Goal: Task Accomplishment & Management: Manage account settings

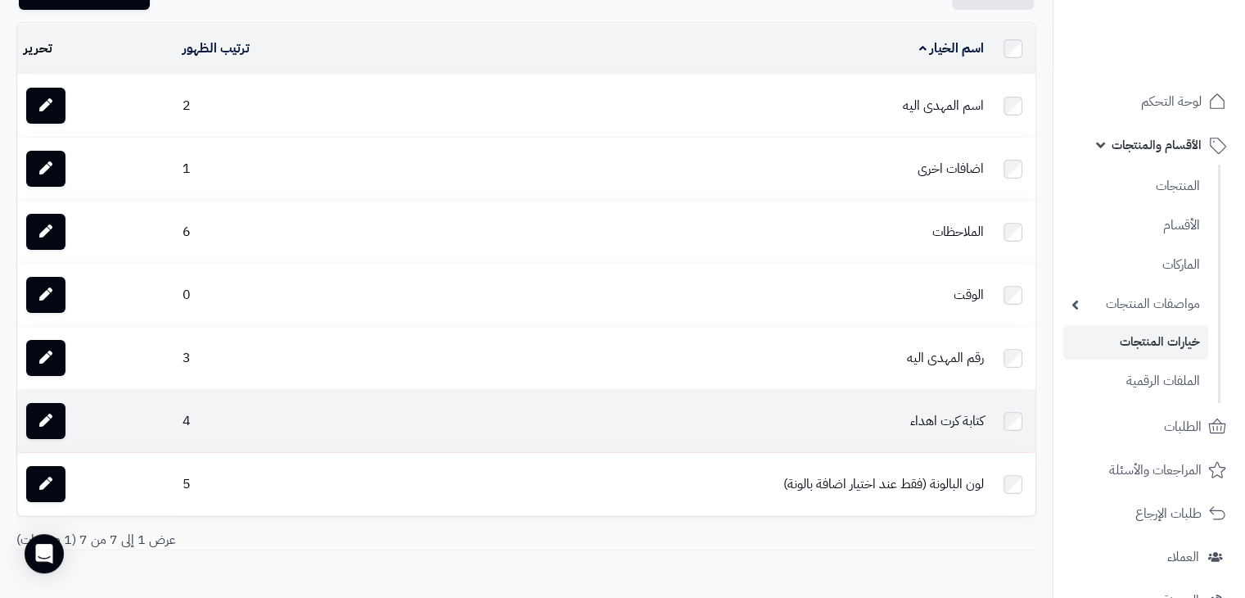
scroll to position [16, 0]
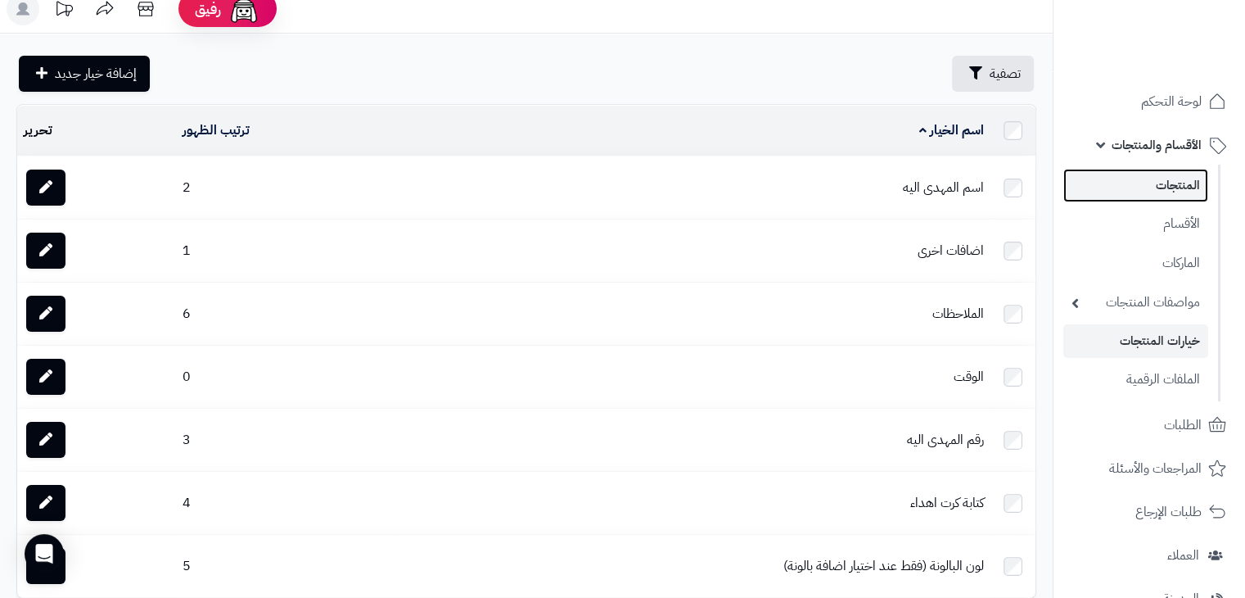
click at [1178, 182] on link "المنتجات" at bounding box center [1136, 186] width 145 height 34
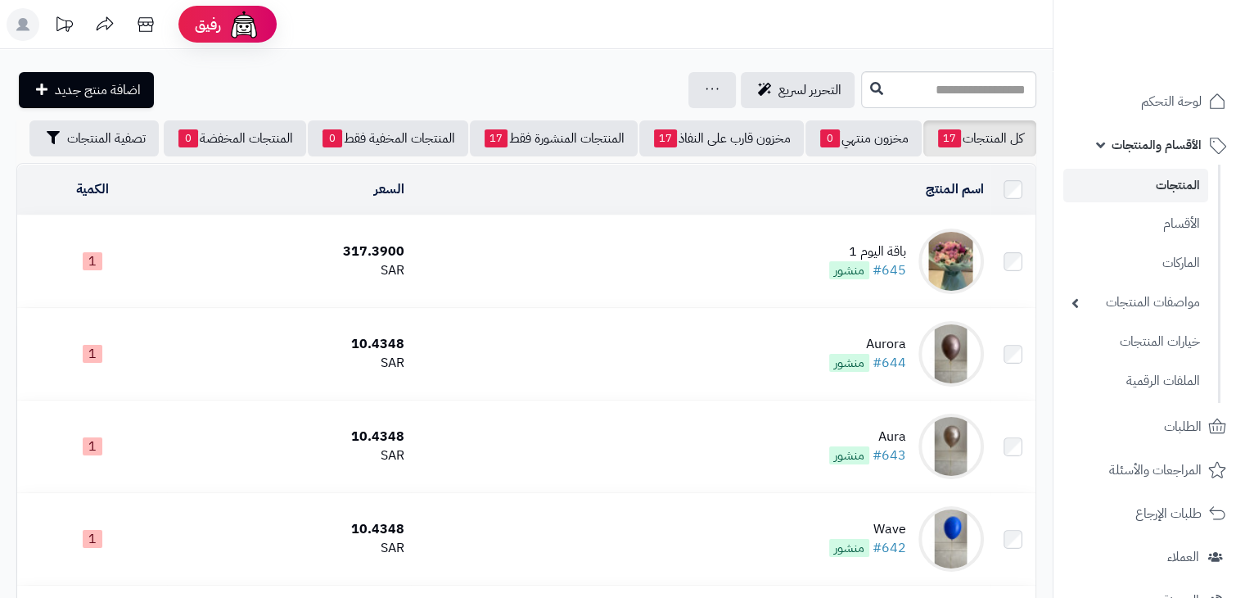
click at [900, 261] on div "باقة اليوم 1" at bounding box center [867, 251] width 77 height 19
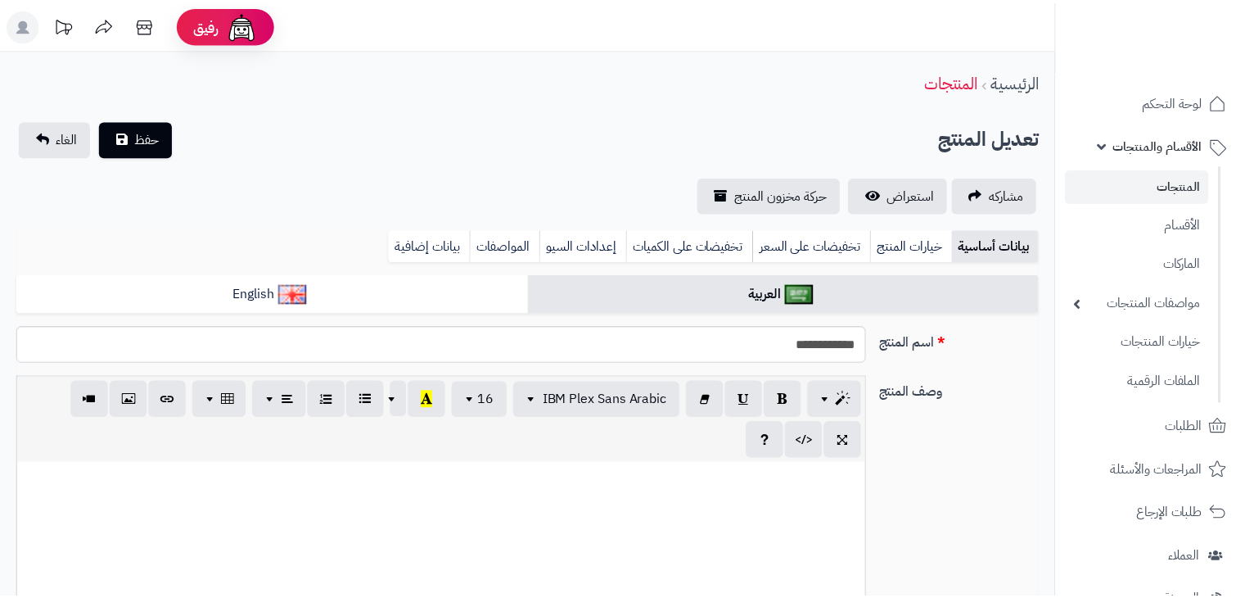
scroll to position [82, 0]
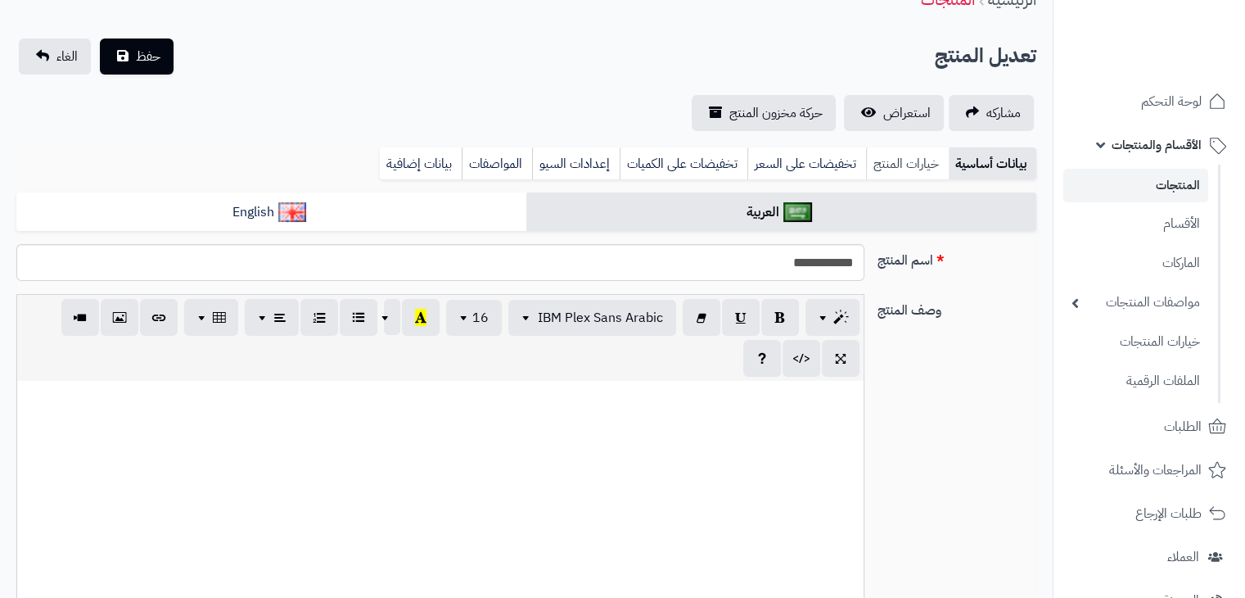
click at [911, 157] on link "خيارات المنتج" at bounding box center [907, 163] width 83 height 33
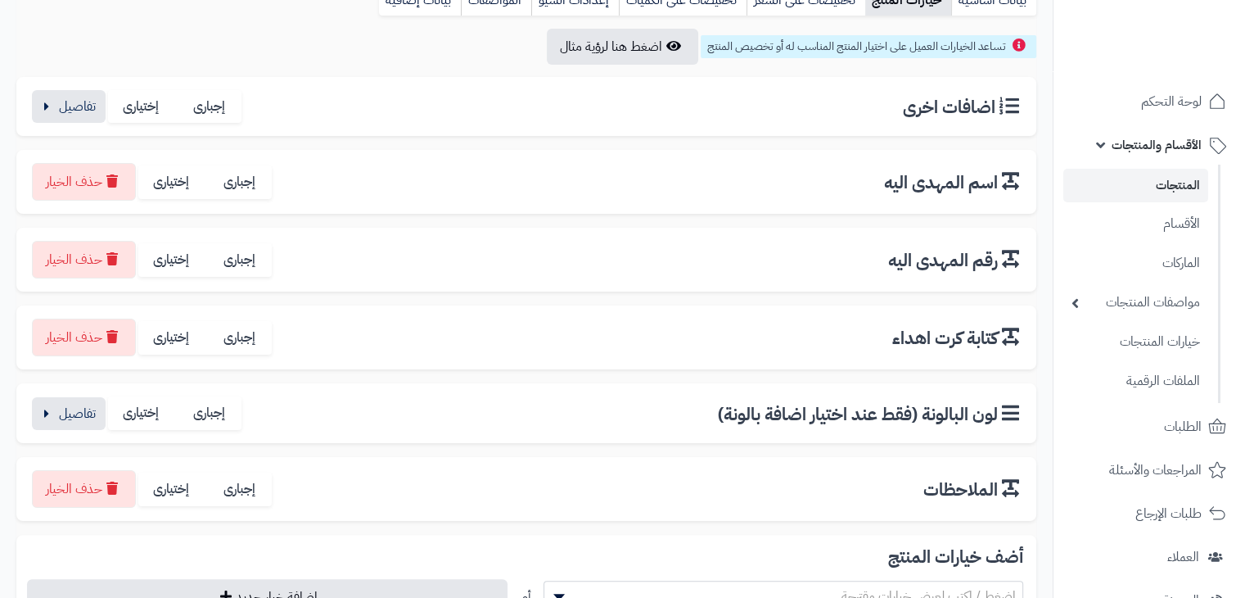
scroll to position [328, 0]
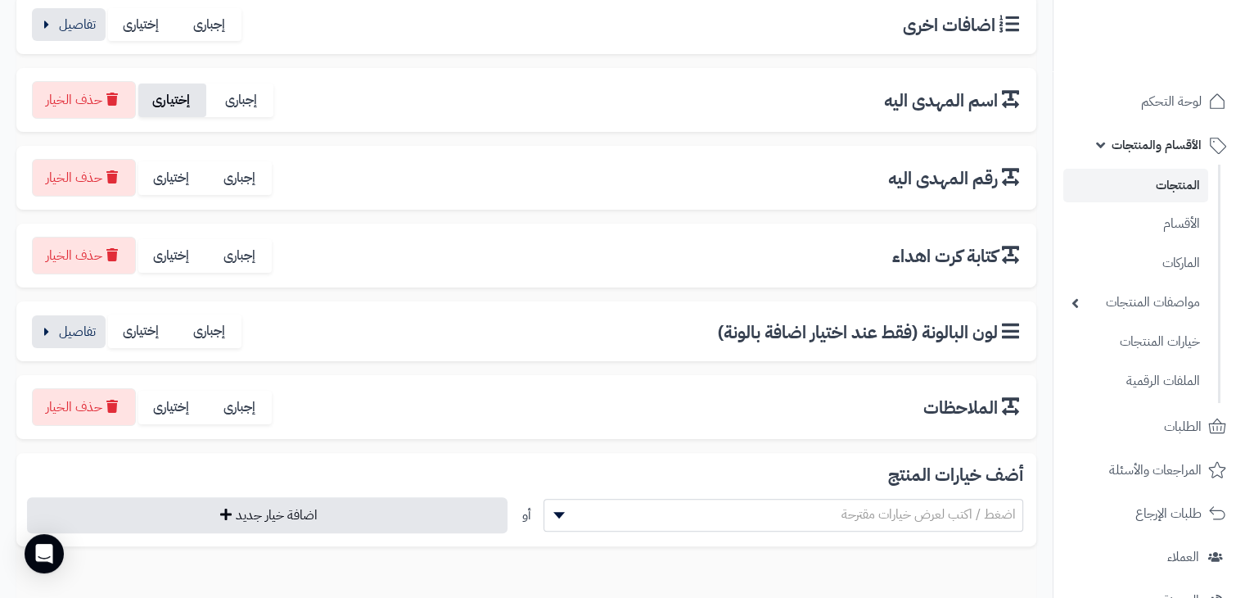
click at [171, 97] on label "إختيارى" at bounding box center [172, 101] width 68 height 34
click at [180, 170] on label "إختيارى" at bounding box center [172, 178] width 68 height 34
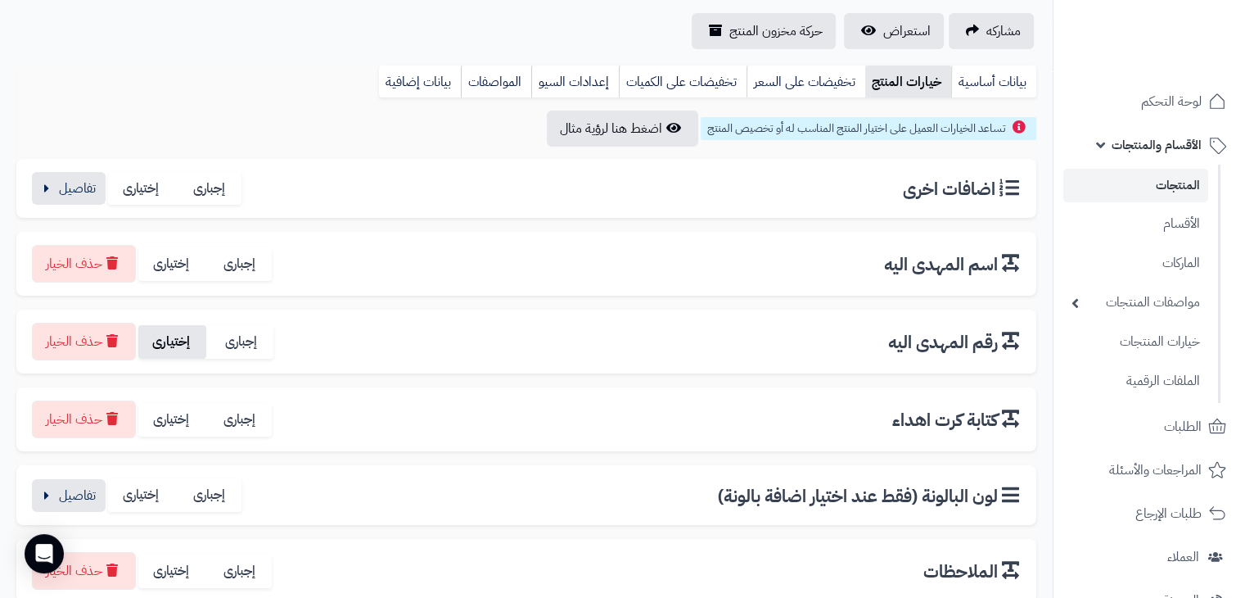
click at [187, 334] on label "إختيارى" at bounding box center [172, 342] width 68 height 34
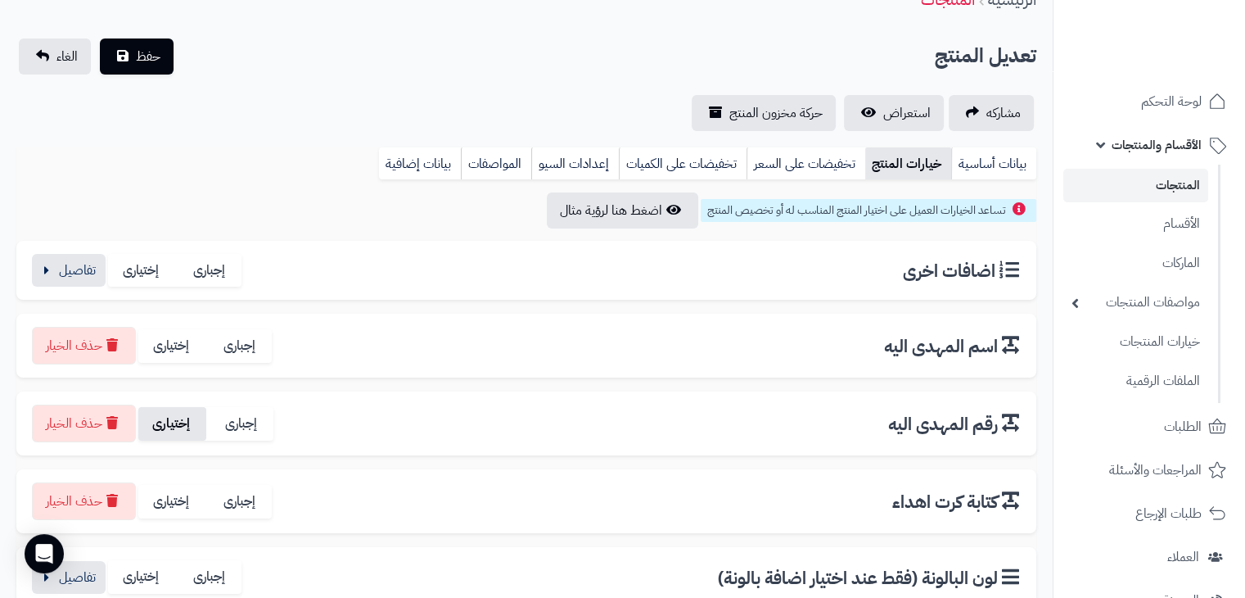
scroll to position [0, 0]
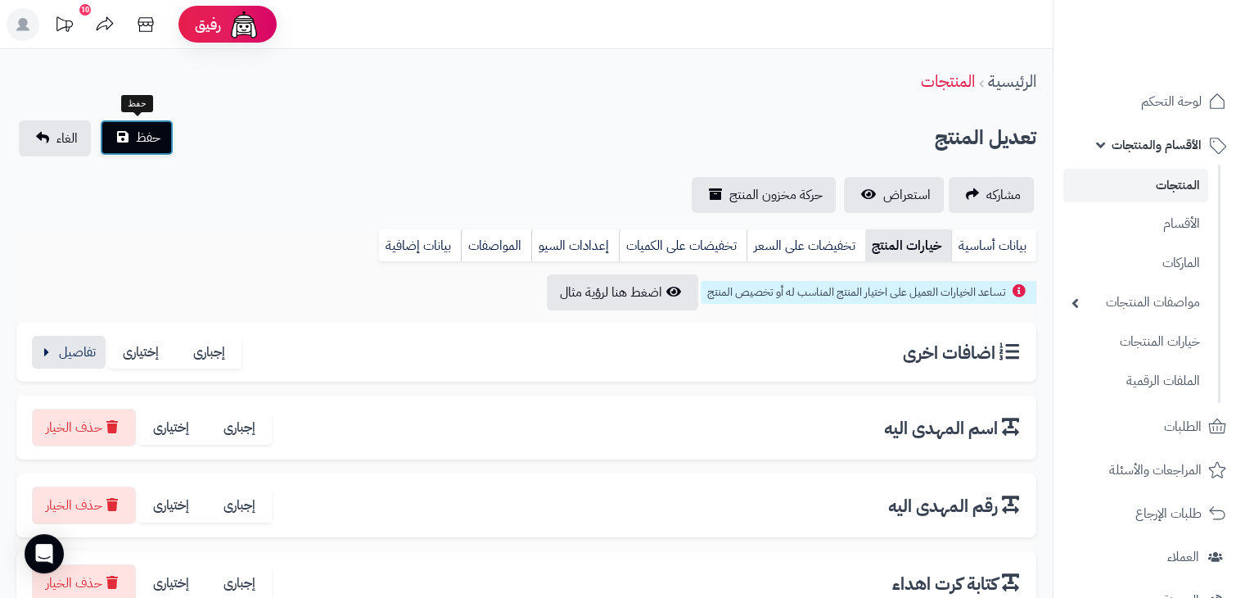
click at [136, 135] on span "حفظ" at bounding box center [148, 138] width 25 height 20
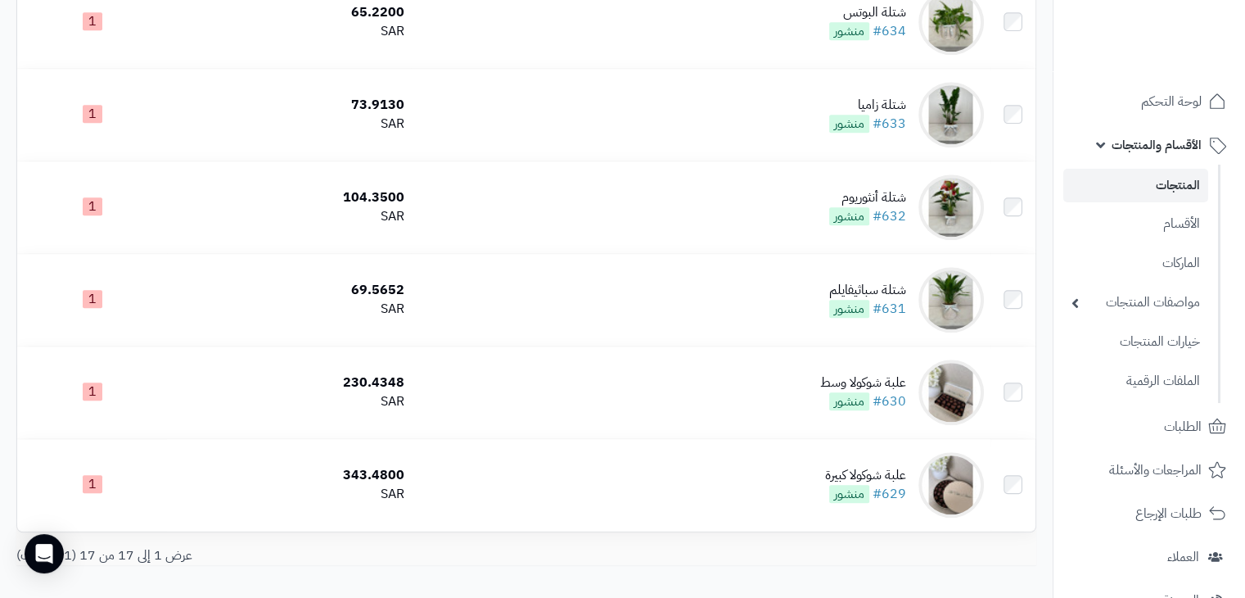
scroll to position [1412, 0]
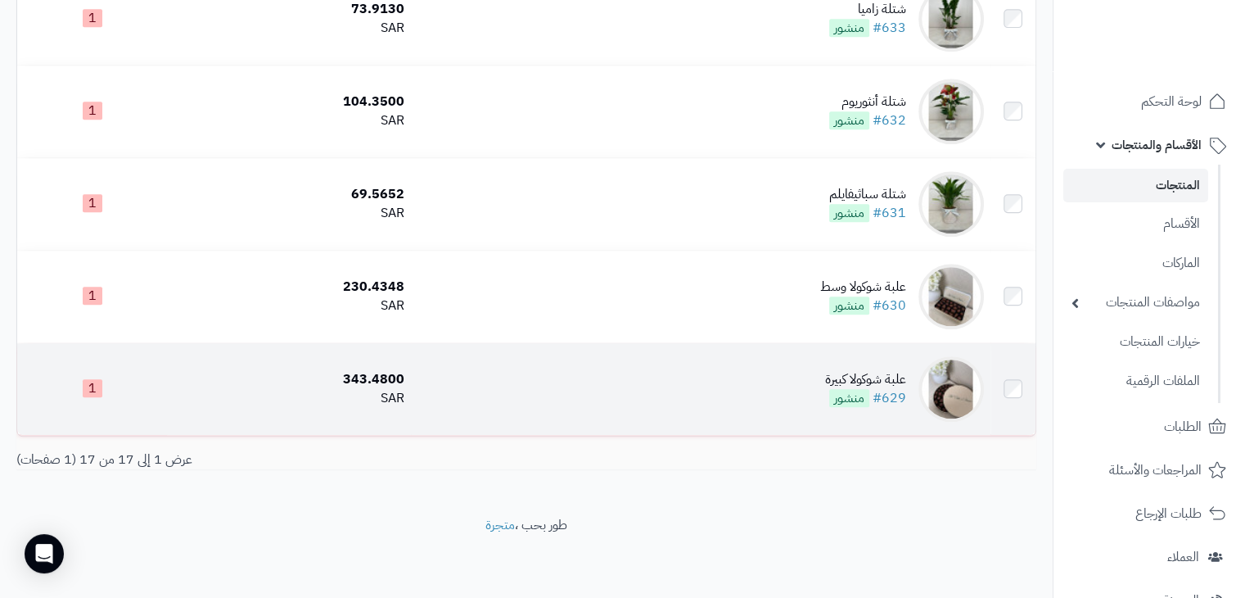
click at [833, 384] on div "علبة شوكولا كبيرة" at bounding box center [865, 379] width 81 height 19
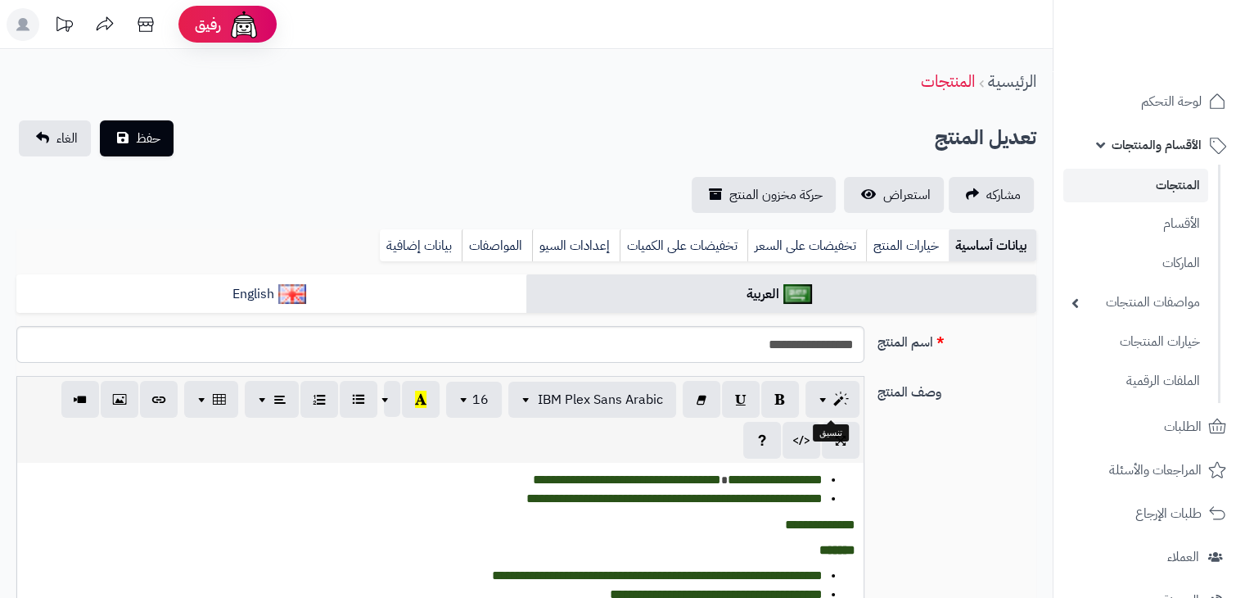
scroll to position [52, 0]
click at [901, 242] on link "خيارات المنتج" at bounding box center [907, 245] width 83 height 33
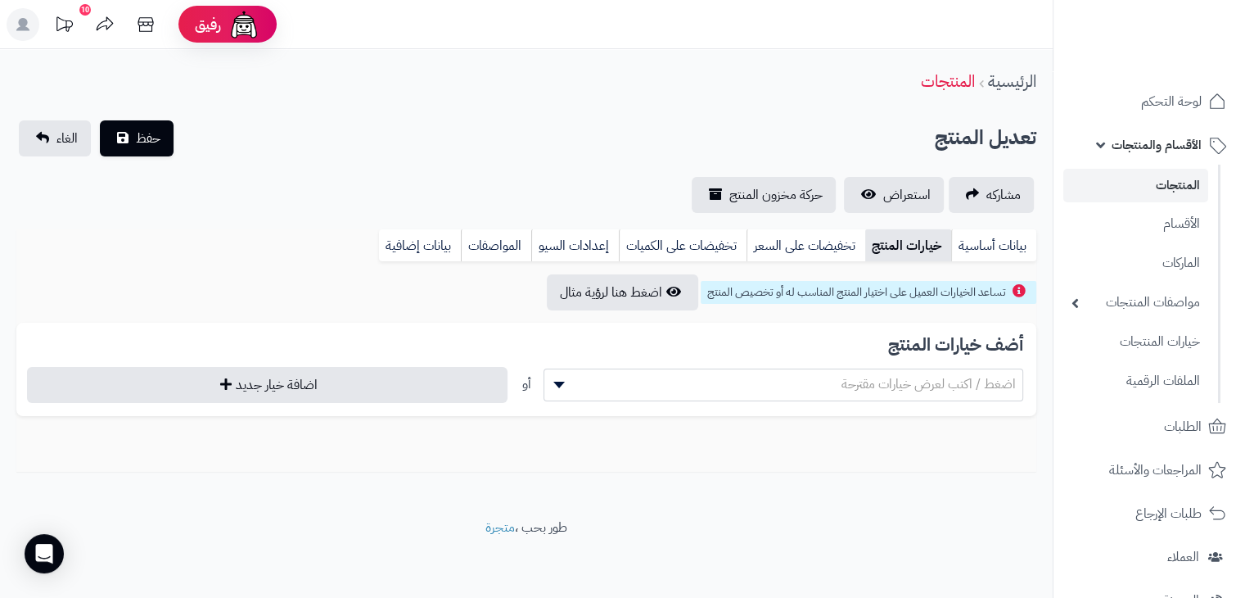
click at [681, 375] on span "اضغط / اكتب لعرض خيارات مقترحة" at bounding box center [784, 384] width 479 height 25
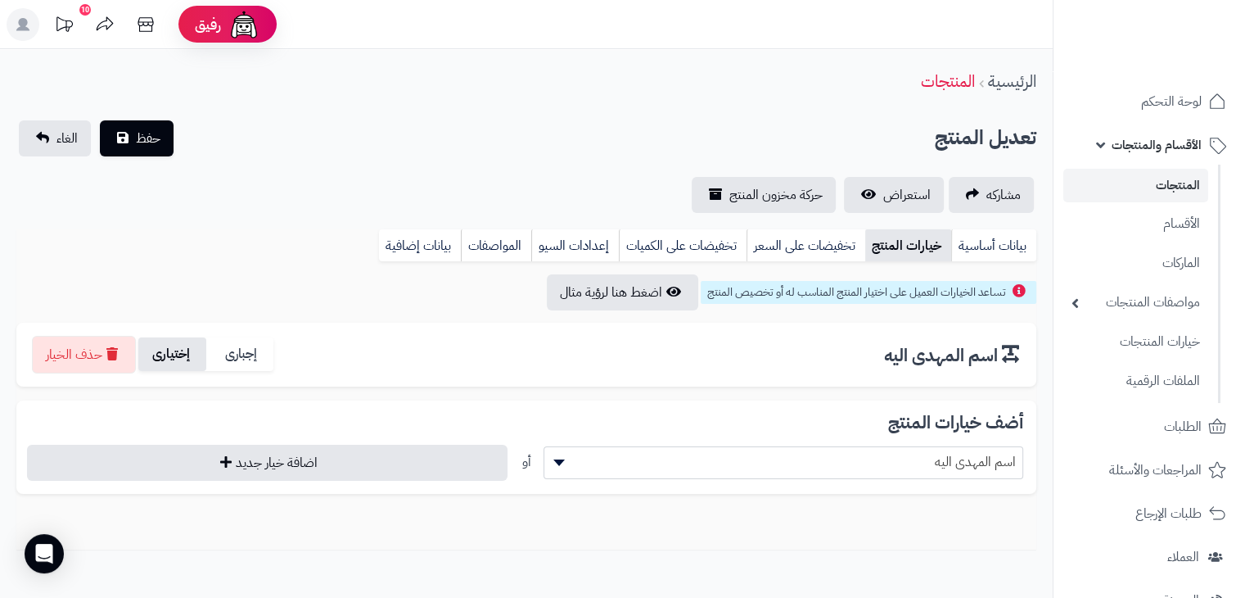
click at [161, 346] on label "إختيارى" at bounding box center [172, 354] width 68 height 34
click at [826, 452] on span "اسم المهدى اليه" at bounding box center [784, 462] width 479 height 25
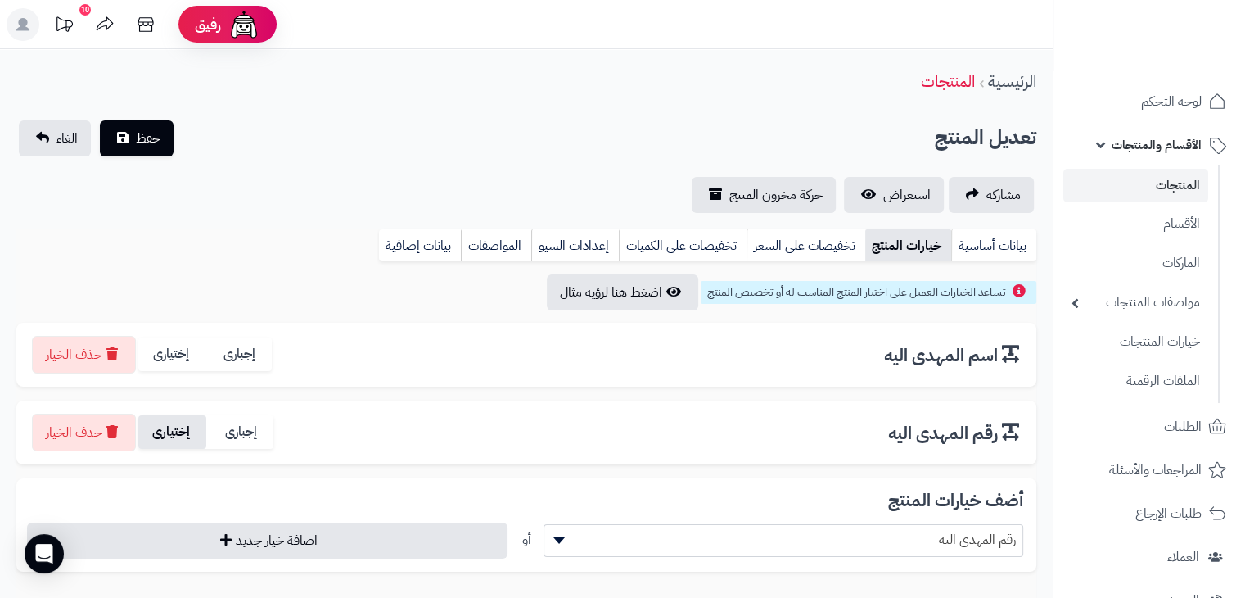
click at [179, 418] on label "إختيارى" at bounding box center [172, 432] width 68 height 34
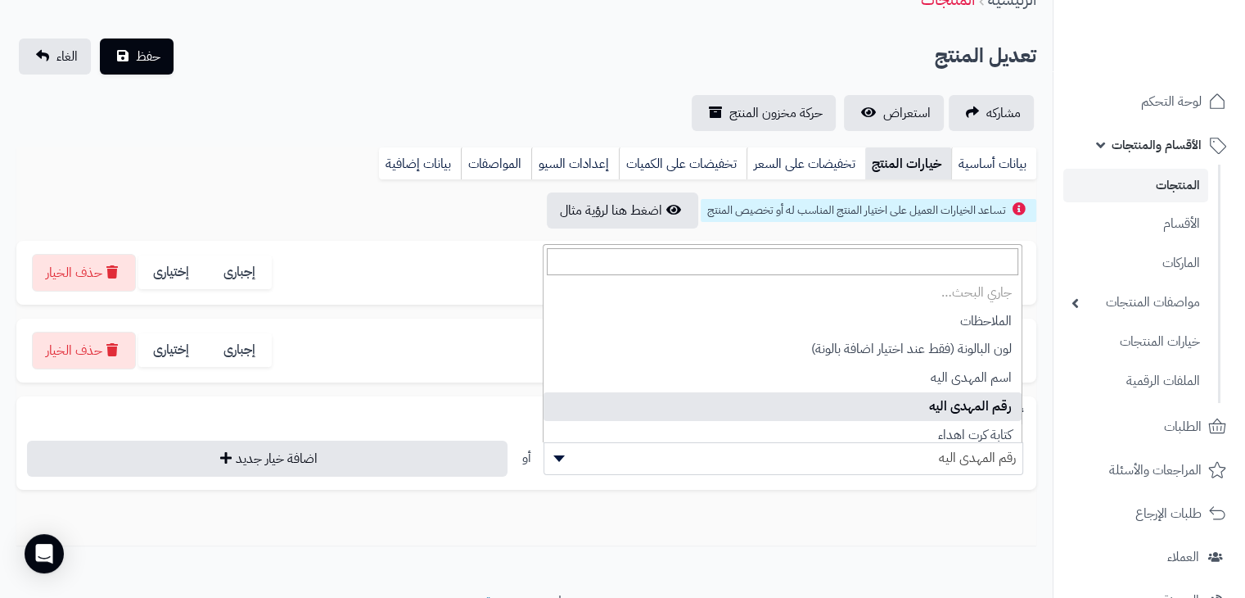
click at [947, 445] on span "رقم المهدى اليه" at bounding box center [784, 457] width 479 height 25
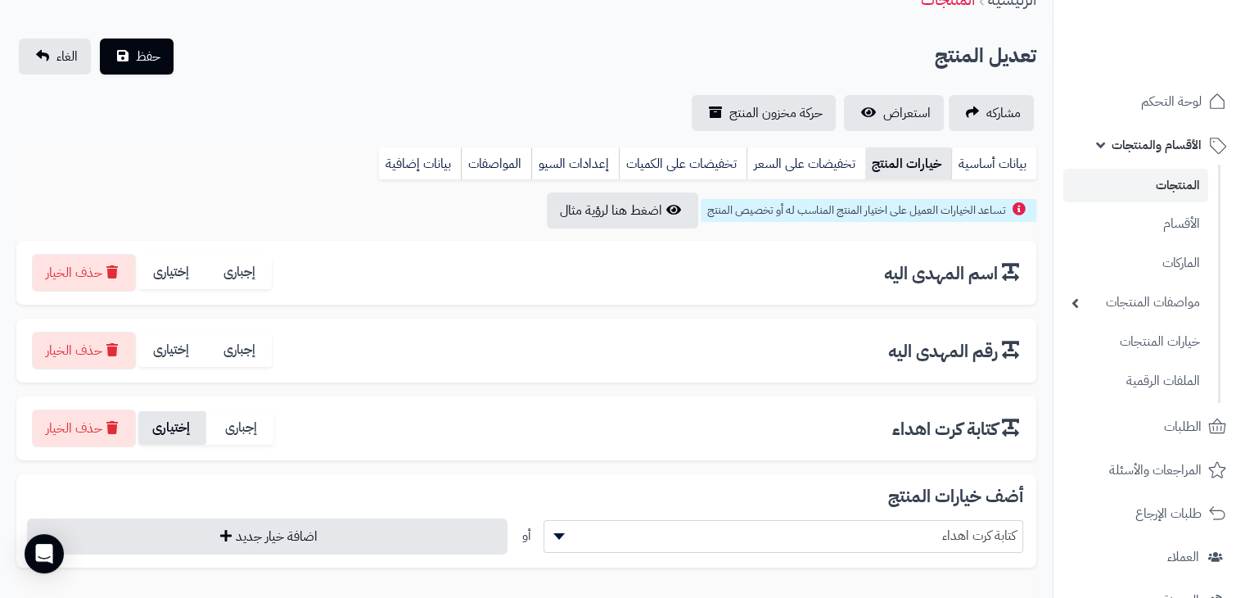
click at [170, 435] on label "إختيارى" at bounding box center [172, 428] width 68 height 34
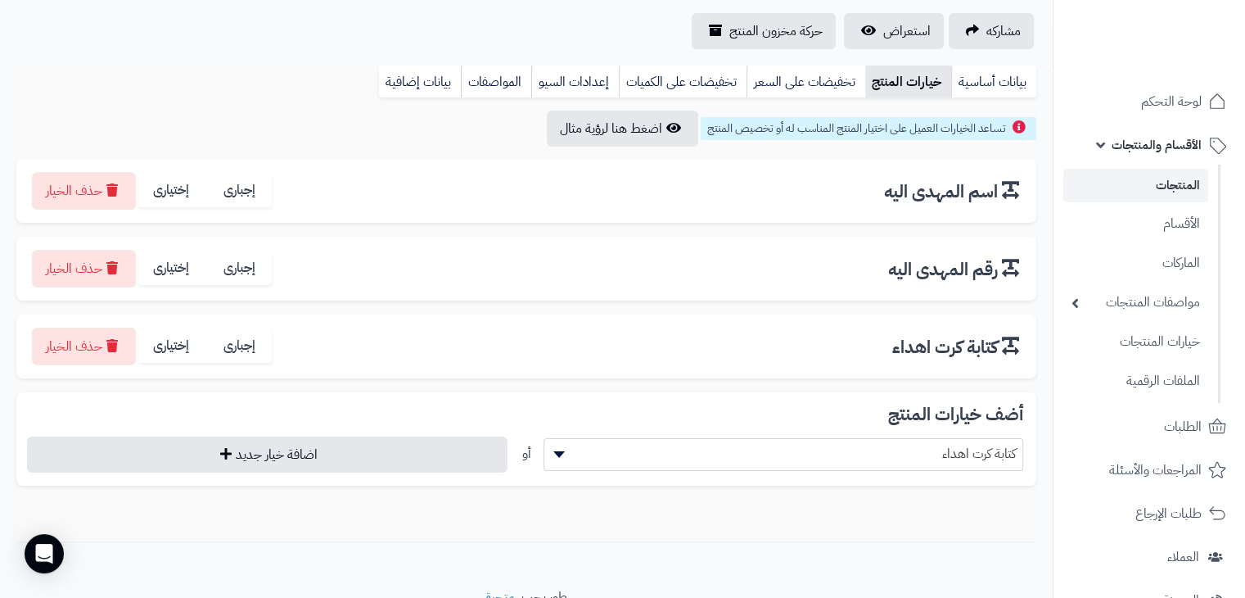
click at [730, 441] on span "كتابة كرت اهداء" at bounding box center [784, 453] width 479 height 25
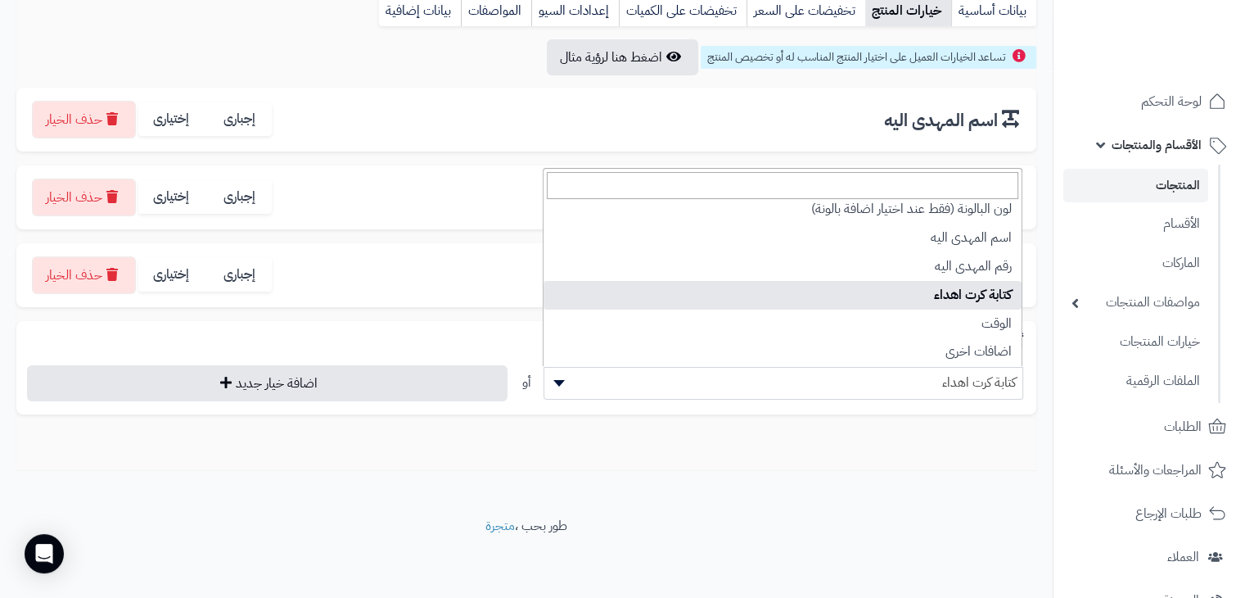
scroll to position [0, 0]
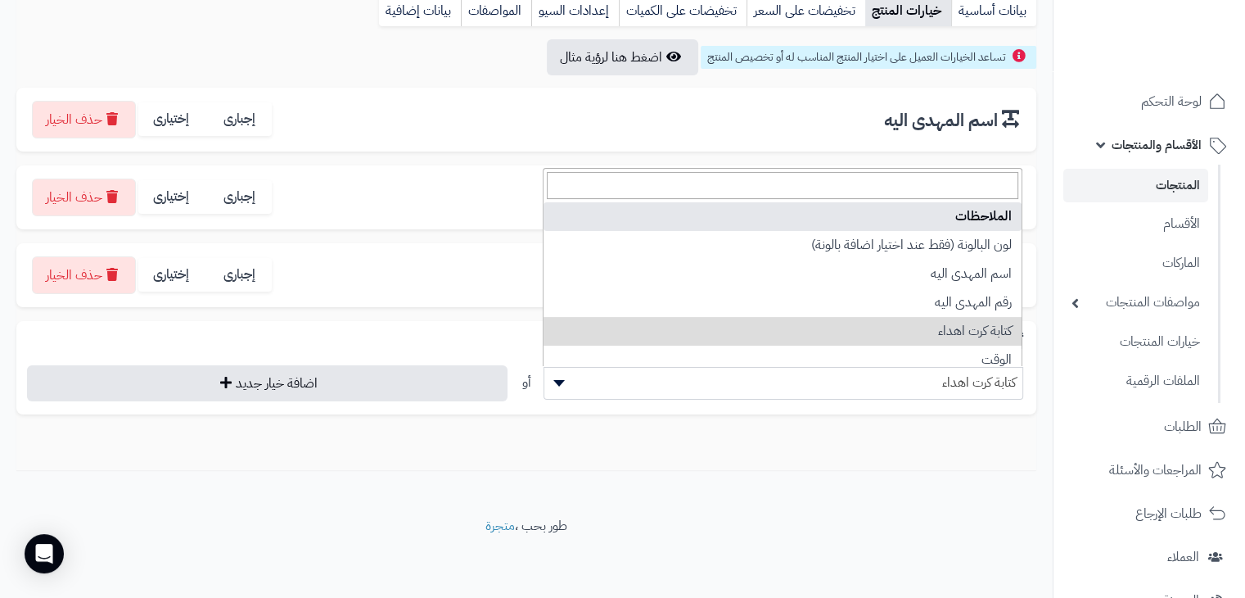
select select "**"
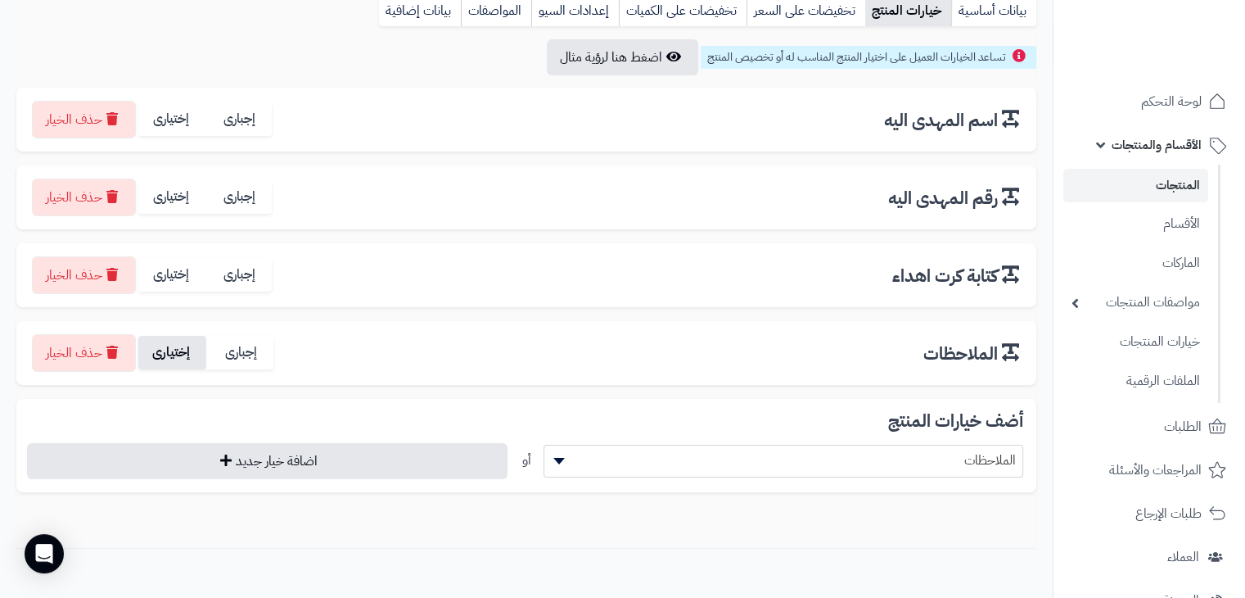
click at [172, 343] on label "إختيارى" at bounding box center [172, 353] width 68 height 34
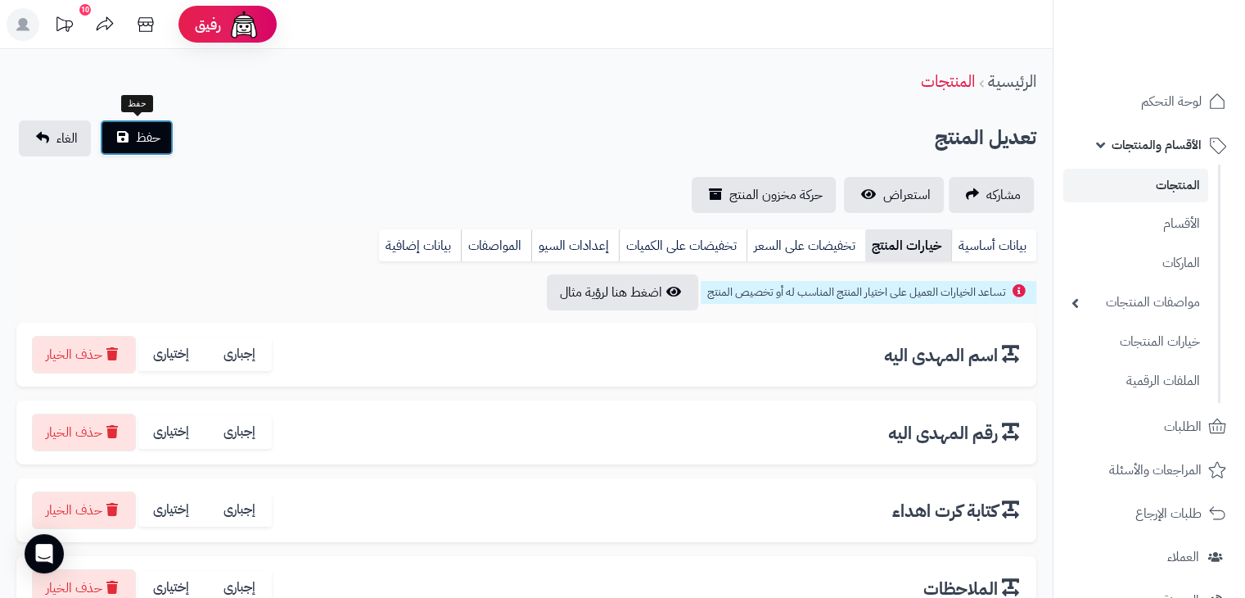
click at [147, 133] on span "حفظ" at bounding box center [148, 138] width 25 height 20
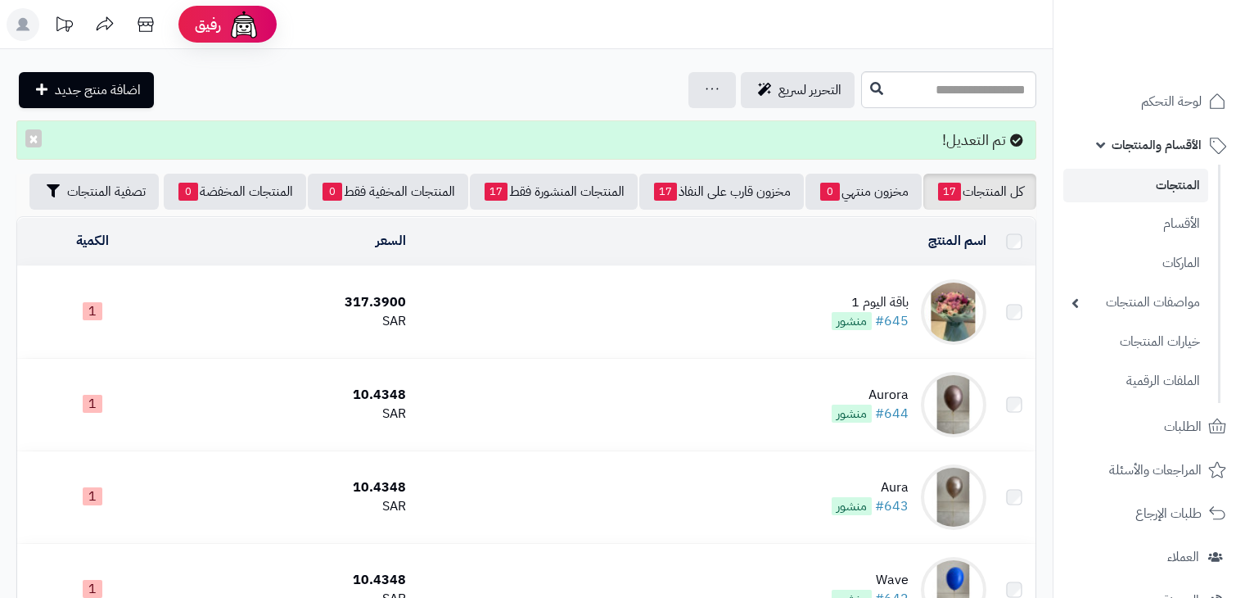
scroll to position [1412, 0]
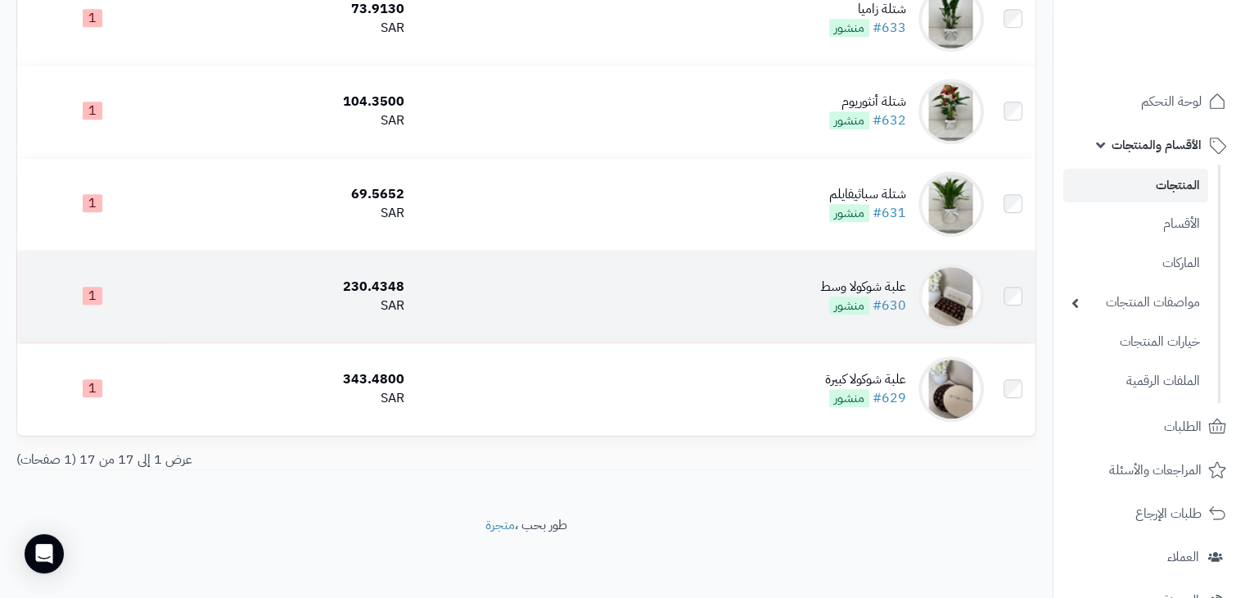
click at [829, 282] on div "علبة شوكولا وسط" at bounding box center [863, 287] width 86 height 19
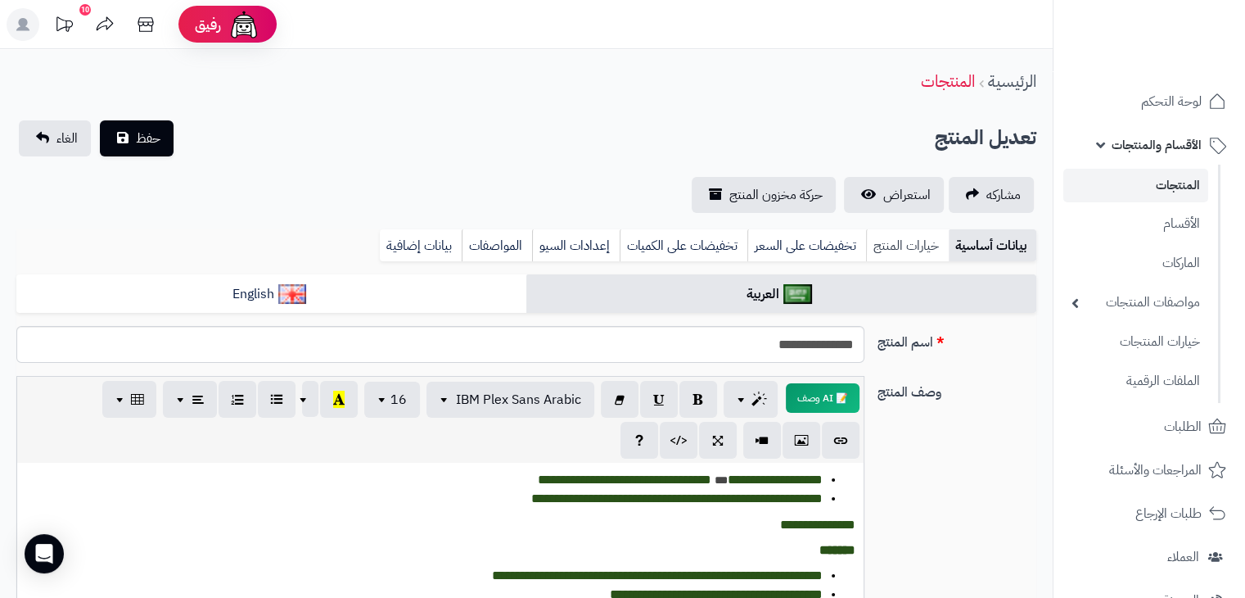
click at [947, 250] on link "خيارات المنتج" at bounding box center [907, 245] width 83 height 33
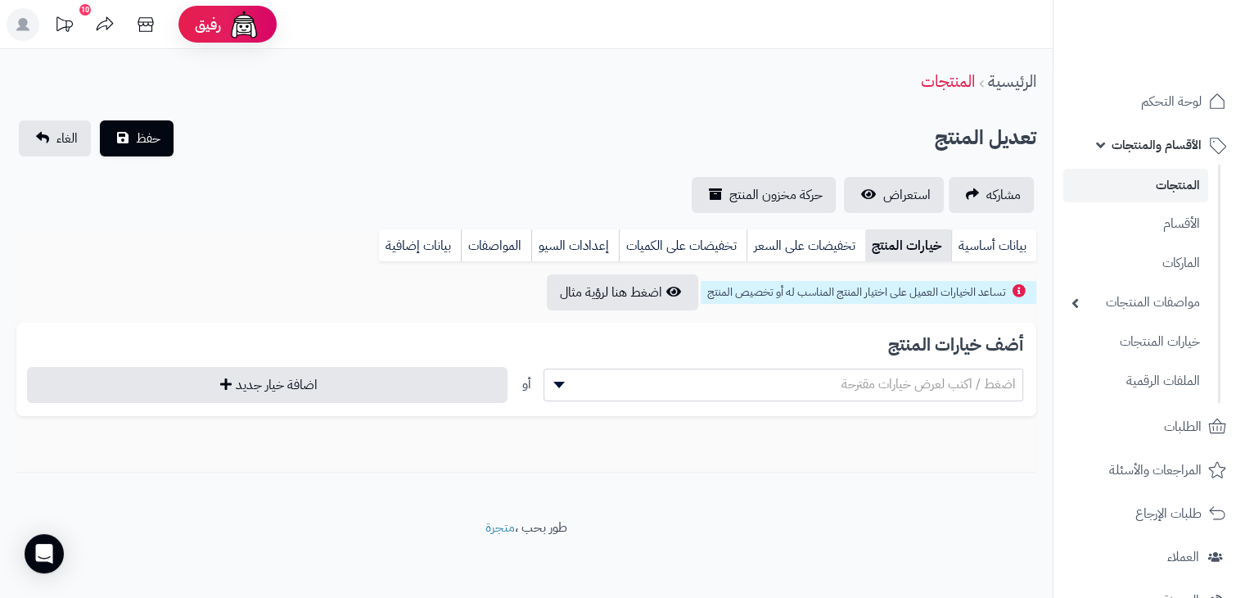
click at [846, 385] on span "اضغط / اكتب لعرض خيارات مقترحة" at bounding box center [929, 384] width 174 height 20
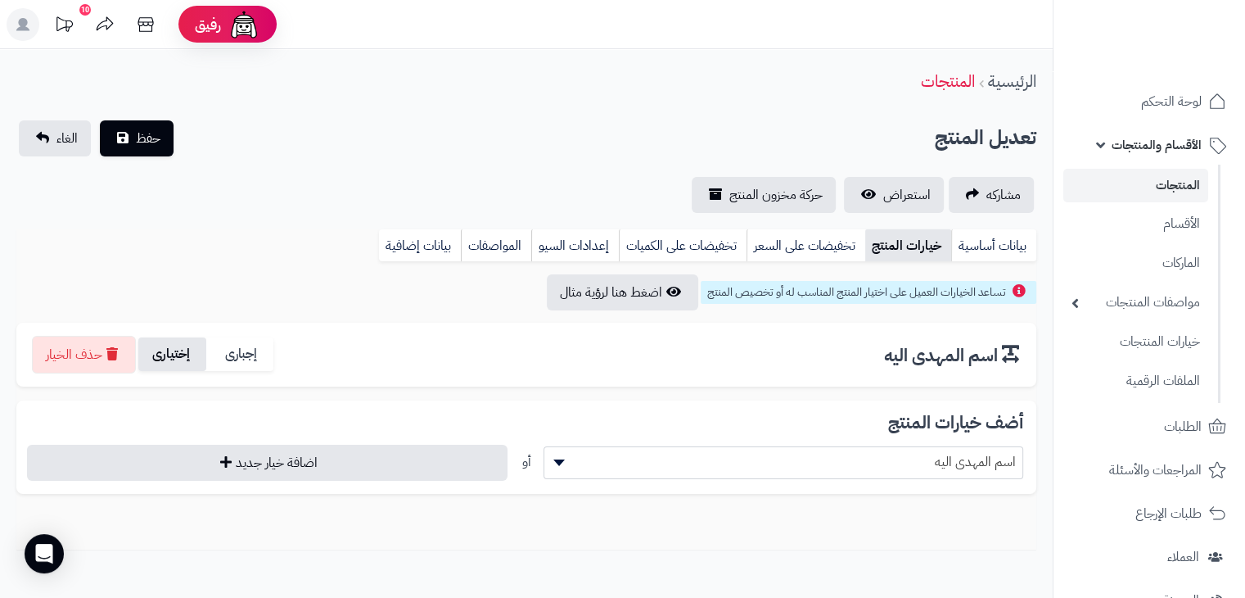
click at [164, 355] on label "إختيارى" at bounding box center [172, 354] width 68 height 34
click at [724, 450] on span "اسم المهدى اليه" at bounding box center [784, 462] width 479 height 25
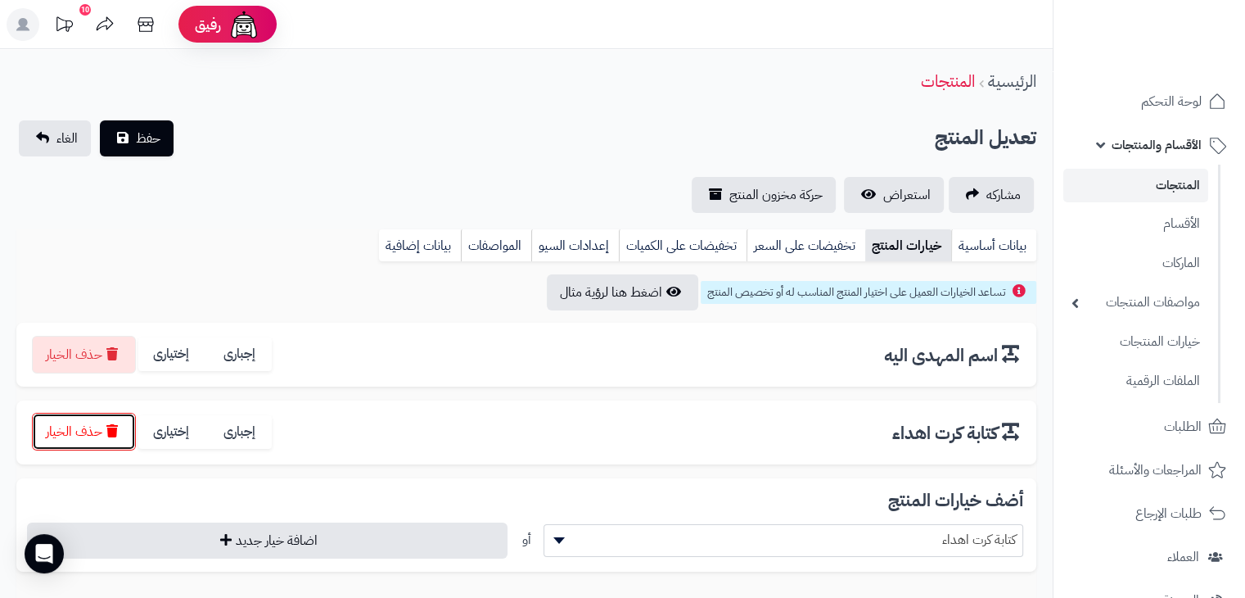
click at [98, 420] on button "حذف الخيار" at bounding box center [84, 432] width 104 height 38
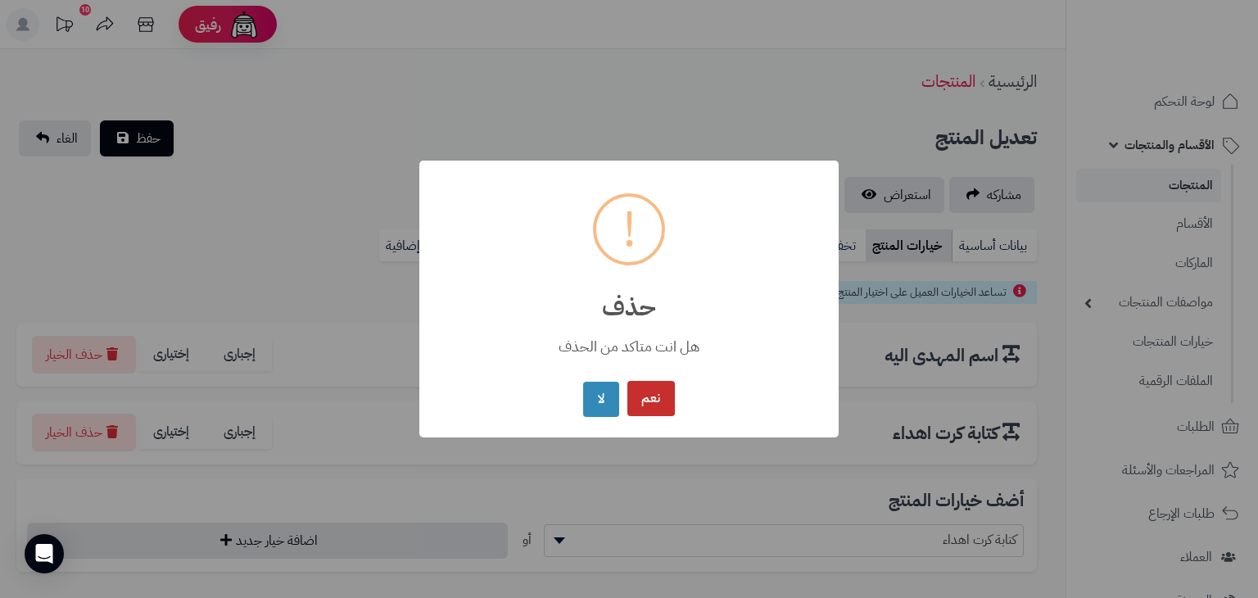
click at [660, 393] on button "نعم" at bounding box center [650, 398] width 47 height 35
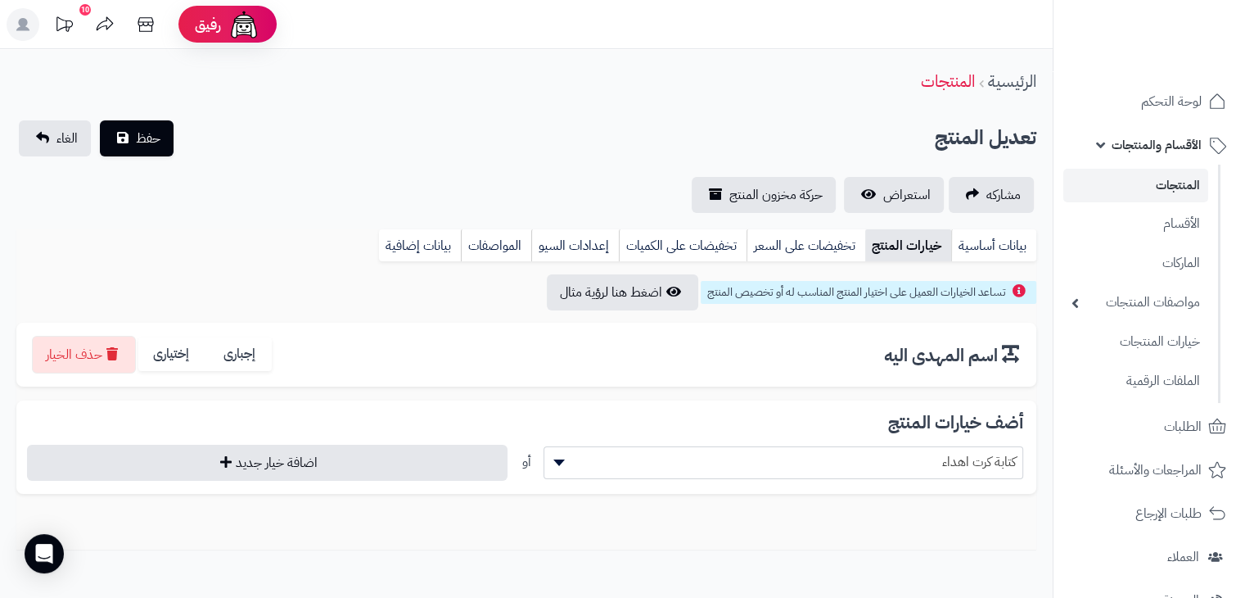
click at [783, 469] on span "كتابة كرت اهداء" at bounding box center [784, 462] width 479 height 25
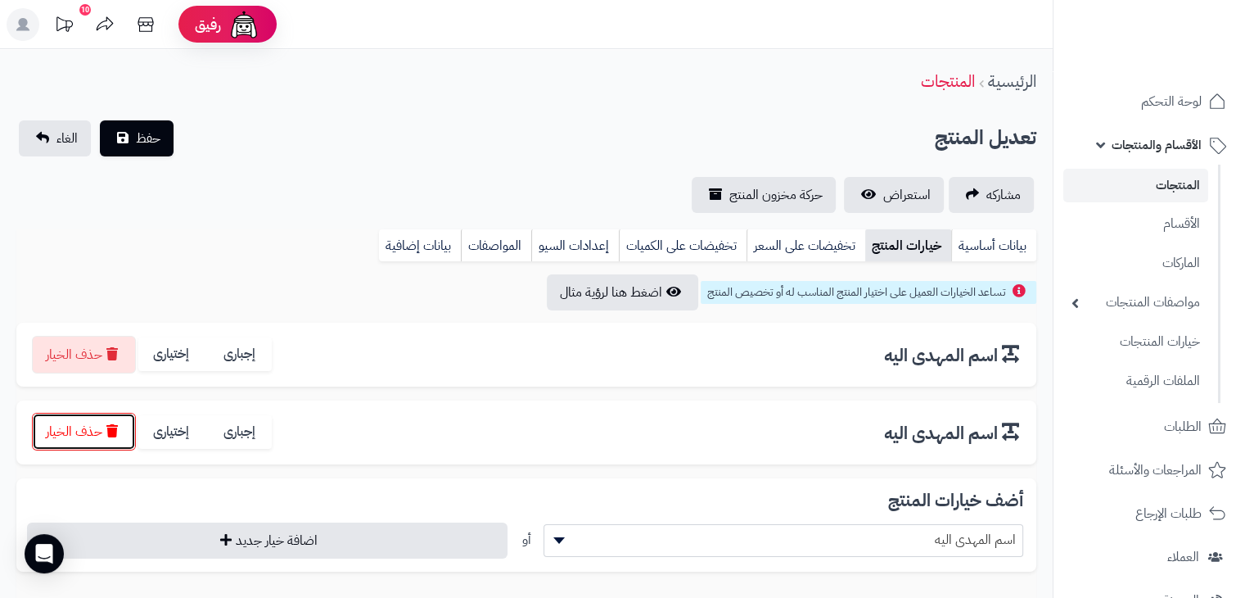
click at [43, 426] on button "حذف الخيار" at bounding box center [84, 432] width 104 height 38
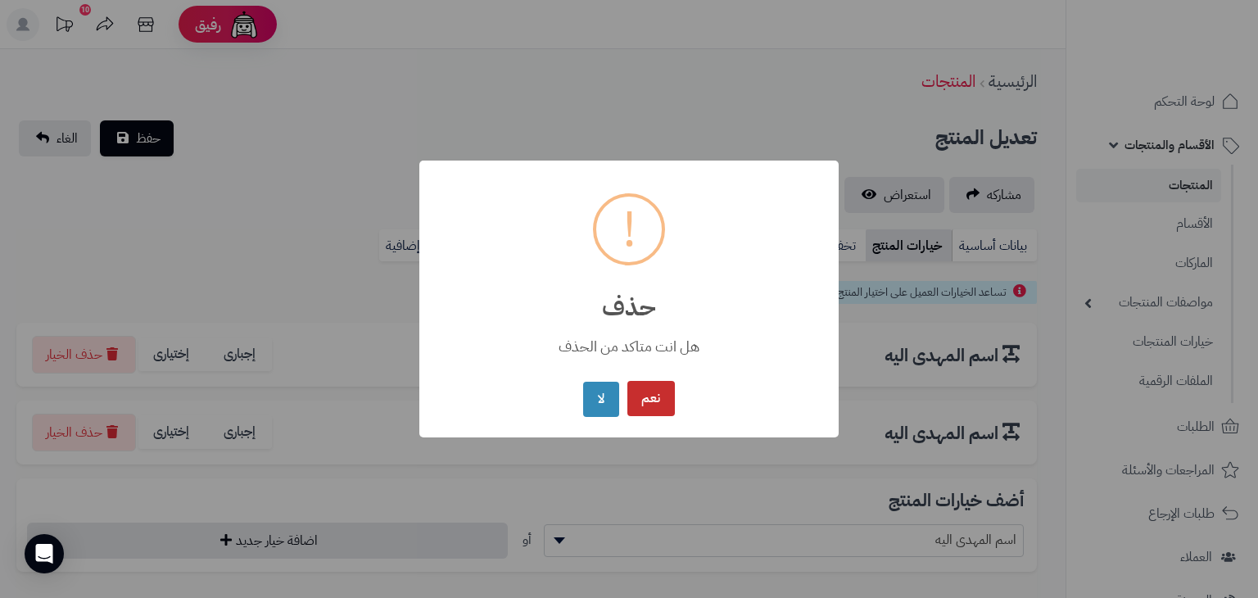
click at [639, 400] on button "نعم" at bounding box center [650, 398] width 47 height 35
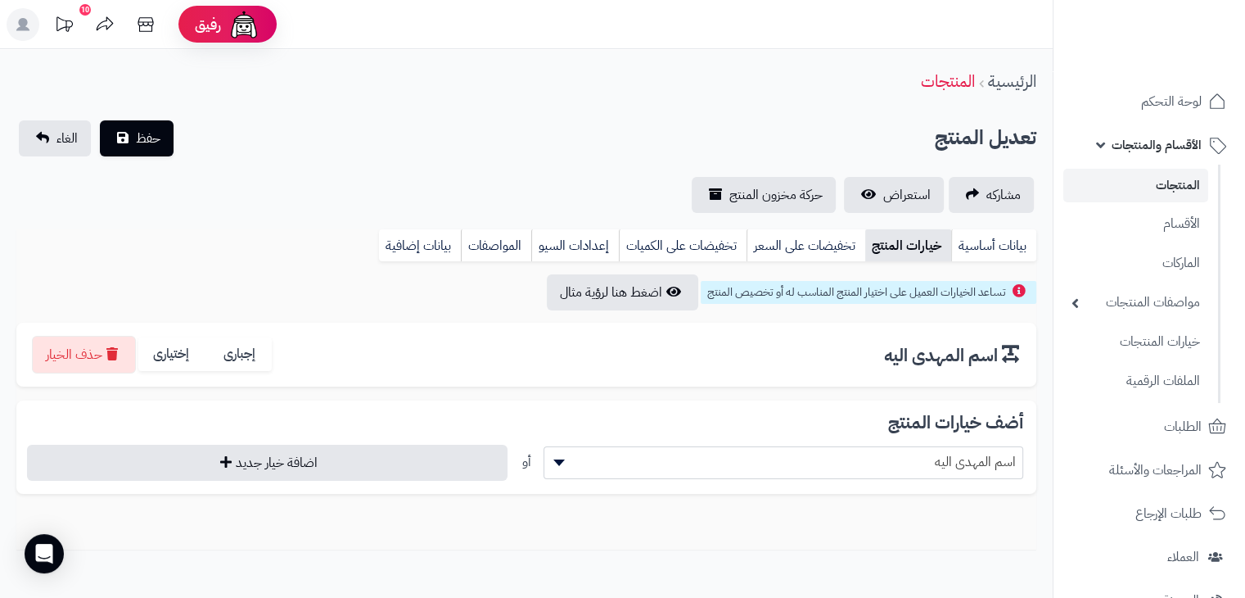
click at [752, 460] on span "اسم المهدى اليه" at bounding box center [784, 462] width 479 height 25
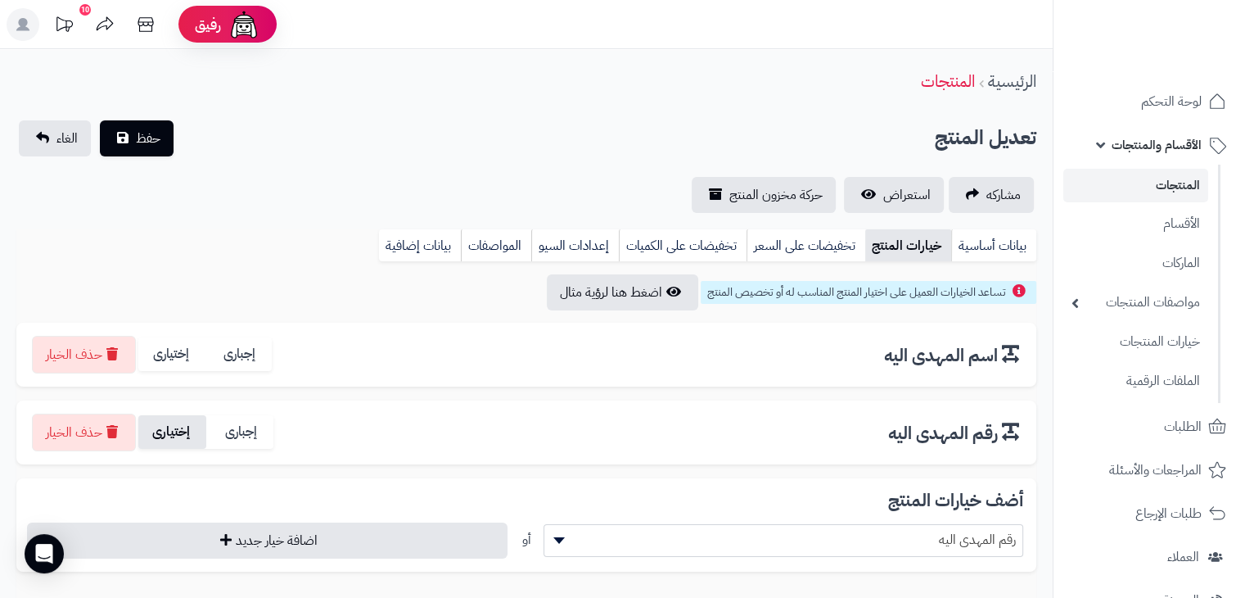
click at [189, 429] on label "إختيارى" at bounding box center [172, 432] width 68 height 34
click at [756, 540] on span "رقم المهدى اليه" at bounding box center [784, 539] width 479 height 25
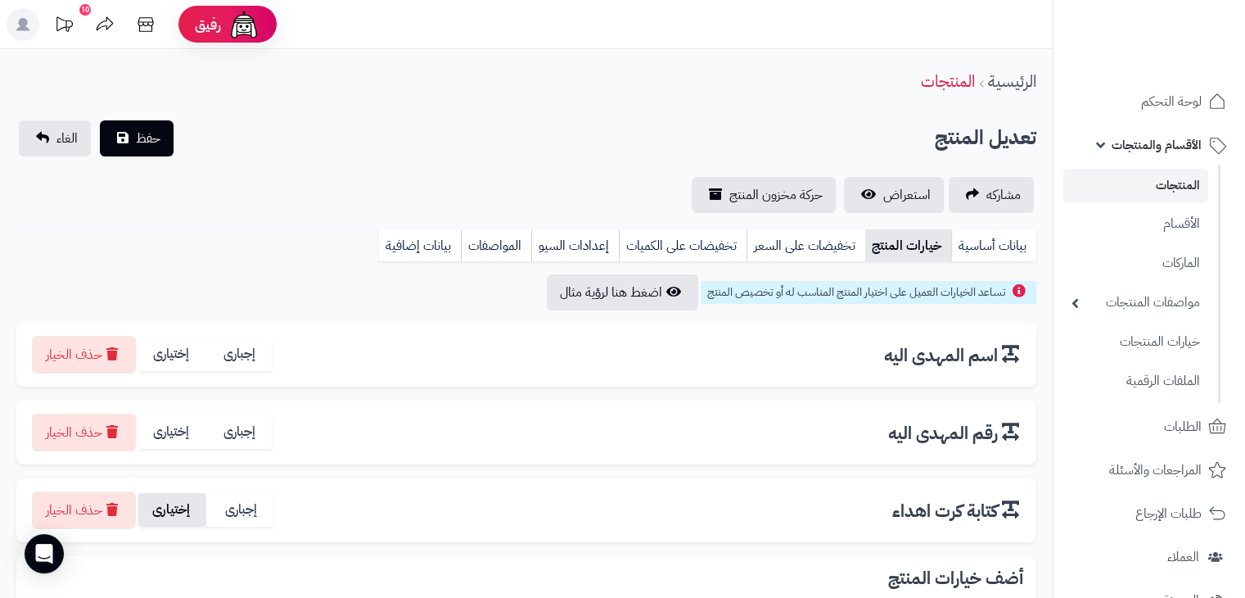
click at [192, 509] on label "إختيارى" at bounding box center [172, 510] width 68 height 34
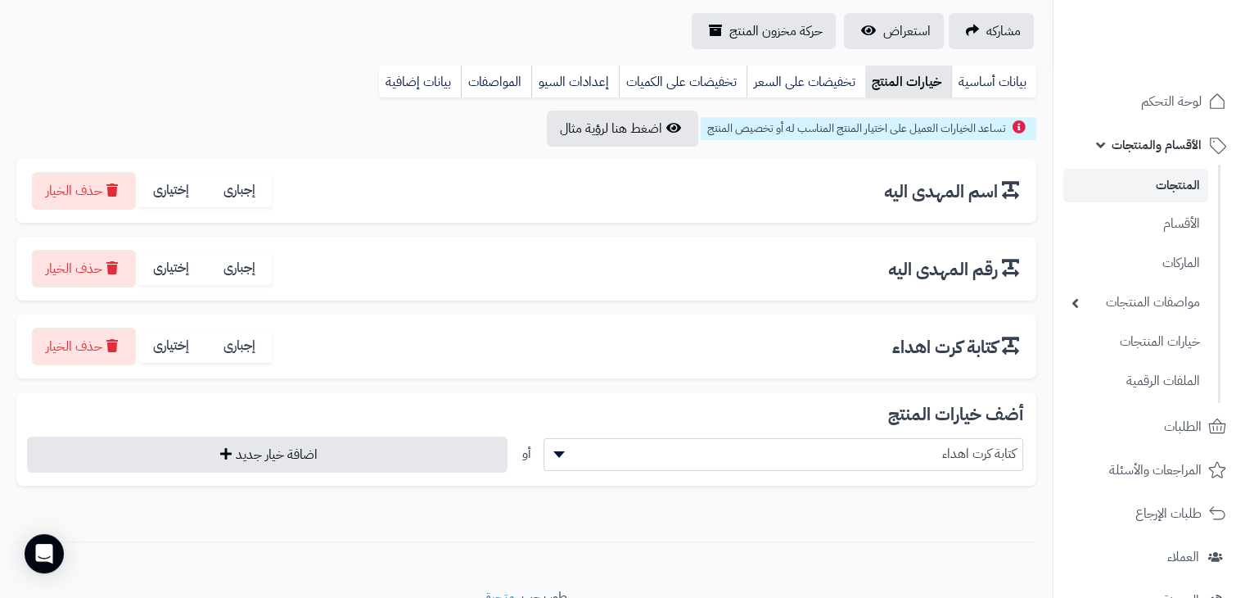
click at [802, 438] on span "كتابة كرت اهداء" at bounding box center [784, 454] width 481 height 33
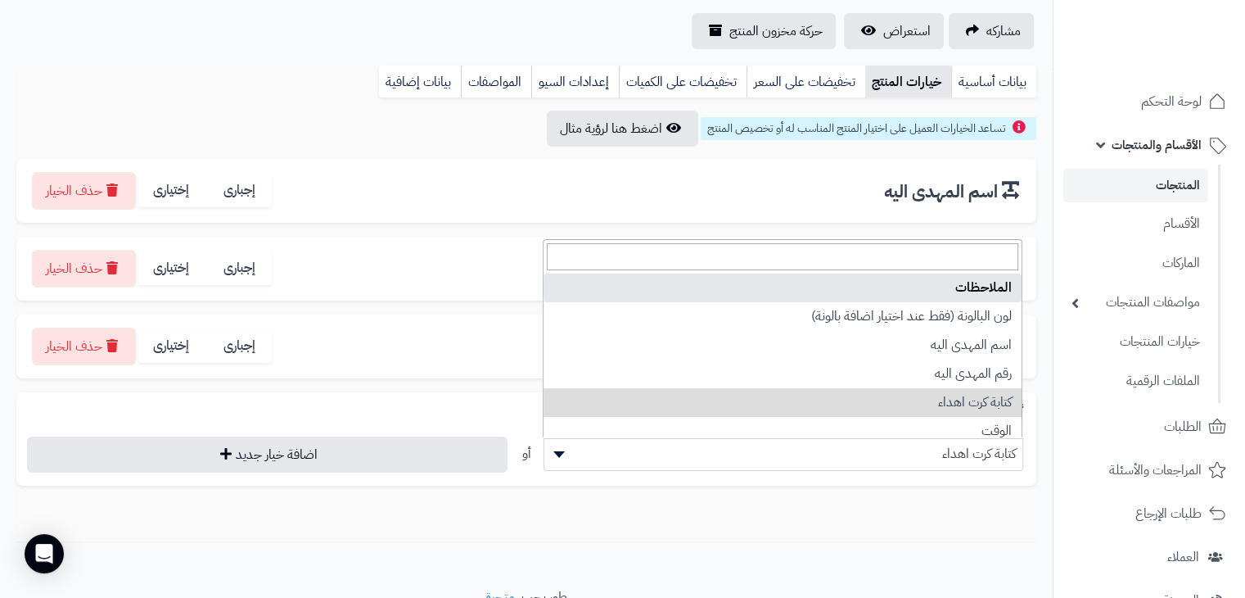
select select "**"
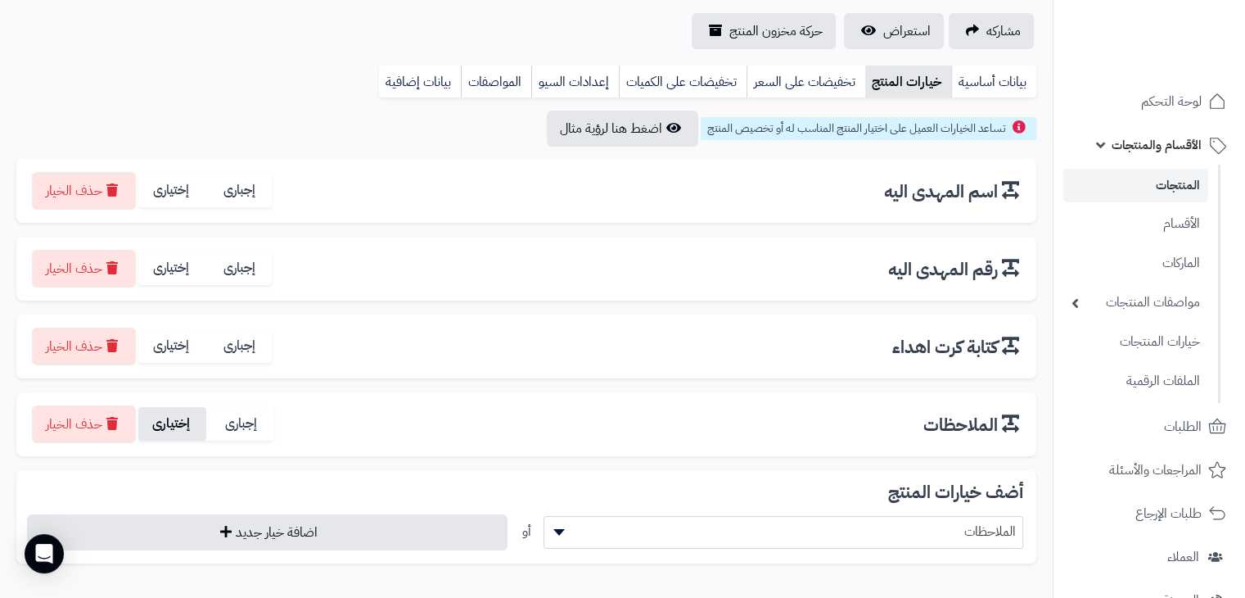
click at [187, 418] on label "إختيارى" at bounding box center [172, 424] width 68 height 34
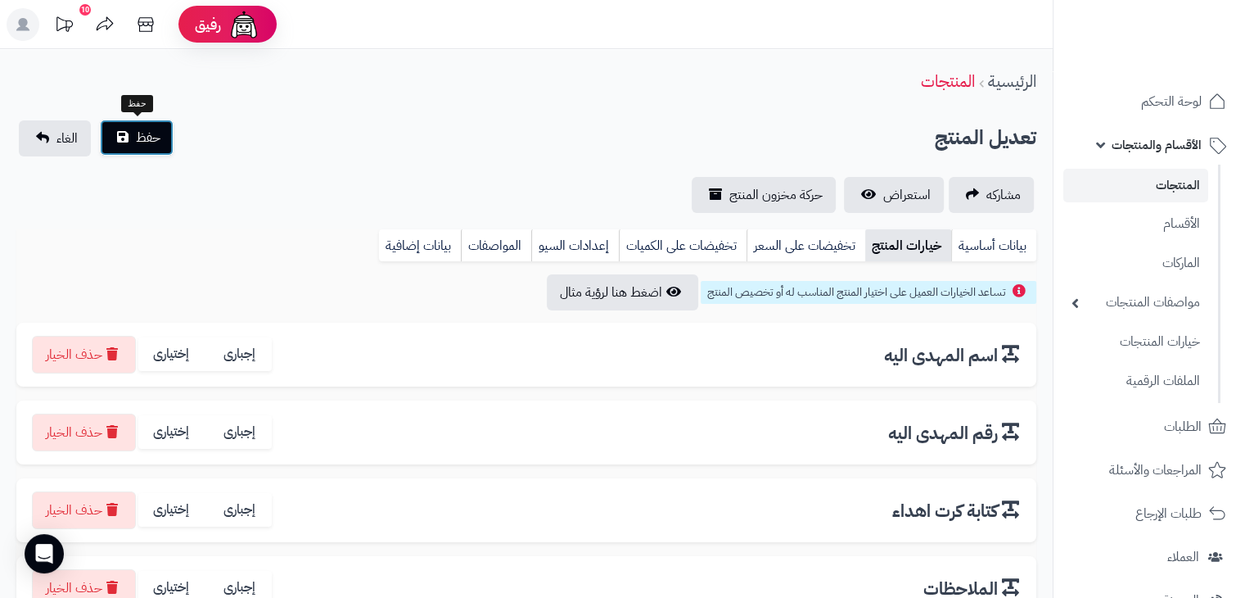
click at [144, 126] on button "حفظ" at bounding box center [137, 138] width 74 height 36
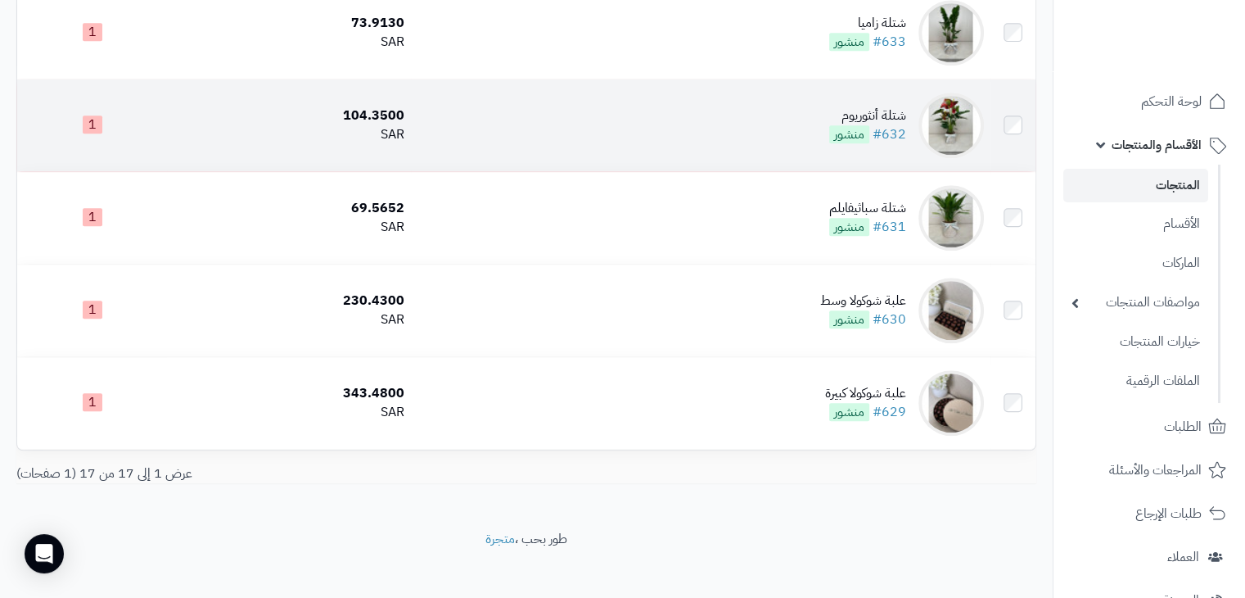
scroll to position [1228, 0]
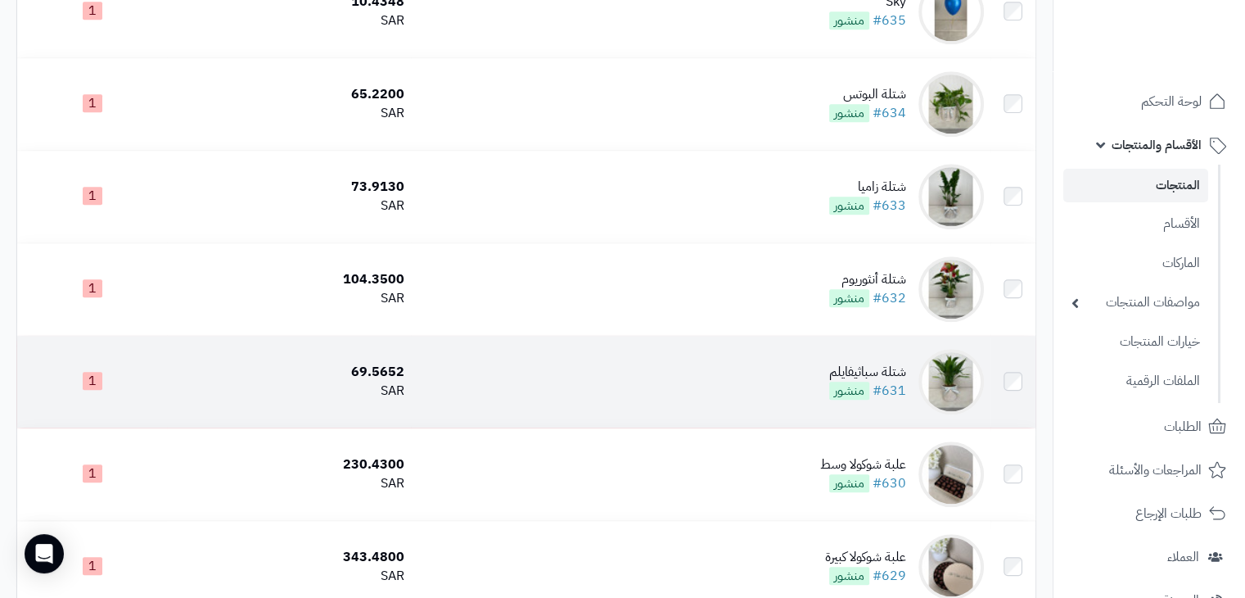
click at [867, 377] on div "شتلة سباثيفايلم" at bounding box center [867, 372] width 77 height 19
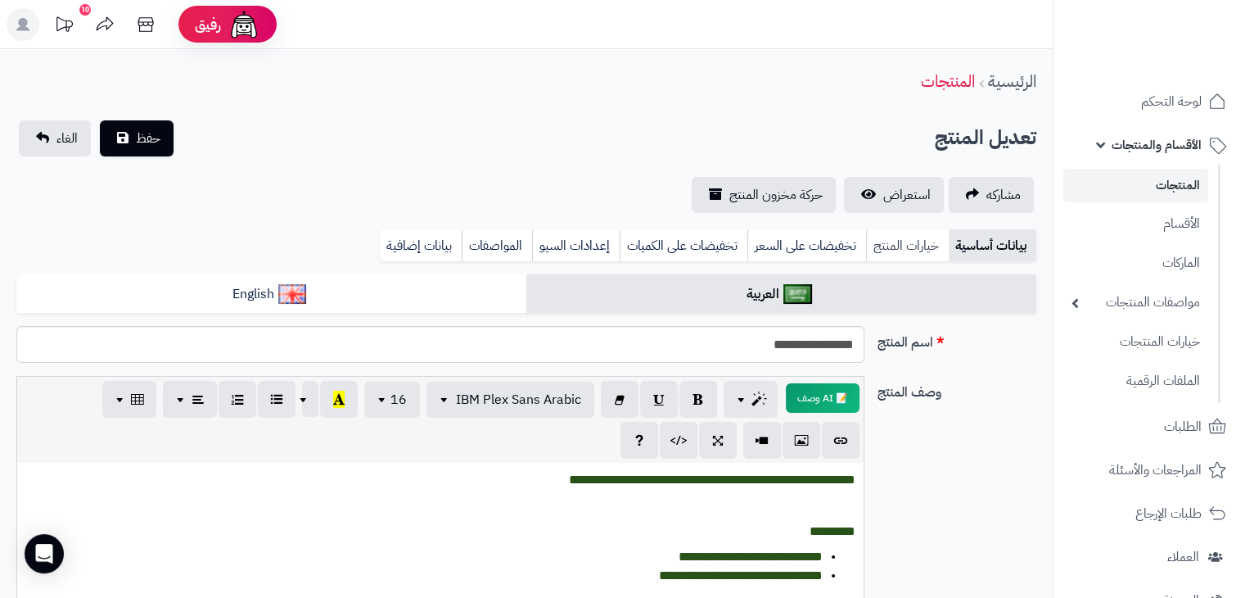
click at [906, 240] on link "خيارات المنتج" at bounding box center [907, 245] width 83 height 33
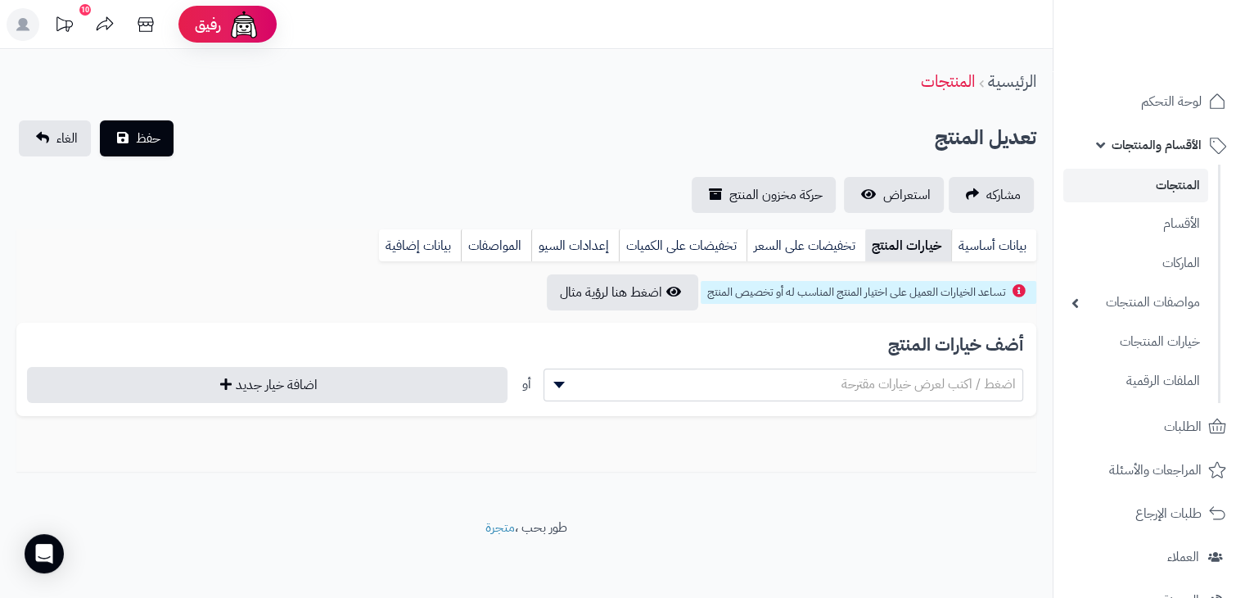
click at [852, 389] on span "اضغط / اكتب لعرض خيارات مقترحة" at bounding box center [929, 384] width 174 height 20
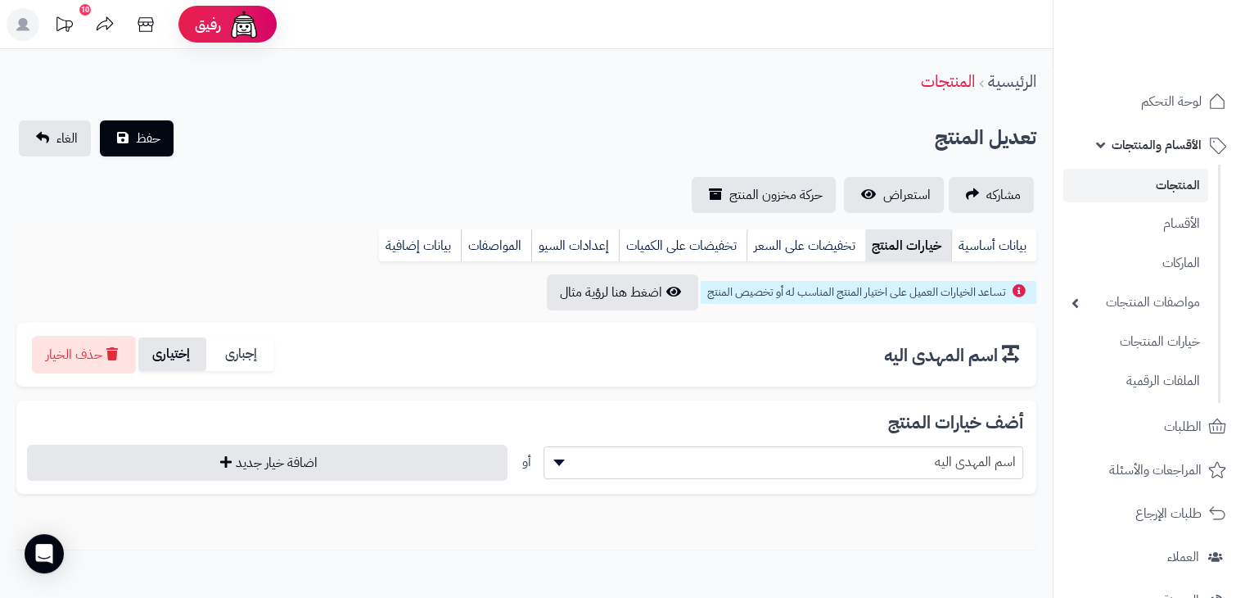
click at [177, 359] on label "إختيارى" at bounding box center [172, 354] width 68 height 34
click at [755, 456] on span "اسم المهدى اليه" at bounding box center [784, 462] width 479 height 25
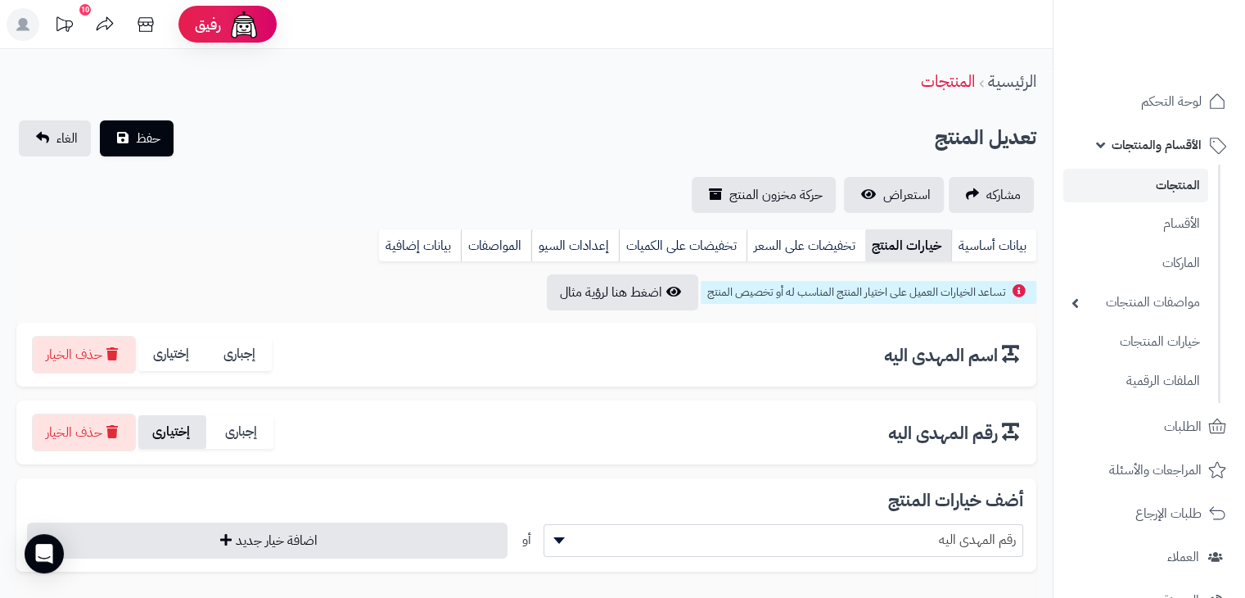
click at [181, 423] on label "إختيارى" at bounding box center [172, 432] width 68 height 34
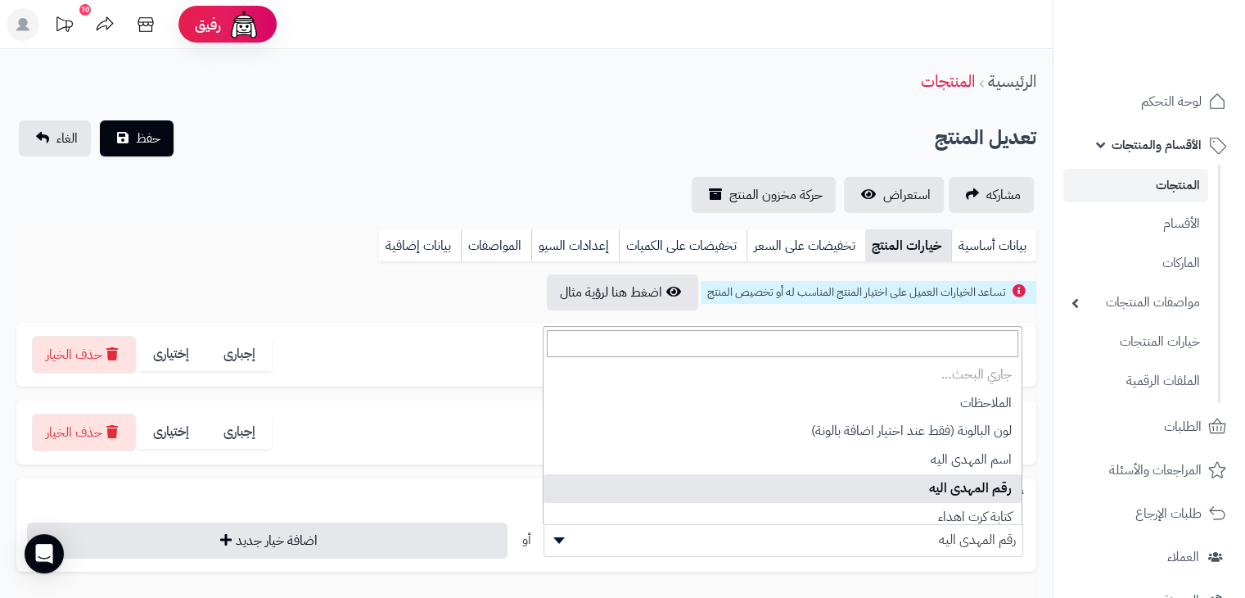
click at [795, 540] on span "رقم المهدى اليه" at bounding box center [784, 539] width 479 height 25
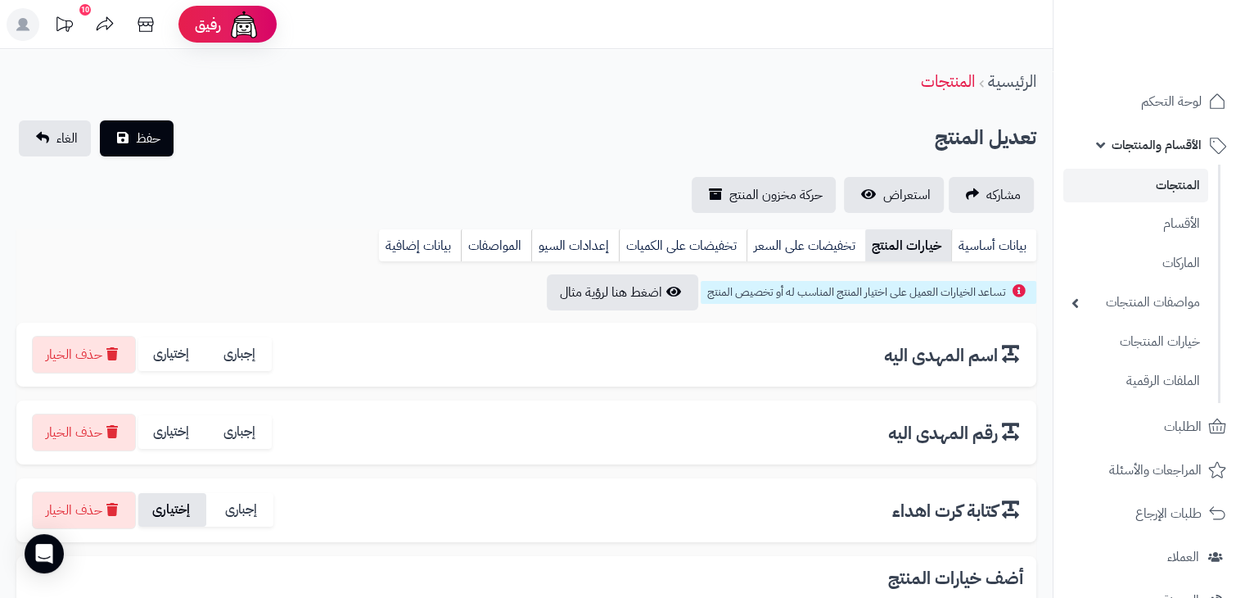
click at [180, 509] on label "إختيارى" at bounding box center [172, 510] width 68 height 34
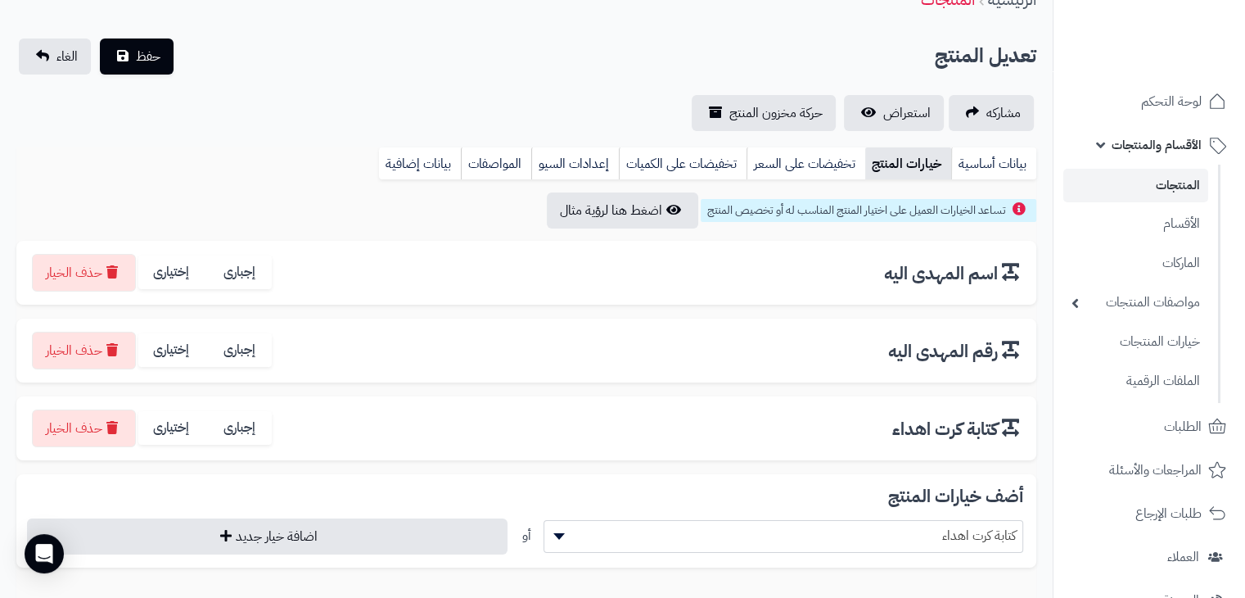
click at [824, 533] on span "كتابة كرت اهداء" at bounding box center [784, 535] width 479 height 25
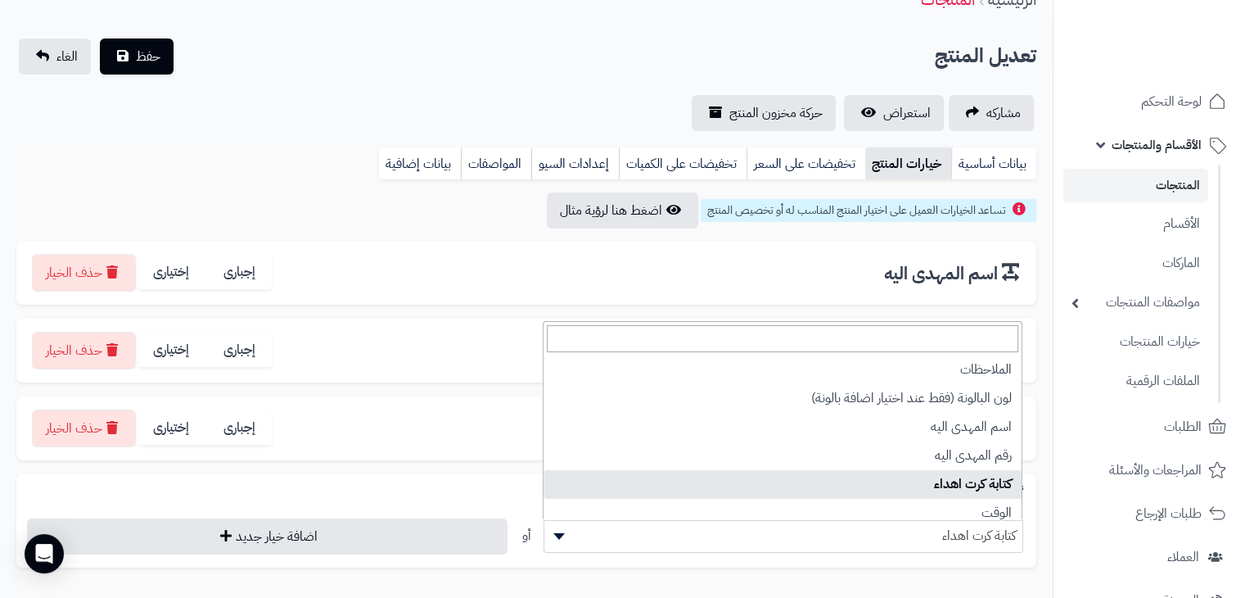
click at [410, 474] on div "**********" at bounding box center [526, 520] width 1020 height 93
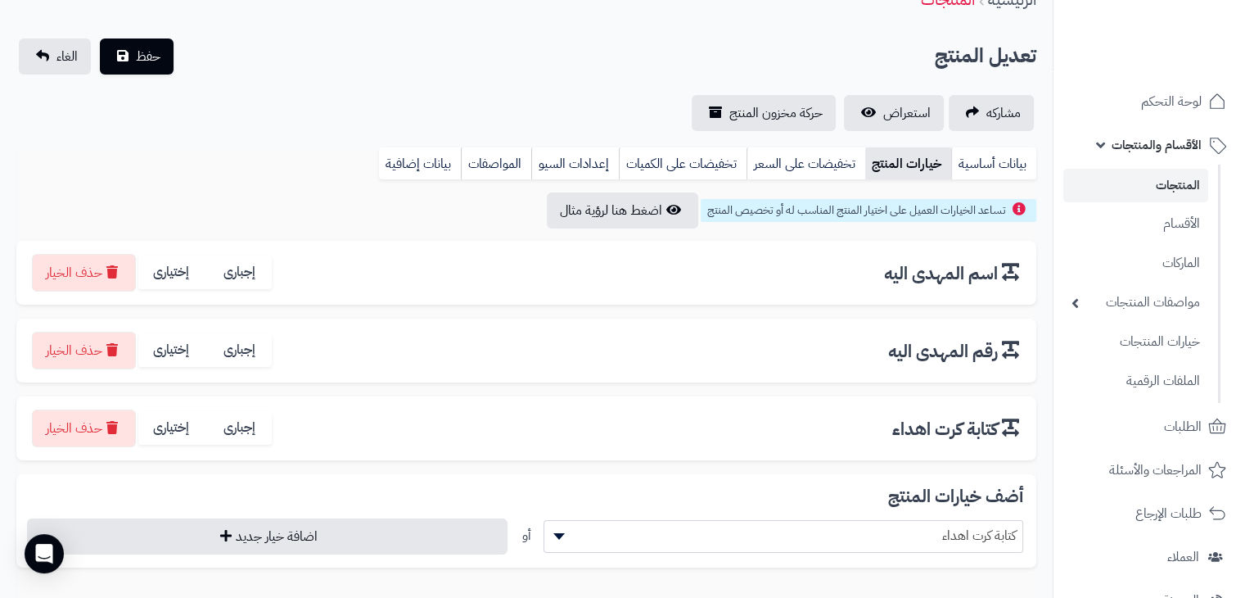
click at [735, 532] on span "كتابة كرت اهداء" at bounding box center [784, 535] width 479 height 25
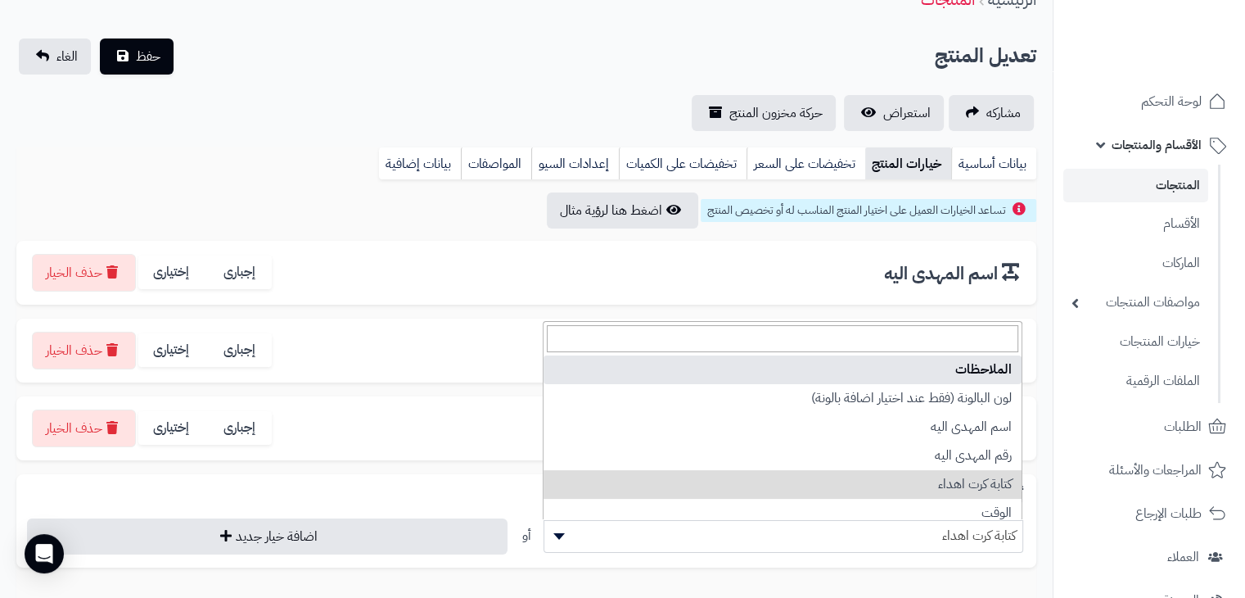
select select "**"
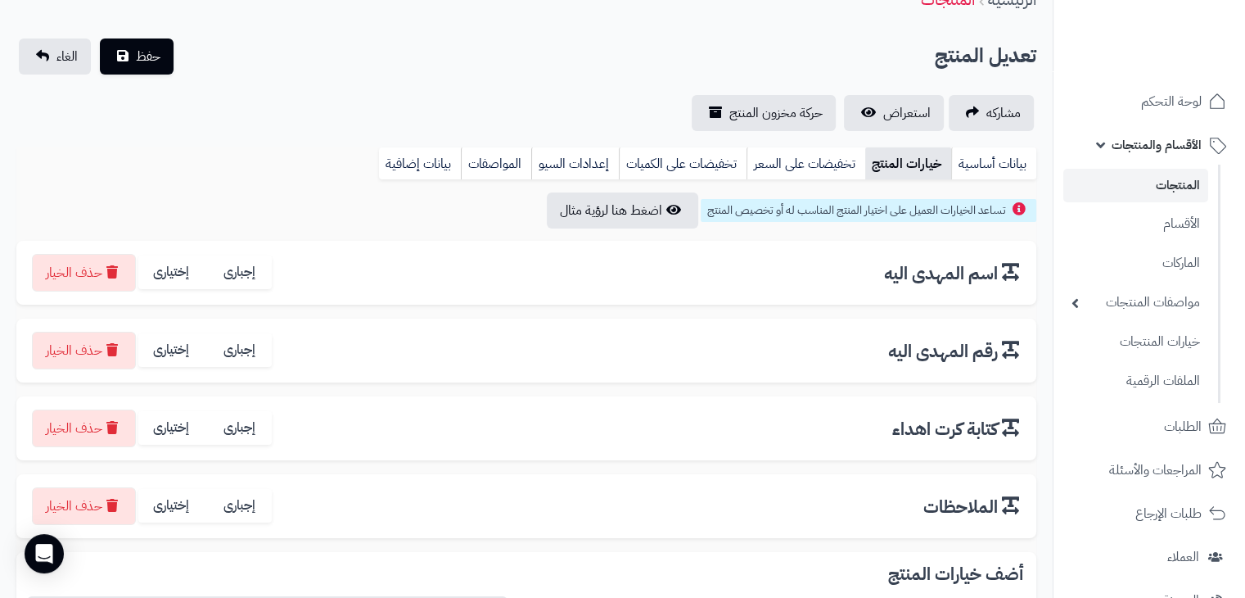
scroll to position [313, 0]
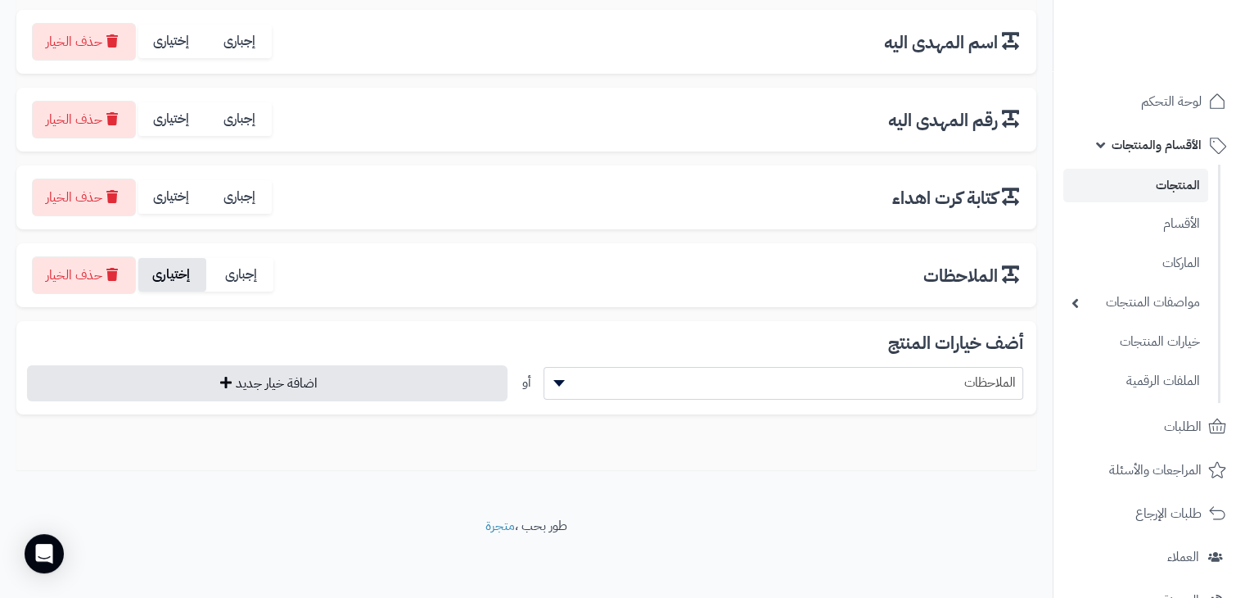
click at [203, 276] on label "إختيارى" at bounding box center [172, 275] width 68 height 34
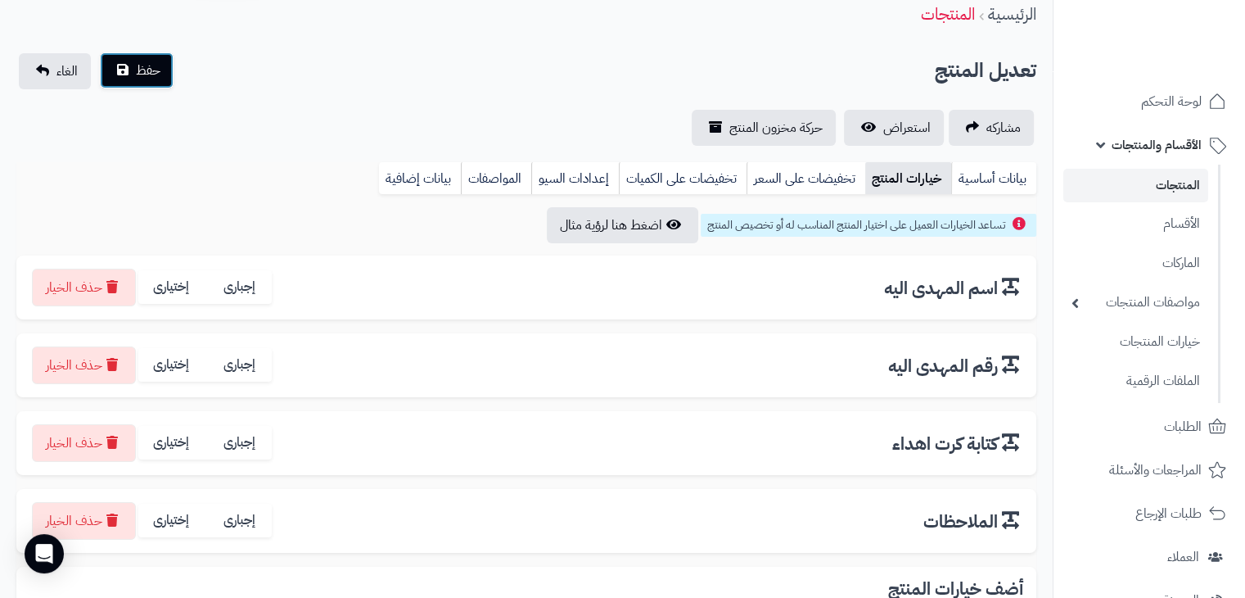
click at [119, 79] on button "حفظ" at bounding box center [137, 70] width 74 height 36
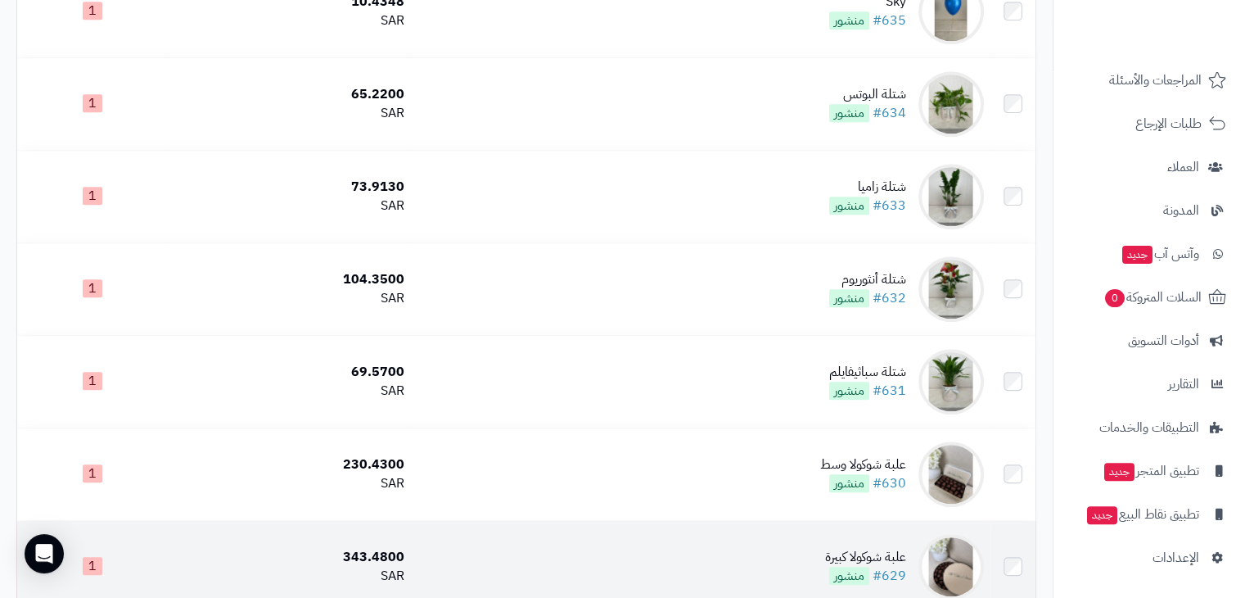
scroll to position [1425, 0]
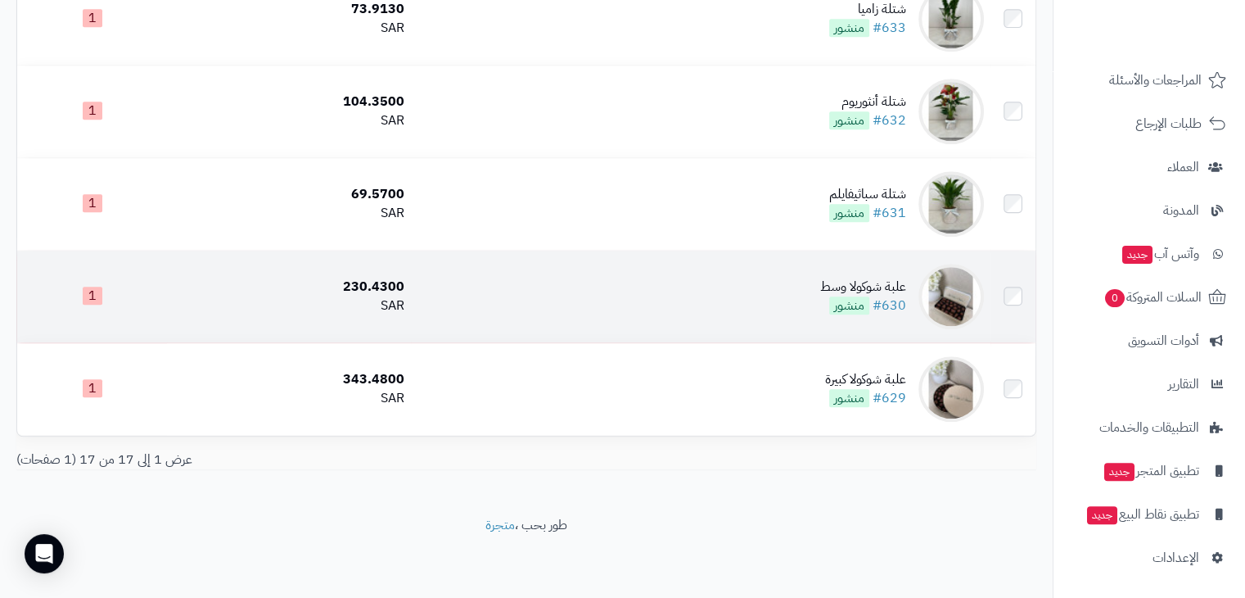
click at [875, 286] on div "علبة شوكولا وسط" at bounding box center [863, 287] width 86 height 19
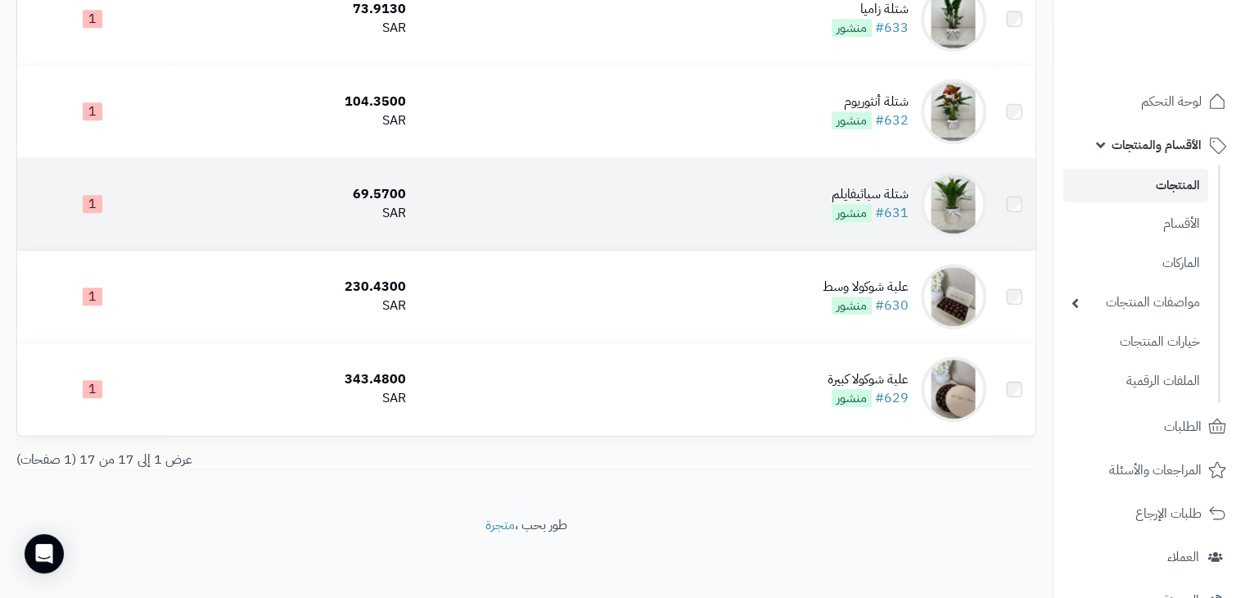
scroll to position [1372, 0]
click at [896, 194] on div "شتلة سباثيفايلم" at bounding box center [867, 194] width 77 height 19
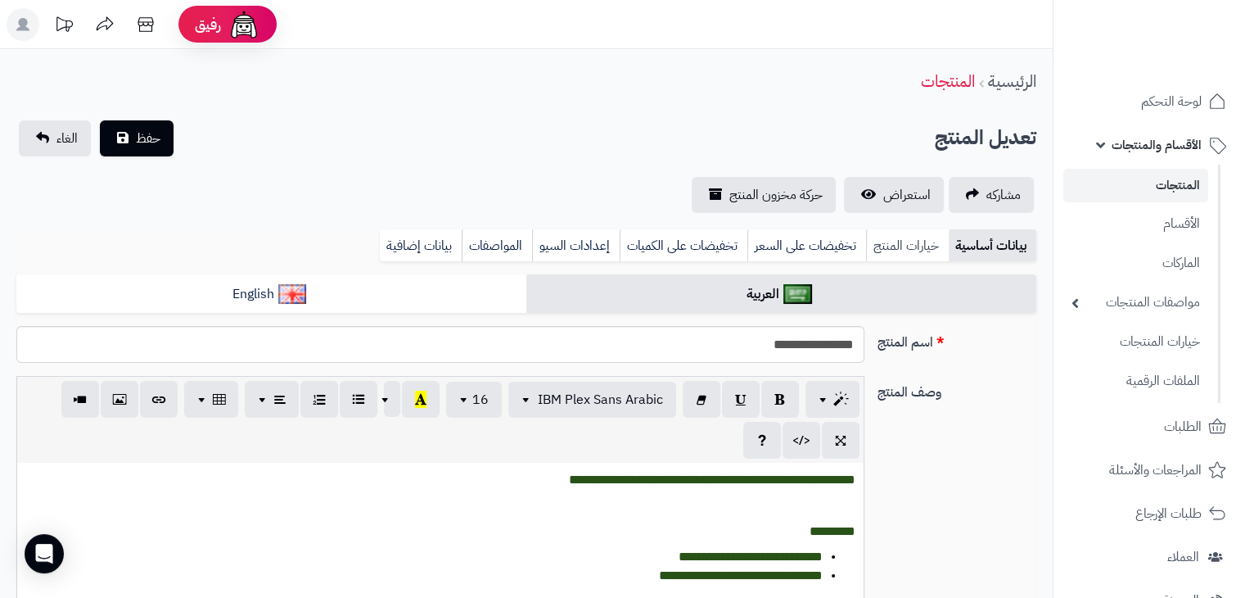
click at [881, 241] on link "خيارات المنتج" at bounding box center [907, 245] width 83 height 33
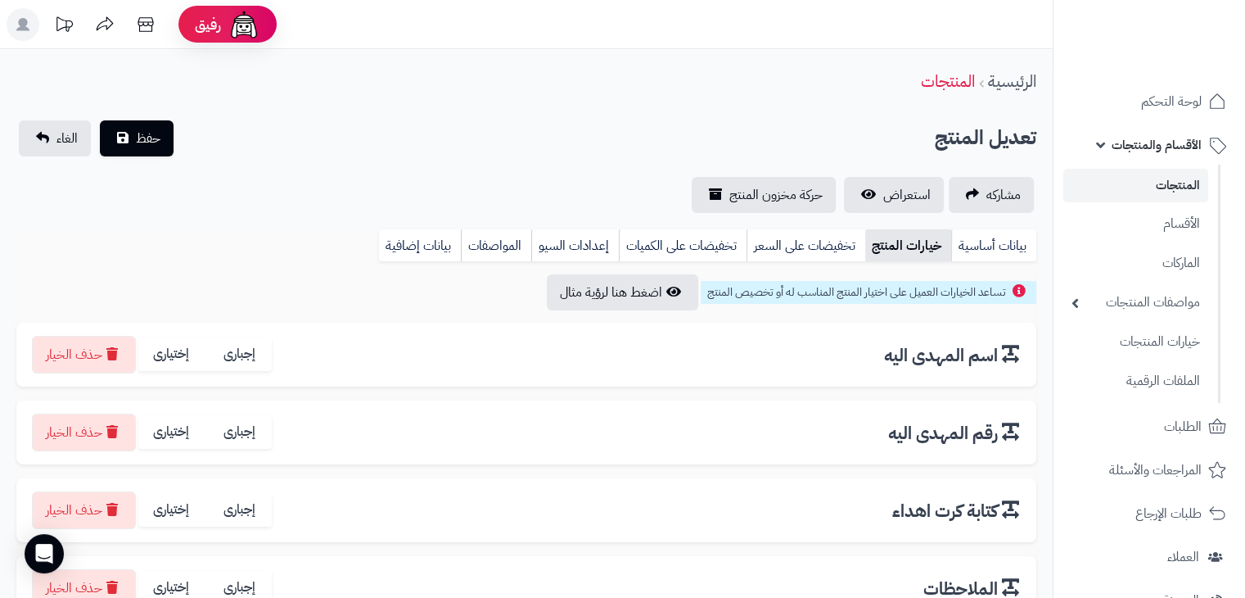
scroll to position [82, 0]
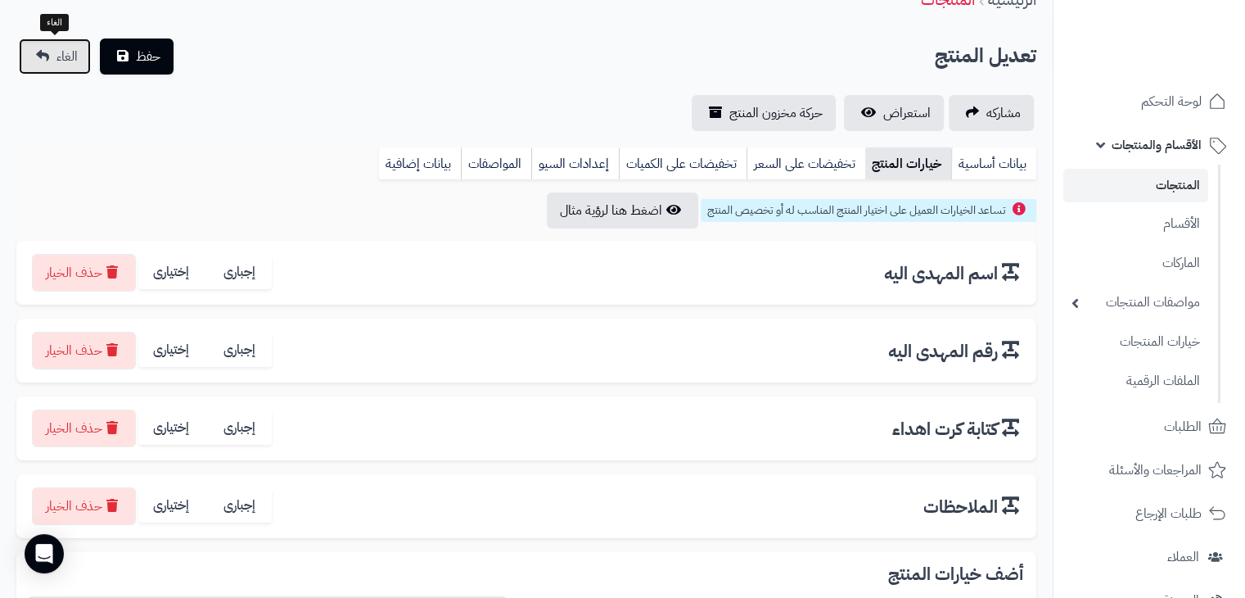
click at [70, 65] on span "الغاء" at bounding box center [67, 57] width 21 height 20
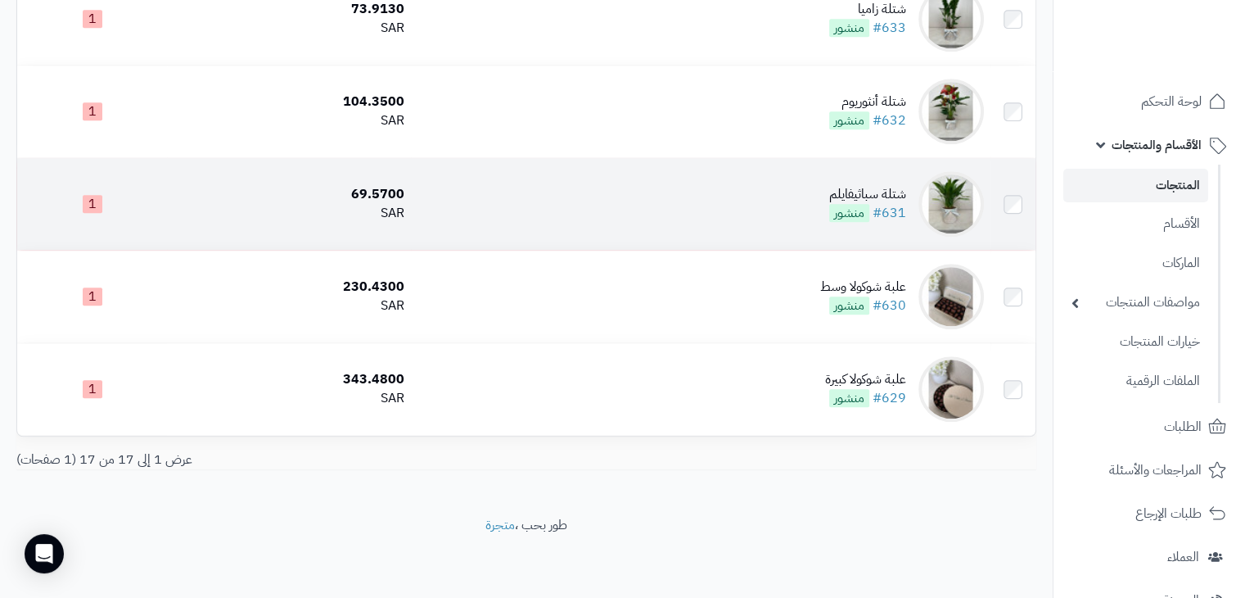
scroll to position [1291, 0]
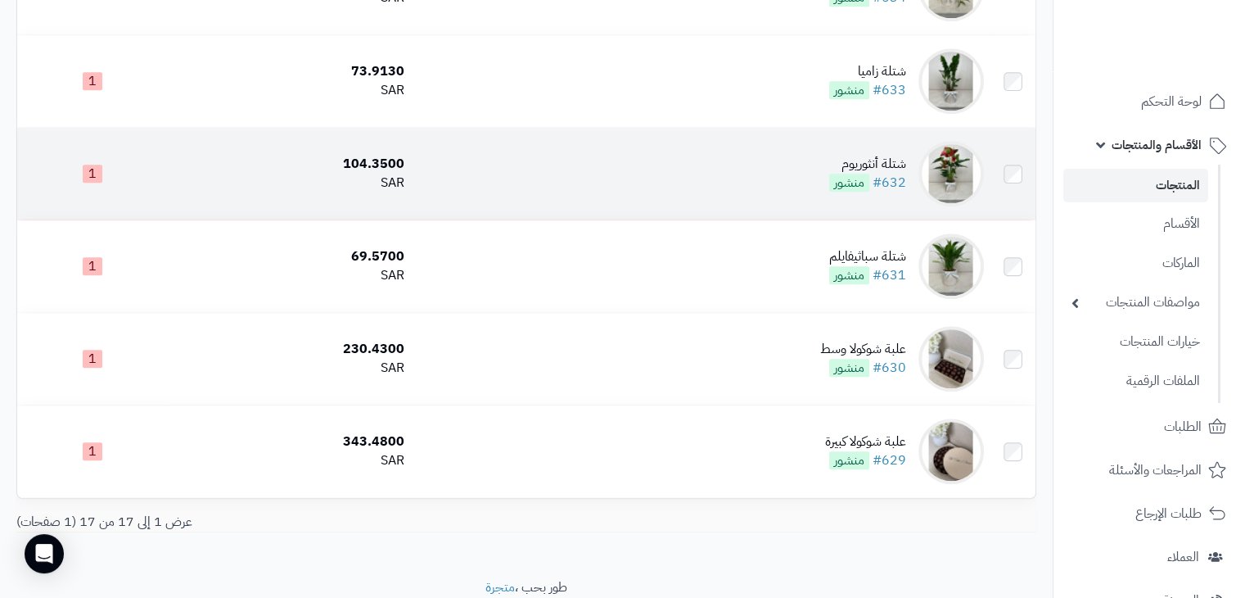
click at [870, 174] on div "شتلة أنثوريوم" at bounding box center [867, 164] width 77 height 19
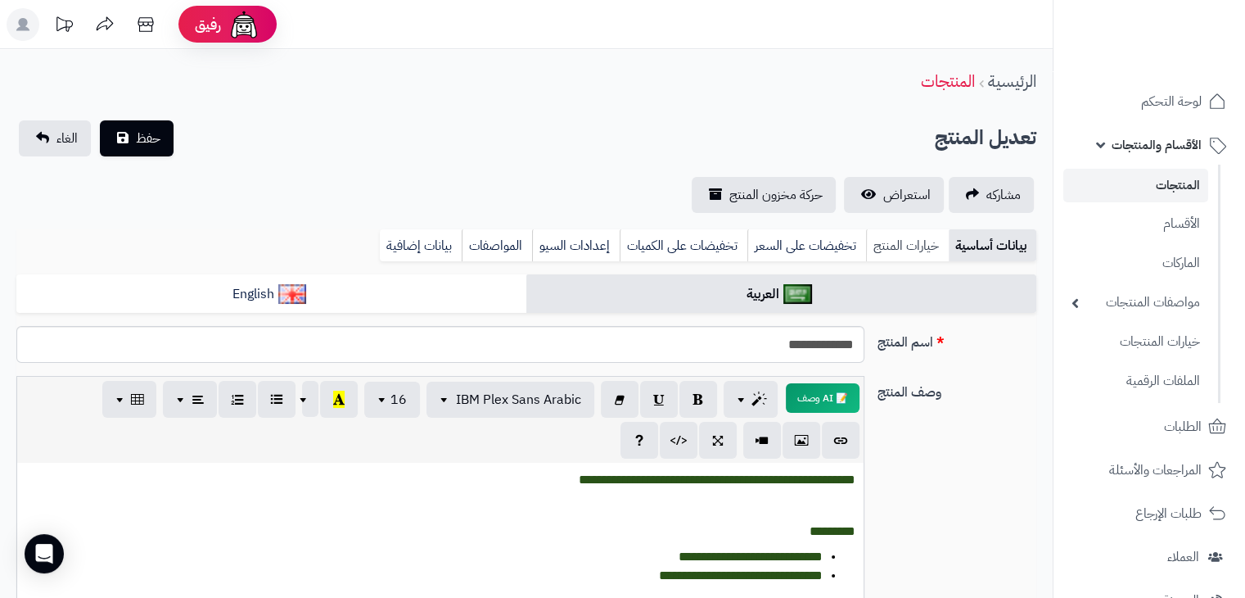
click at [893, 251] on link "خيارات المنتج" at bounding box center [907, 245] width 83 height 33
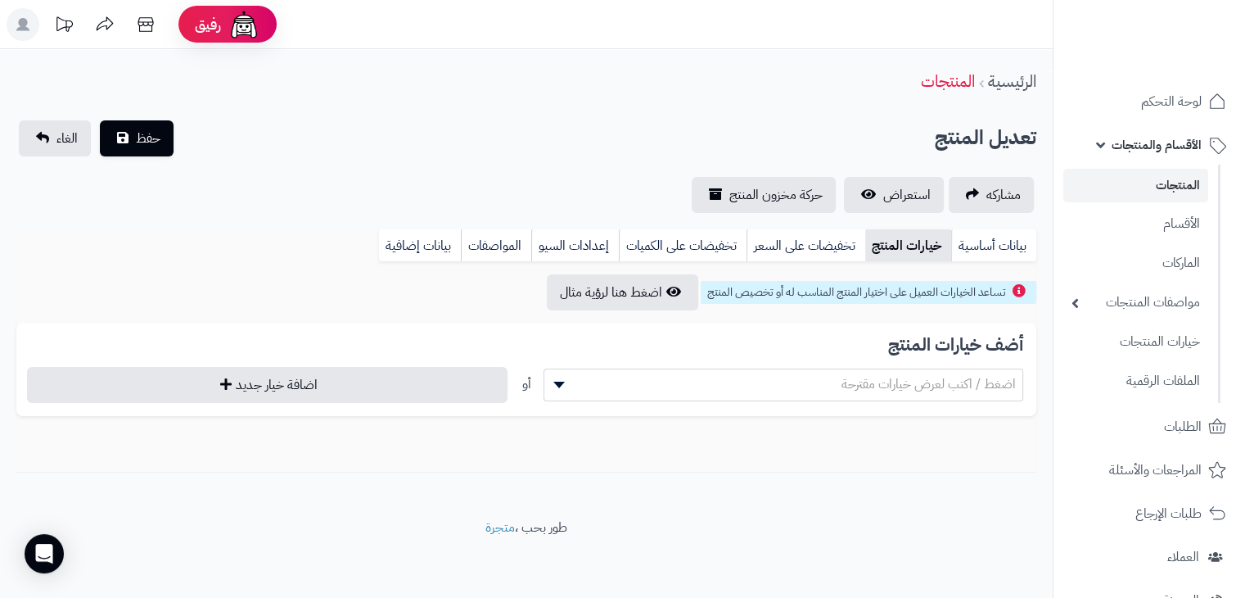
click at [892, 374] on span "اضغط / اكتب لعرض خيارات مقترحة" at bounding box center [929, 384] width 174 height 20
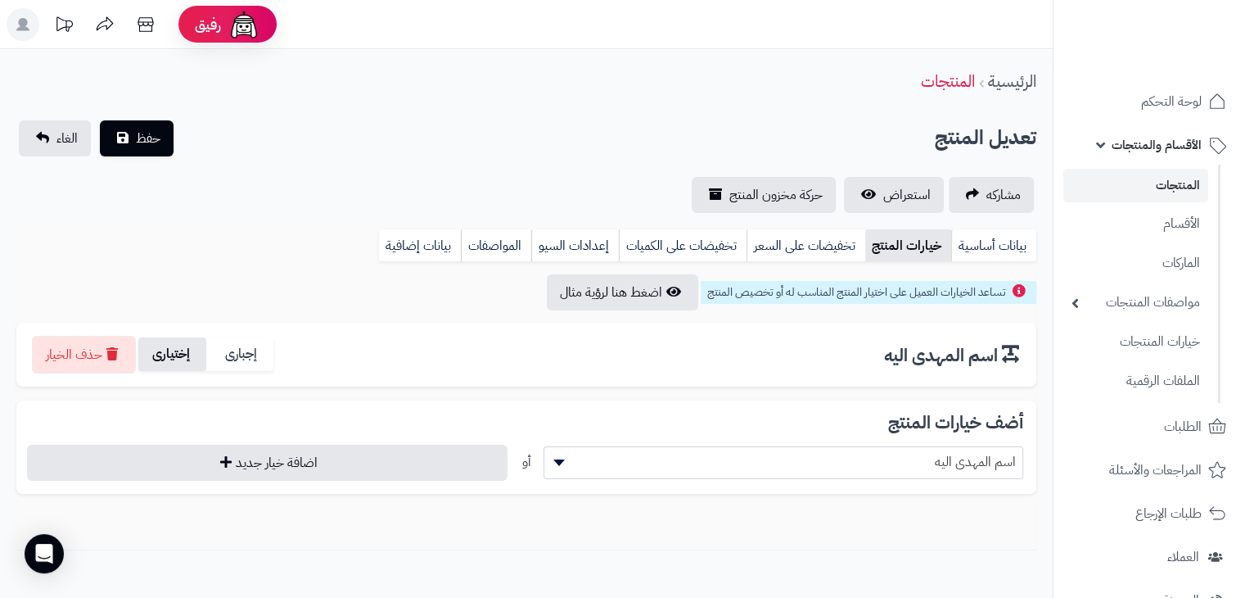
click at [167, 357] on label "إختيارى" at bounding box center [172, 354] width 68 height 34
click at [874, 462] on span "اسم المهدى اليه" at bounding box center [784, 462] width 479 height 25
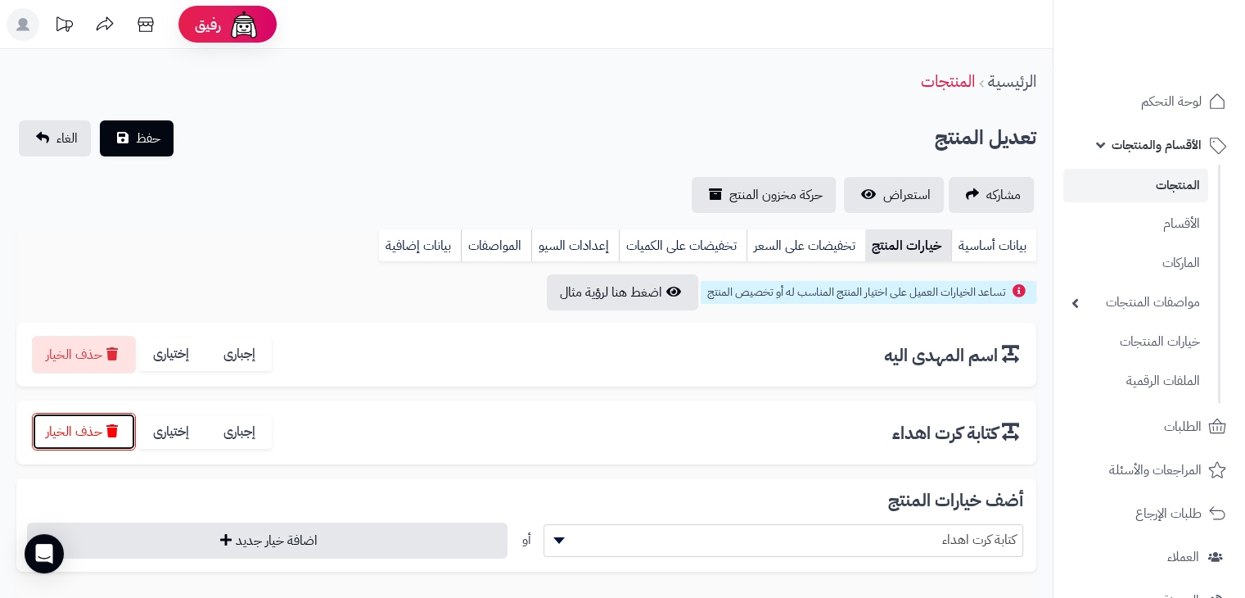
click at [65, 441] on button "حذف الخيار" at bounding box center [84, 432] width 104 height 38
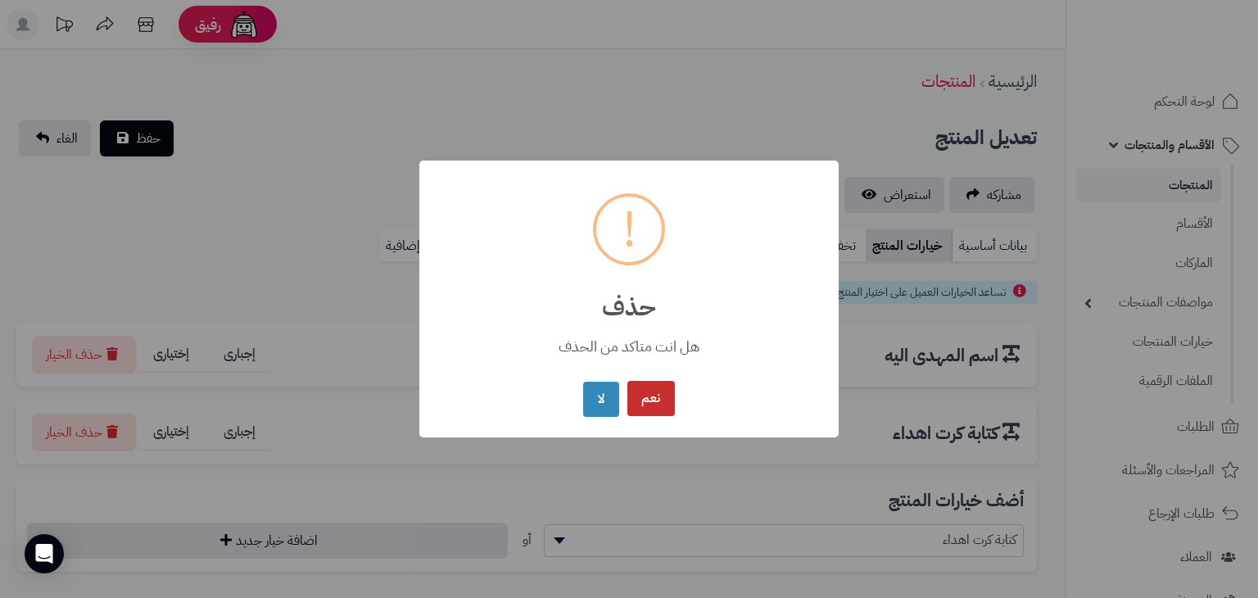
click at [652, 396] on button "نعم" at bounding box center [650, 398] width 47 height 35
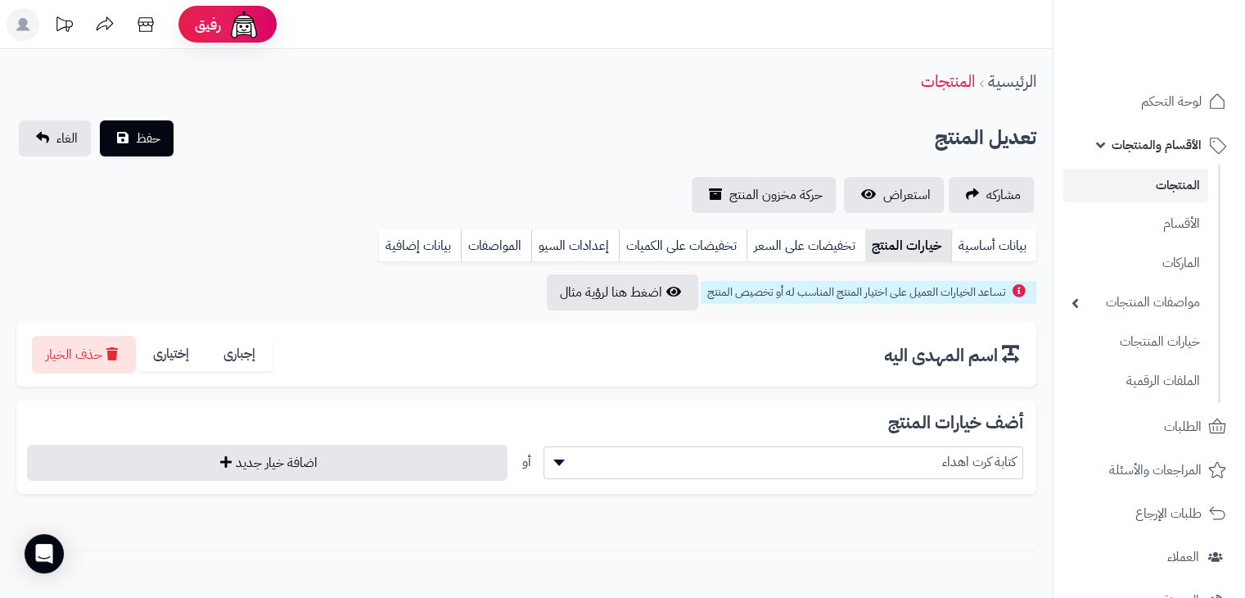
click at [956, 472] on span "كتابة كرت اهداء" at bounding box center [784, 462] width 479 height 25
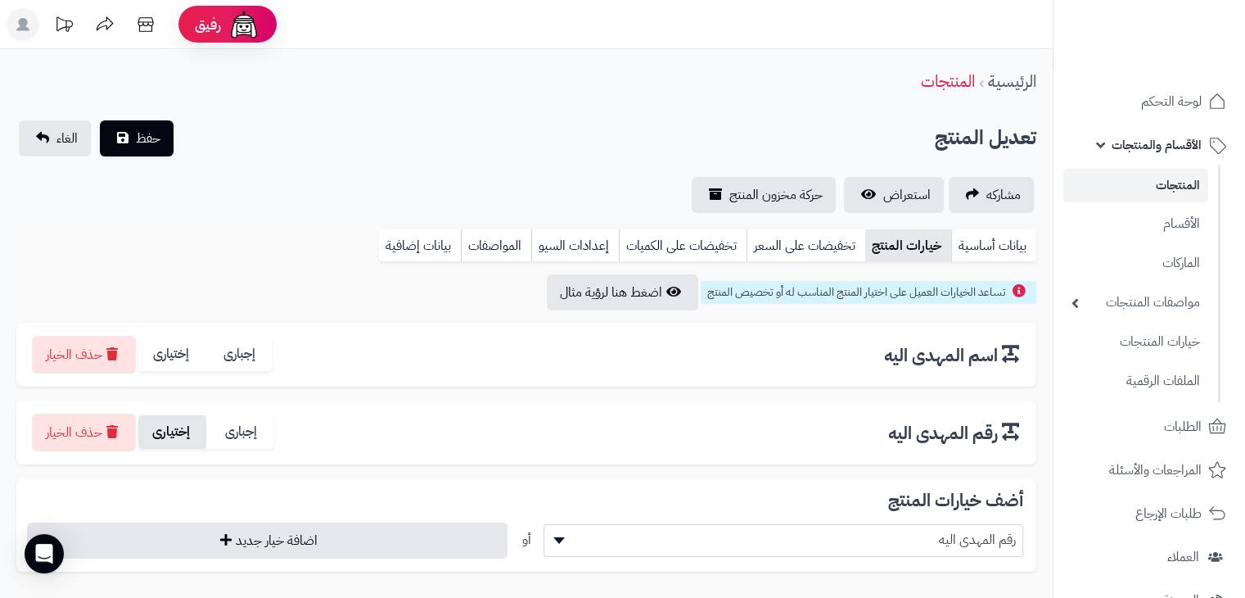
click at [176, 425] on label "إختيارى" at bounding box center [172, 432] width 68 height 34
click at [840, 550] on span "رقم المهدى اليه" at bounding box center [784, 539] width 479 height 25
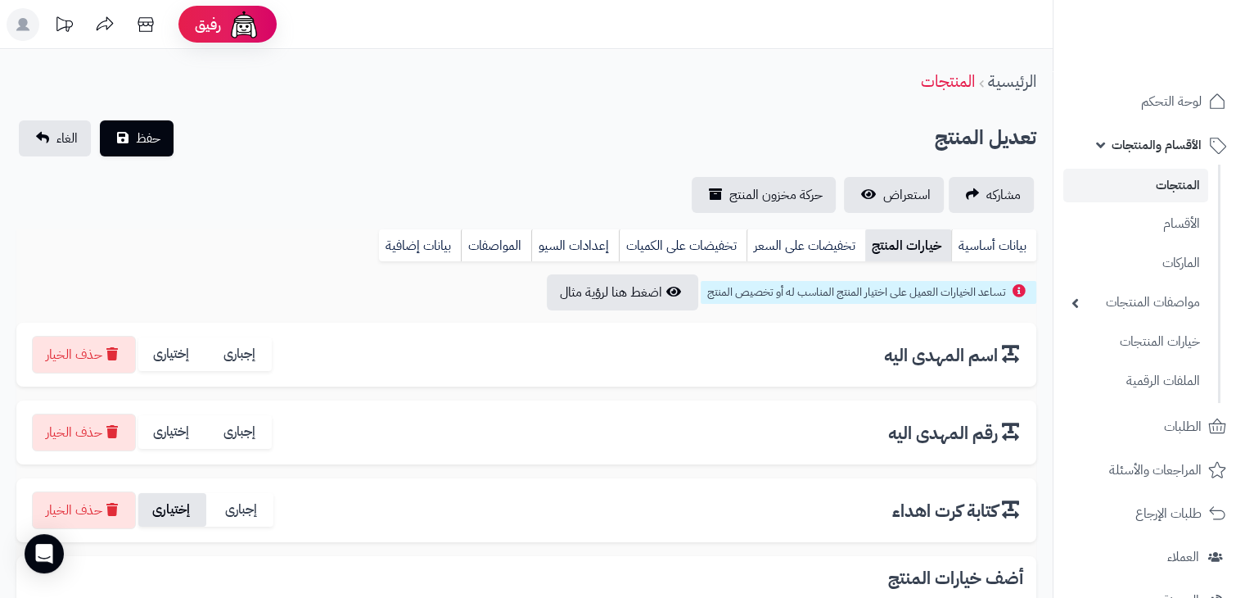
click at [160, 509] on label "إختيارى" at bounding box center [172, 510] width 68 height 34
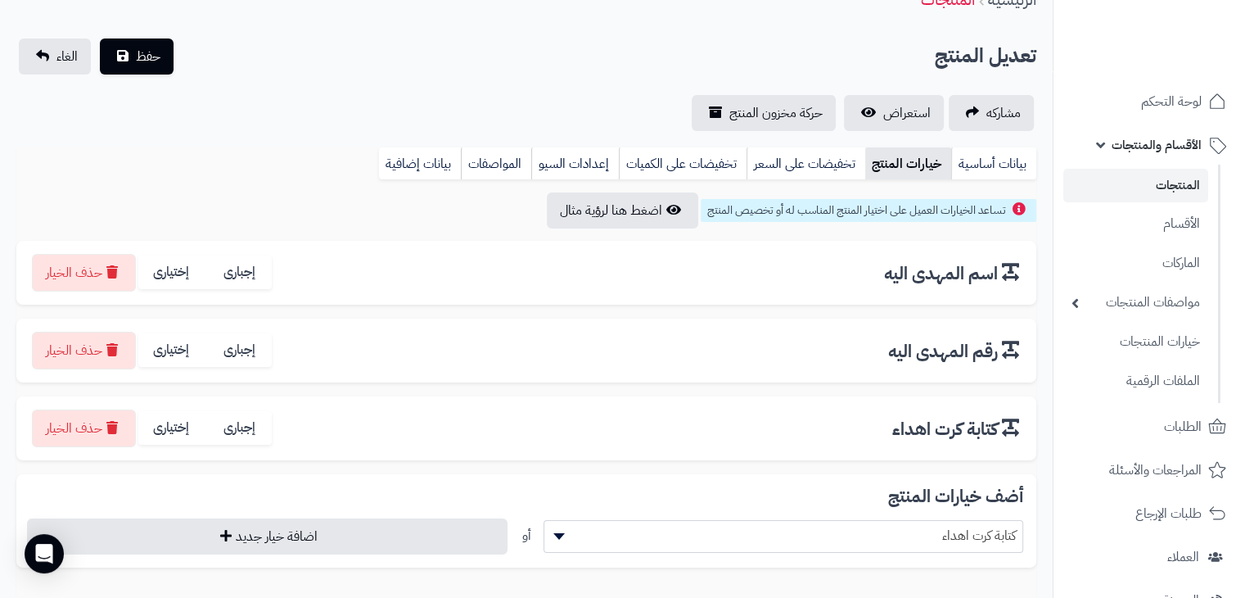
click at [891, 531] on span "كتابة كرت اهداء" at bounding box center [784, 535] width 479 height 25
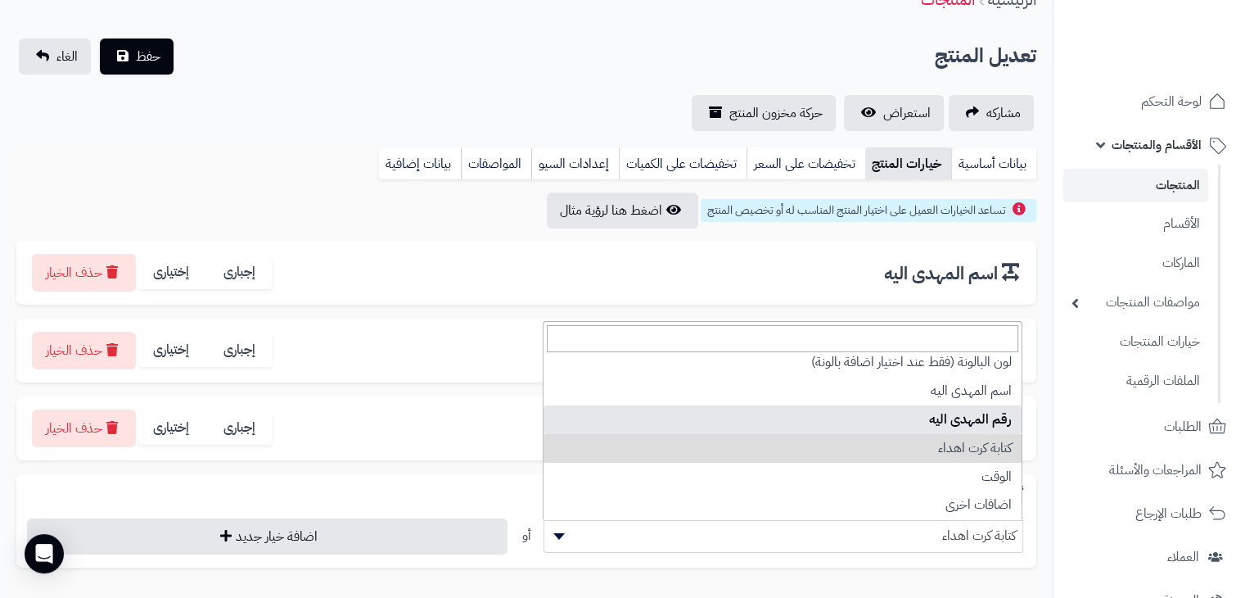
scroll to position [0, 0]
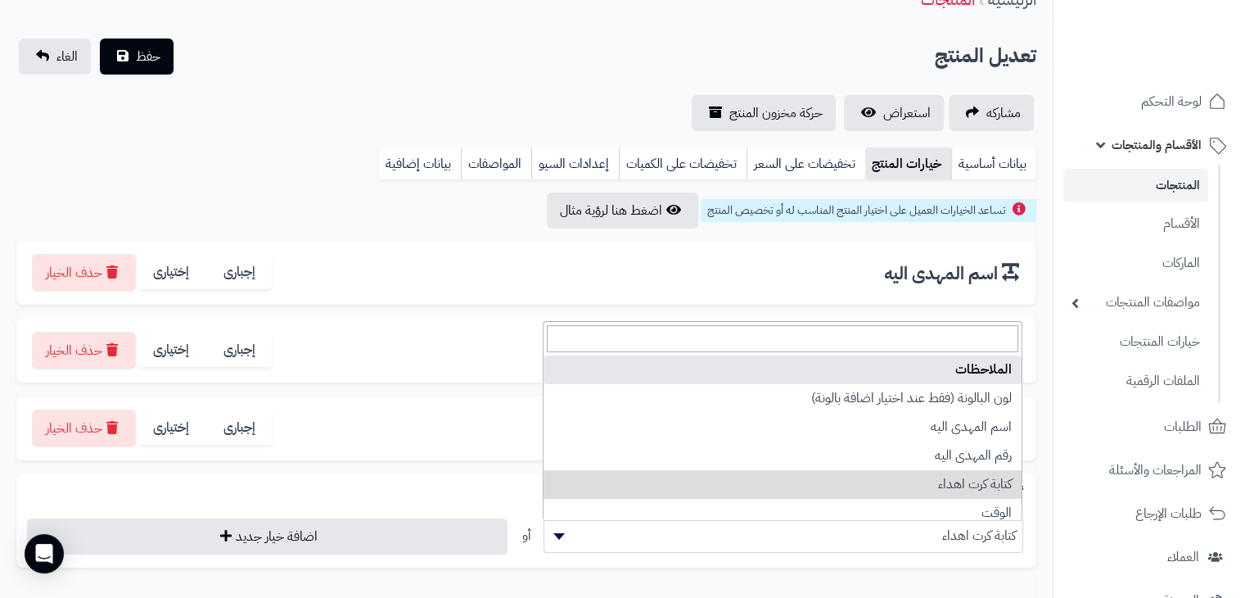
select select "**"
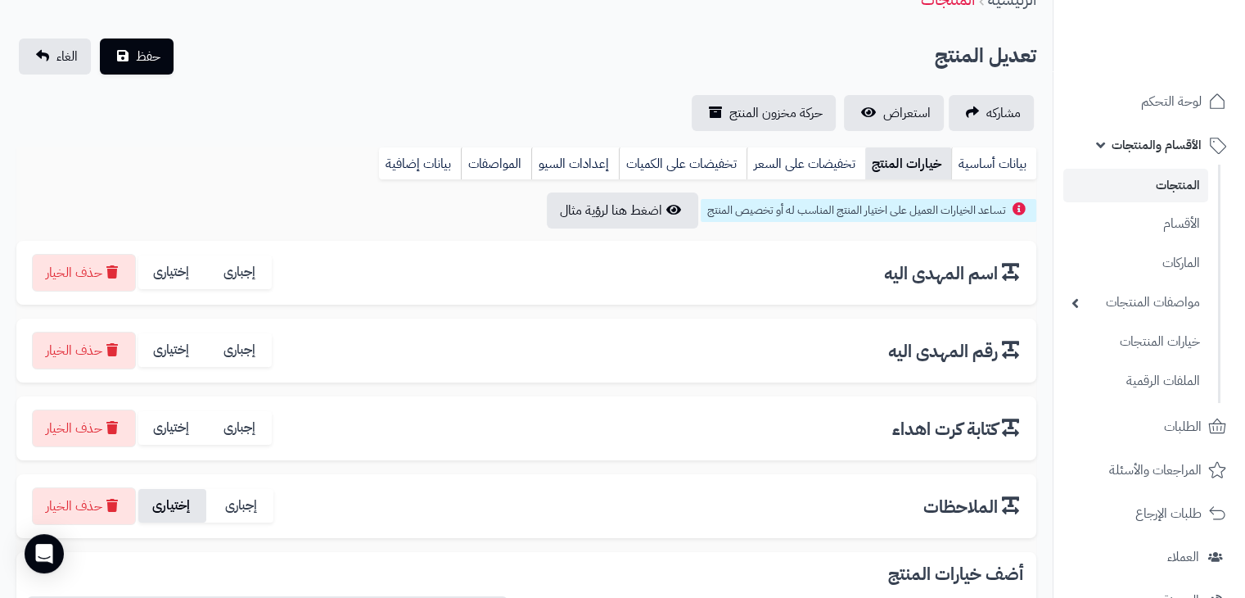
click at [166, 494] on label "إختيارى" at bounding box center [172, 506] width 68 height 34
click at [156, 63] on span "حفظ" at bounding box center [148, 56] width 25 height 20
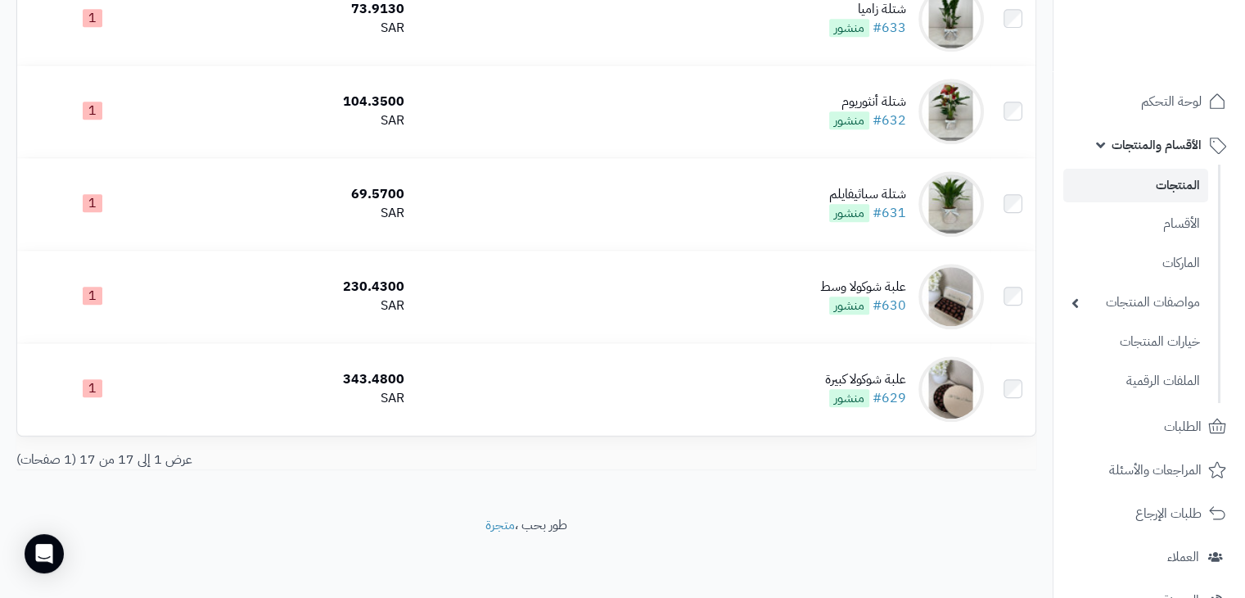
scroll to position [1261, 0]
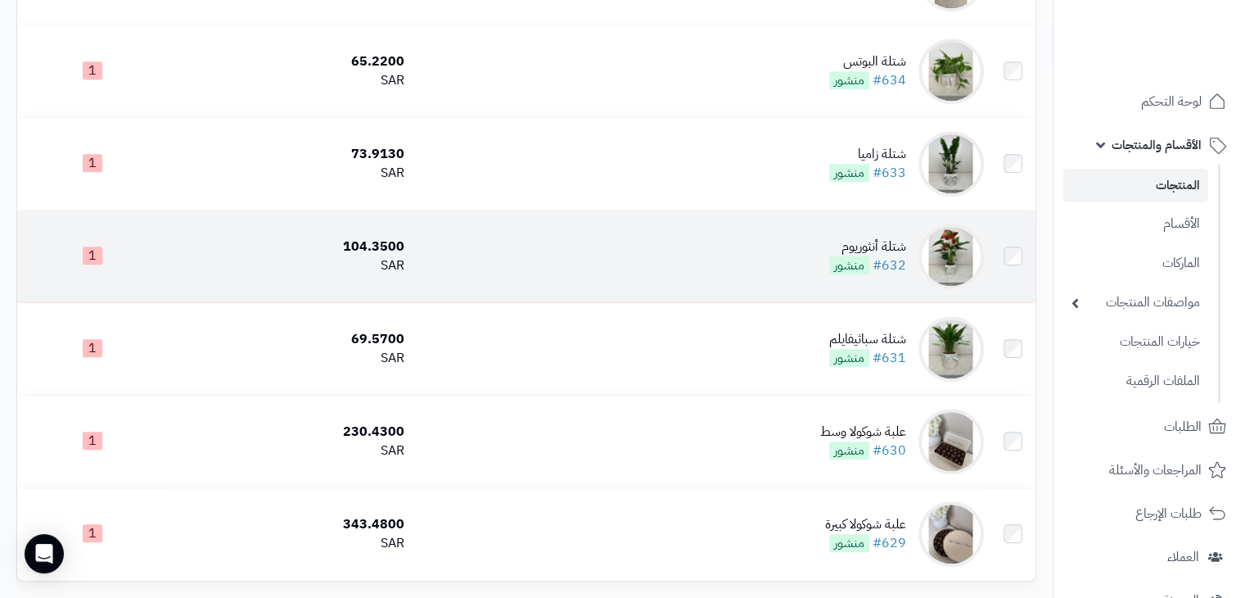
click at [875, 256] on div "شتلة أنثوريوم" at bounding box center [867, 246] width 77 height 19
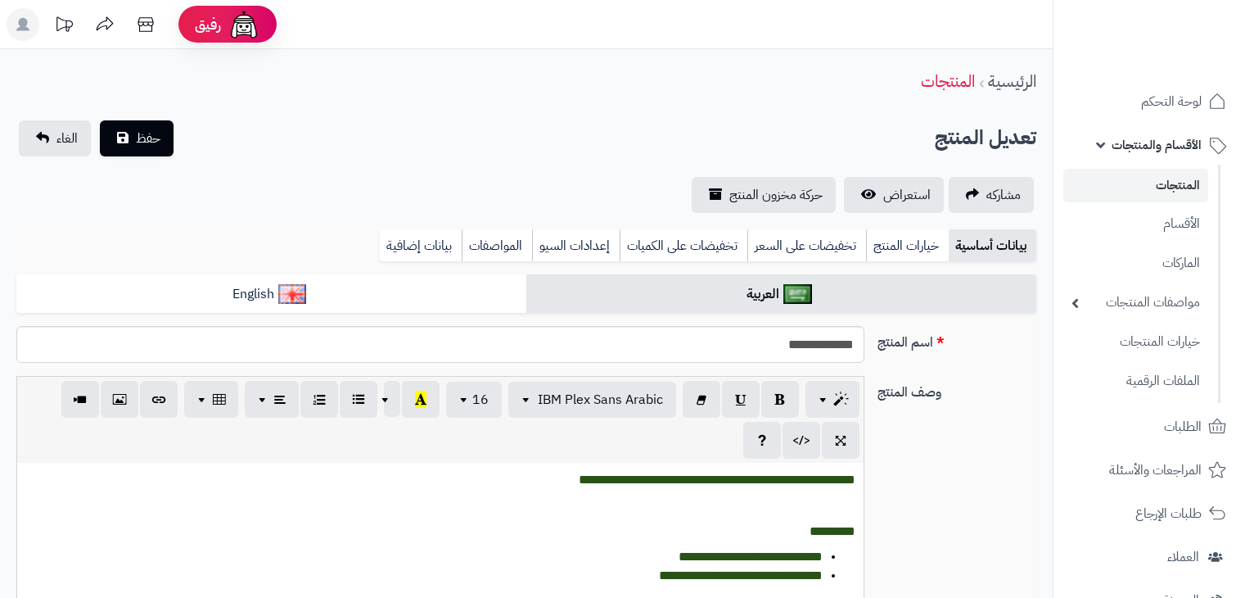
scroll to position [164, 0]
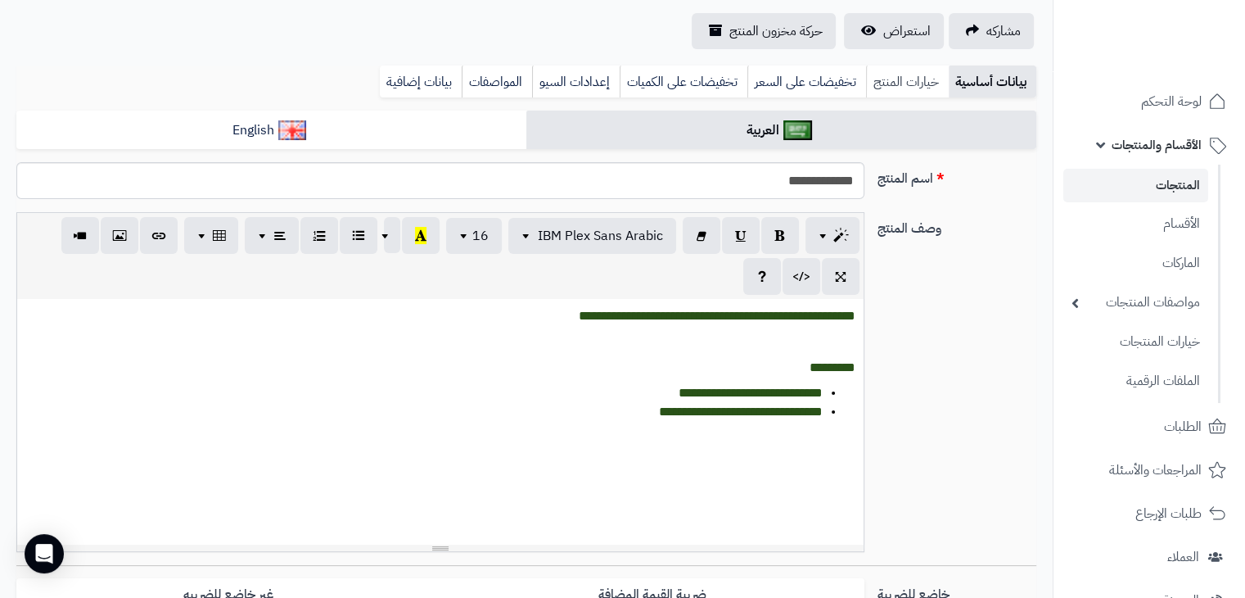
click at [915, 98] on link "خيارات المنتج" at bounding box center [907, 82] width 83 height 33
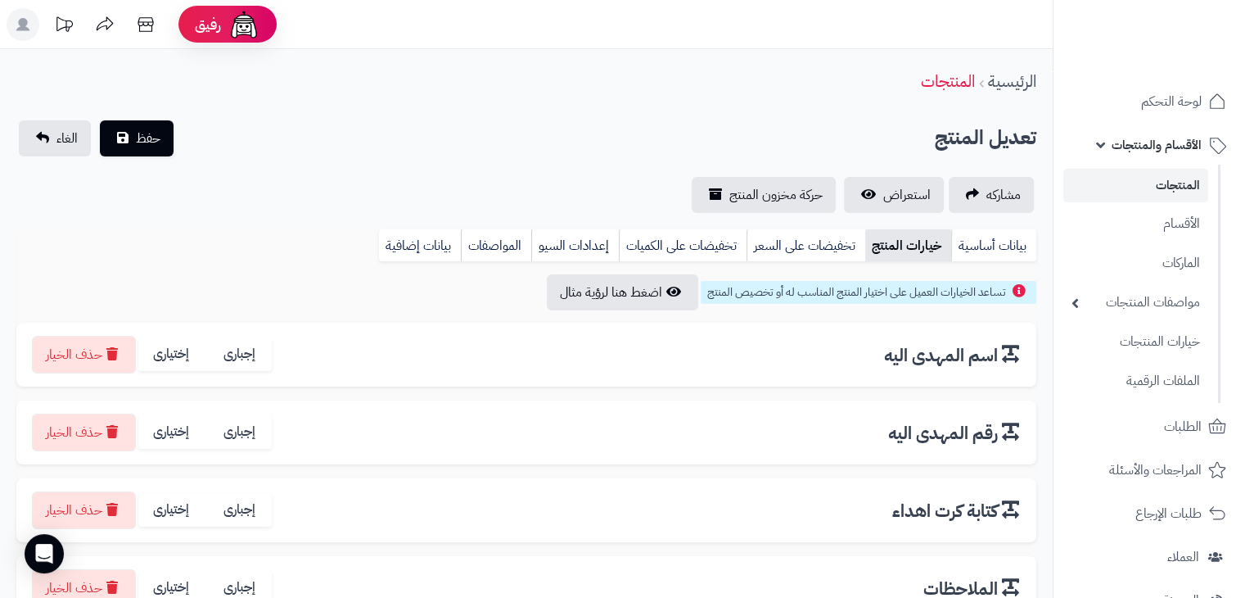
click at [915, 251] on link "خيارات المنتج" at bounding box center [909, 245] width 86 height 33
click at [29, 133] on link "الغاء" at bounding box center [55, 138] width 72 height 36
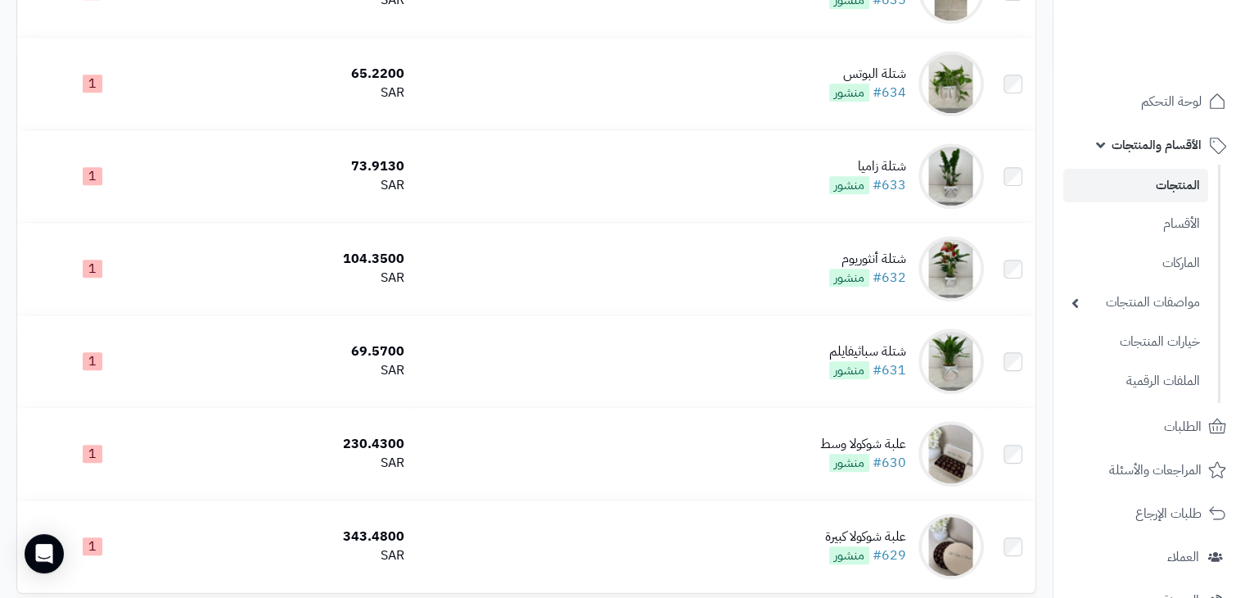
scroll to position [1114, 0]
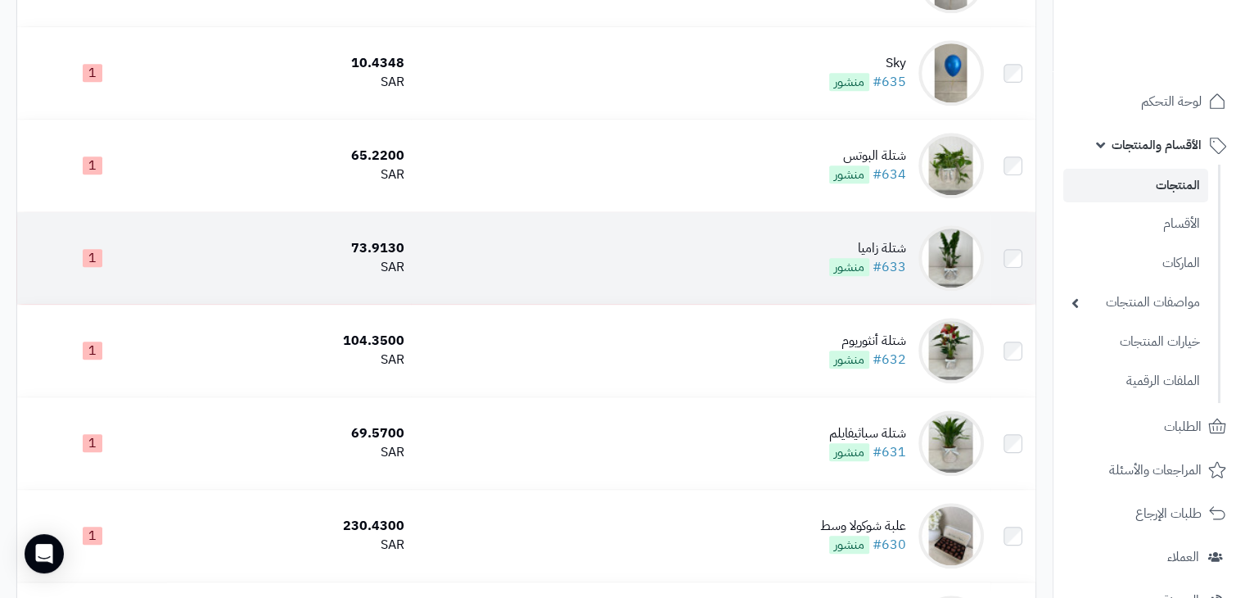
click at [873, 250] on div "شتلة زاميا" at bounding box center [867, 248] width 77 height 19
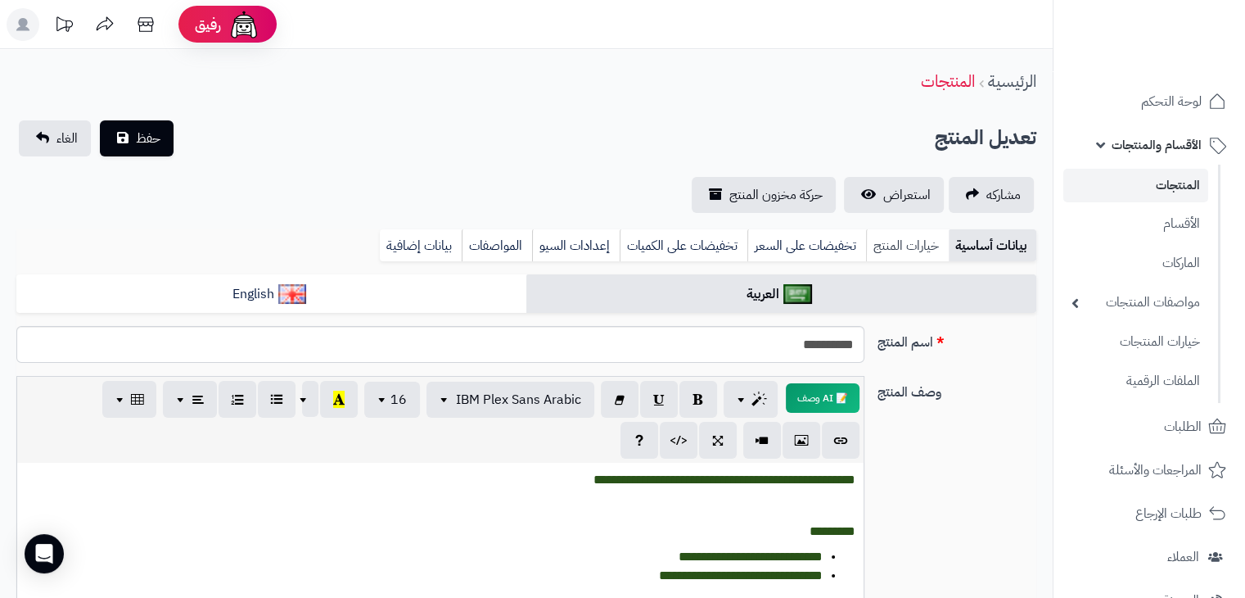
click at [911, 251] on link "خيارات المنتج" at bounding box center [907, 245] width 83 height 33
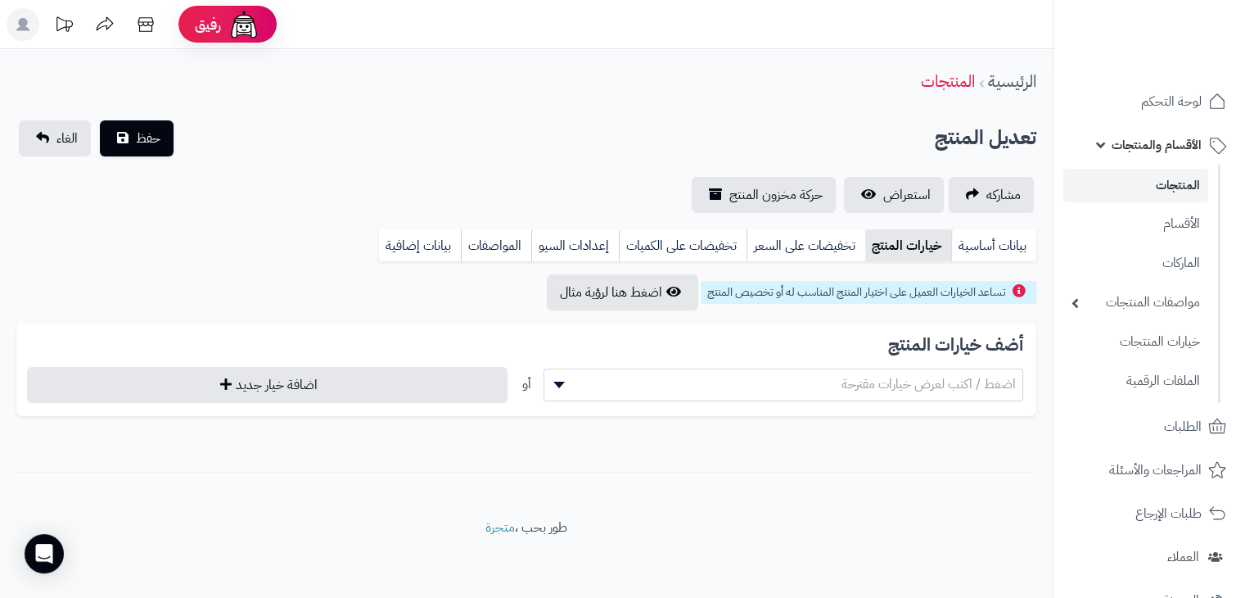
click at [912, 364] on div "أضف خيارات المنتج اضغط / اكتب لعرض خيارات مقترحة أو اضافة خيار جديد" at bounding box center [526, 369] width 1020 height 93
click at [911, 382] on span "اضغط / اكتب لعرض خيارات مقترحة" at bounding box center [929, 384] width 174 height 20
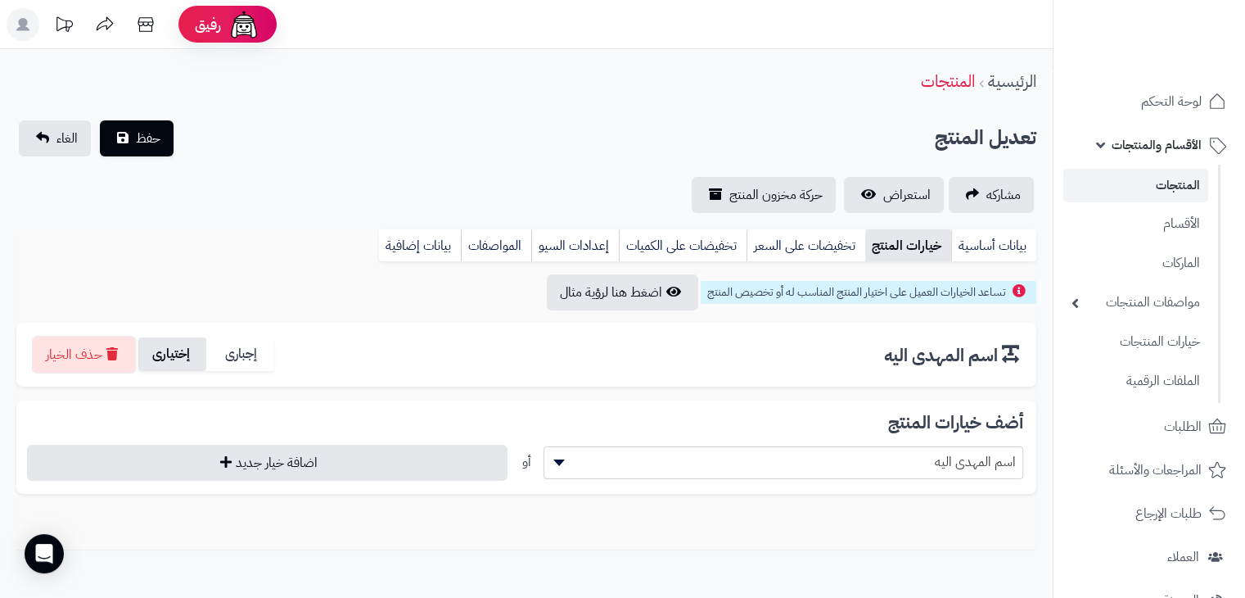
click at [196, 362] on label "إختيارى" at bounding box center [172, 354] width 68 height 34
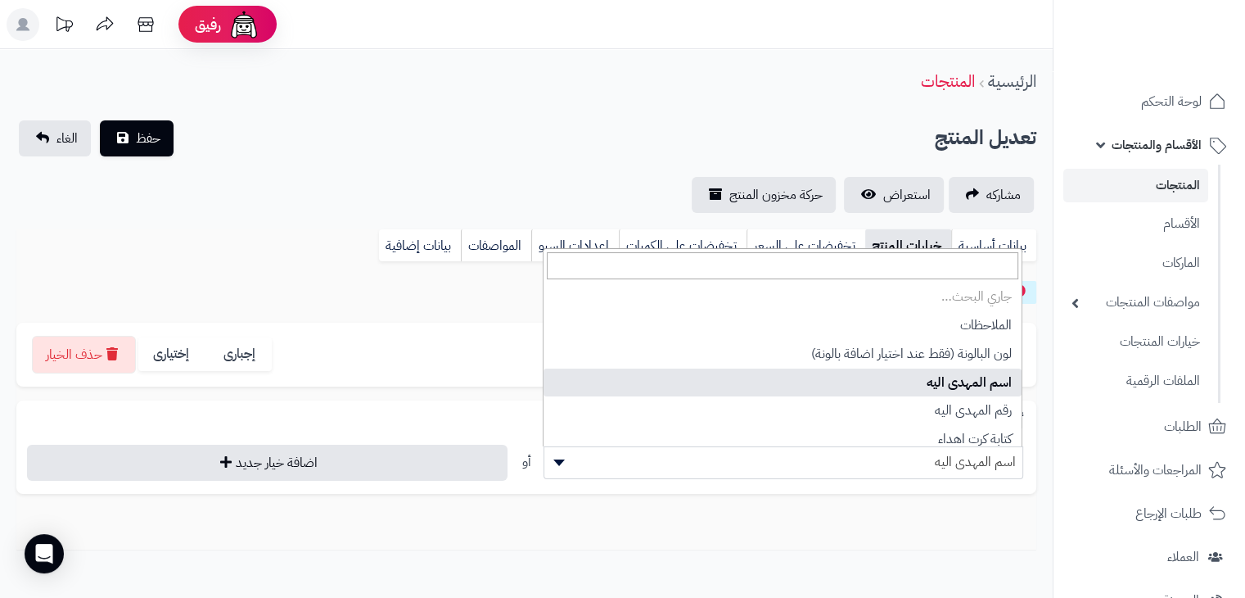
click at [803, 463] on span "اسم المهدى اليه" at bounding box center [784, 462] width 479 height 25
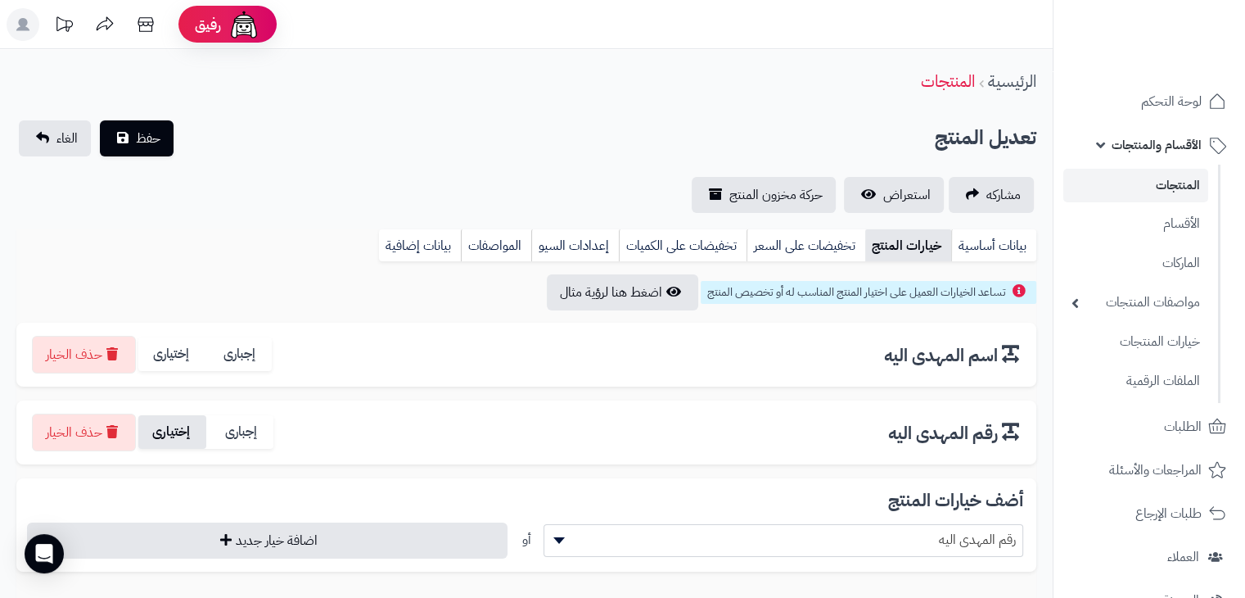
click at [192, 429] on label "إختيارى" at bounding box center [172, 432] width 68 height 34
click at [866, 543] on span "رقم المهدى اليه" at bounding box center [784, 539] width 479 height 25
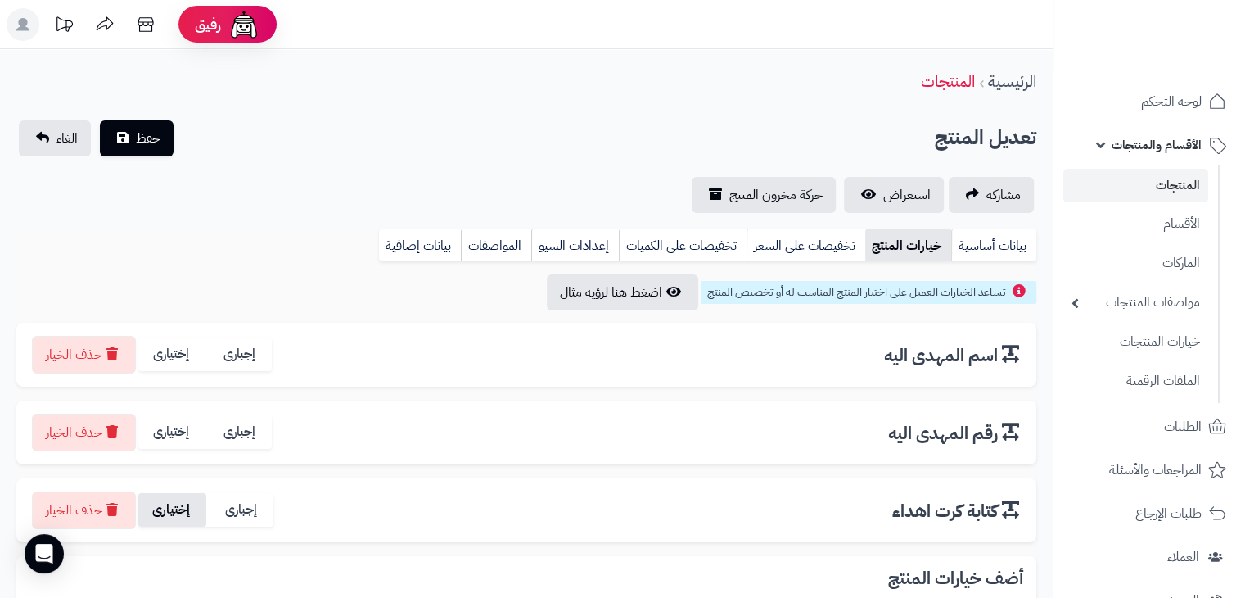
click at [186, 517] on label "إختيارى" at bounding box center [172, 510] width 68 height 34
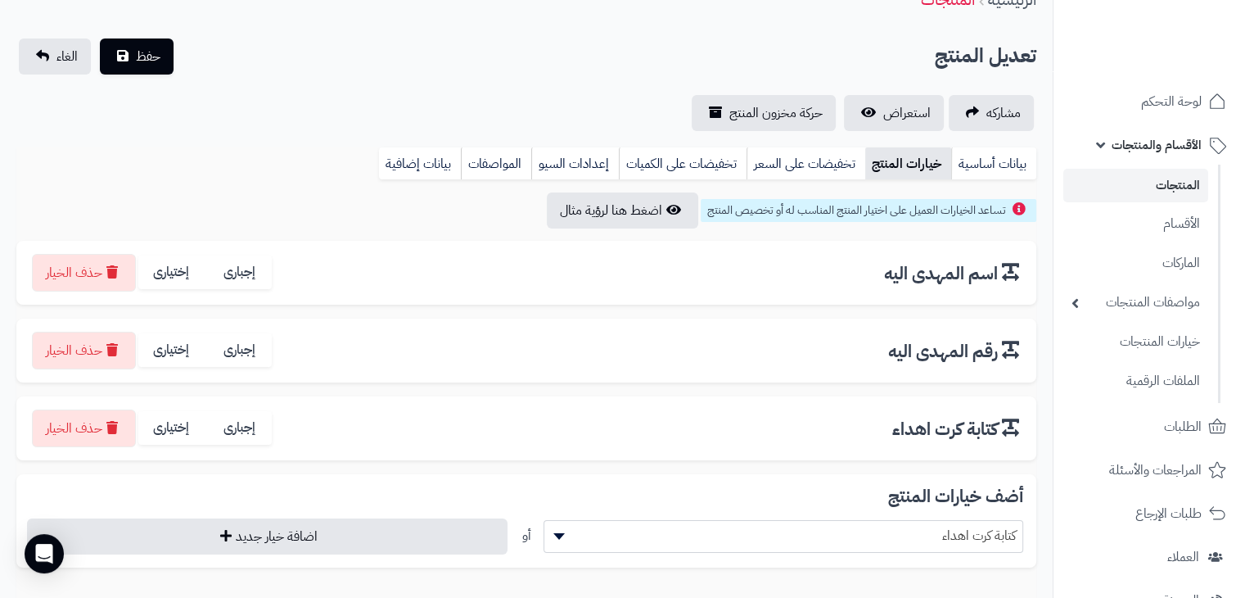
click at [926, 530] on span "كتابة كرت اهداء" at bounding box center [784, 535] width 479 height 25
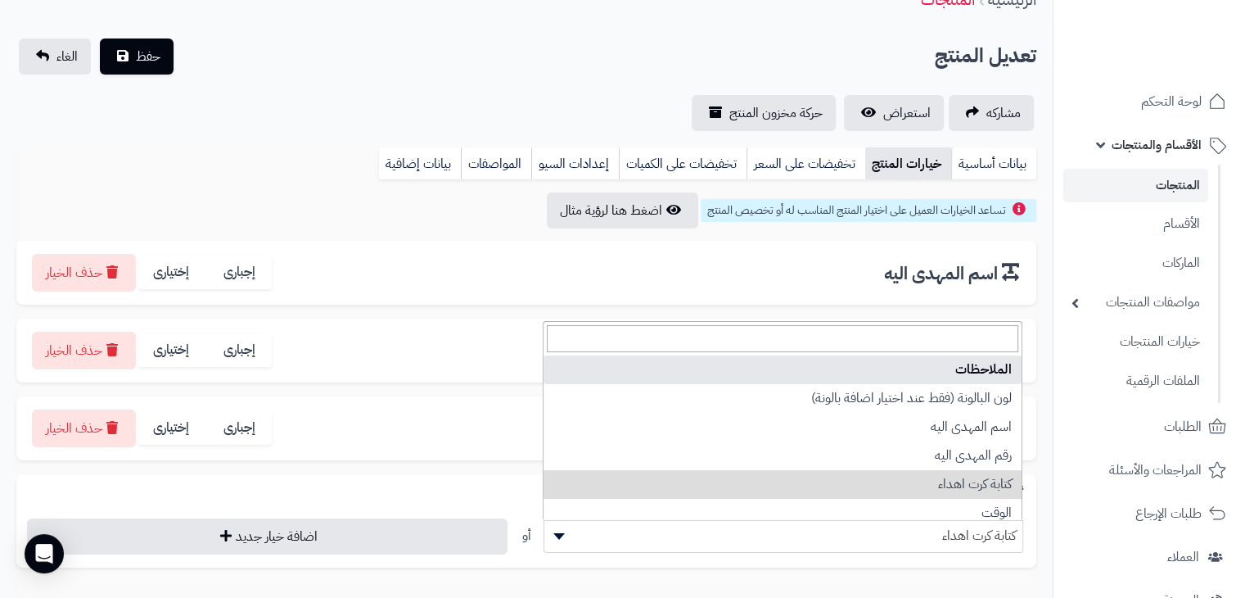
select select "**"
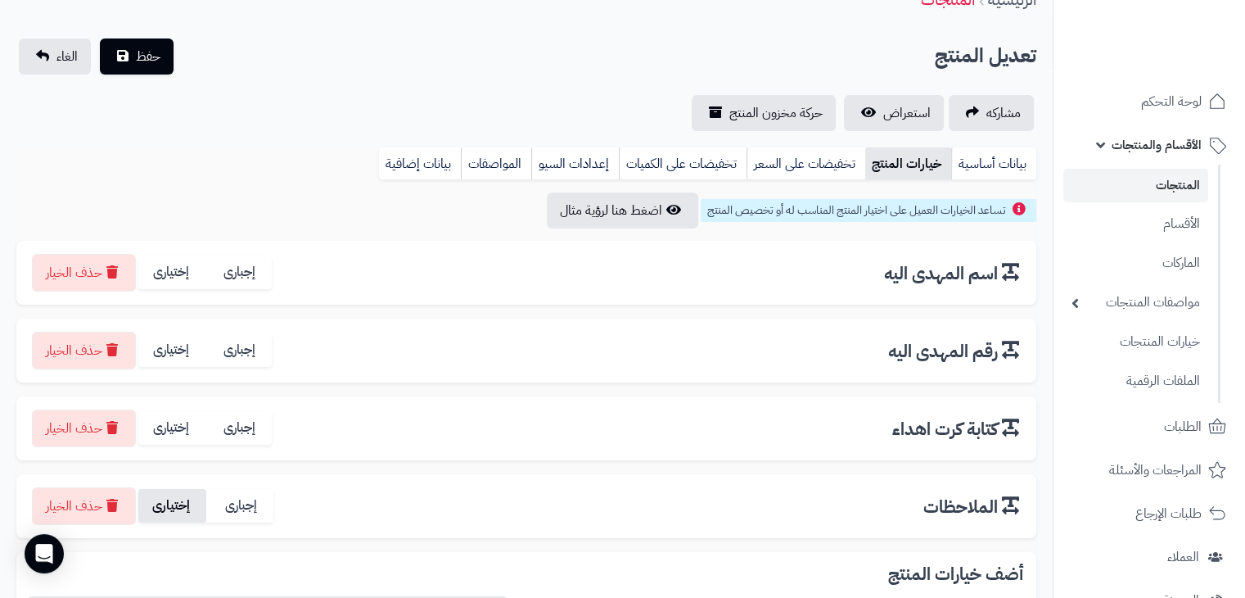
click at [199, 506] on label "إختيارى" at bounding box center [172, 506] width 68 height 34
click at [133, 50] on button "حفظ" at bounding box center [137, 56] width 74 height 36
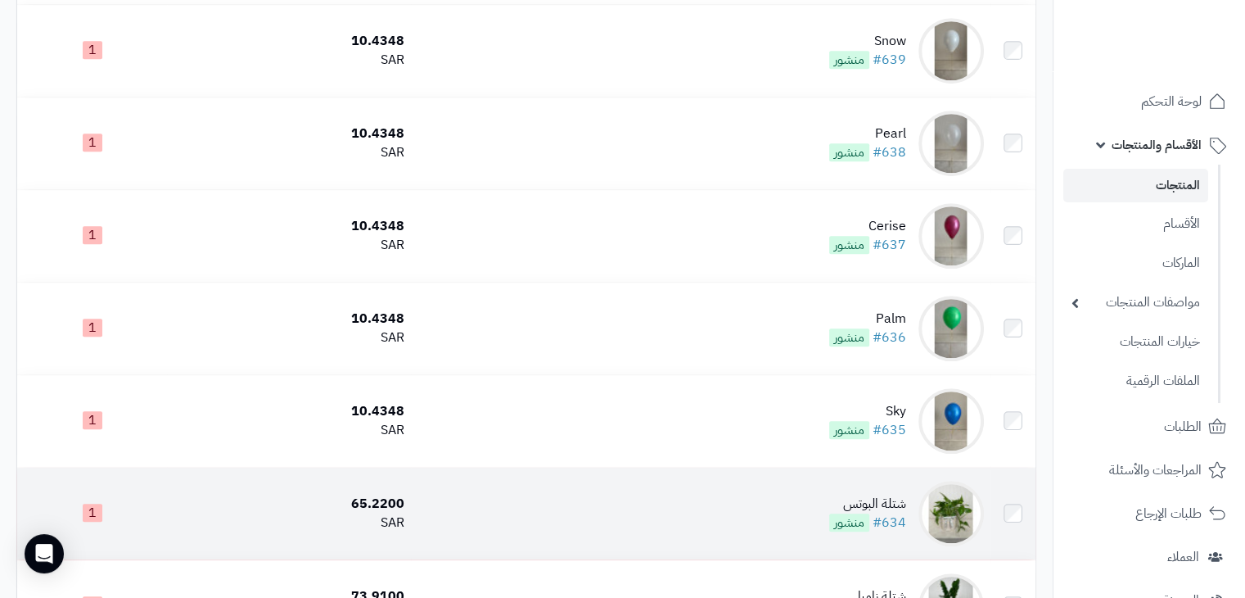
scroll to position [983, 0]
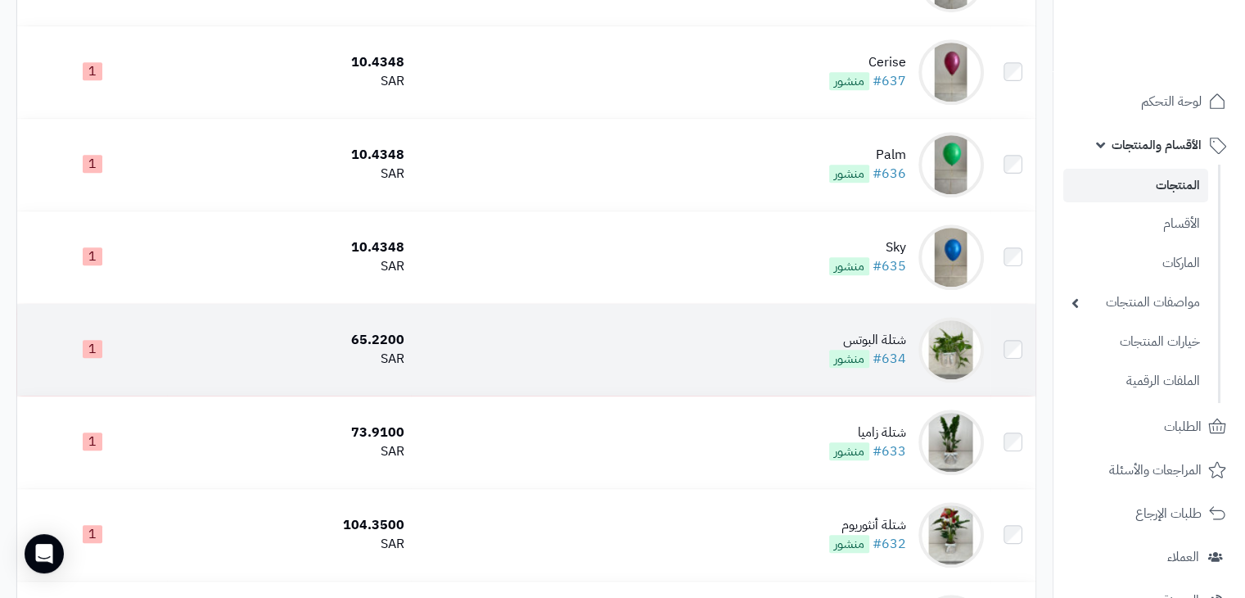
click at [865, 350] on div "شتلة البوتس" at bounding box center [867, 340] width 77 height 19
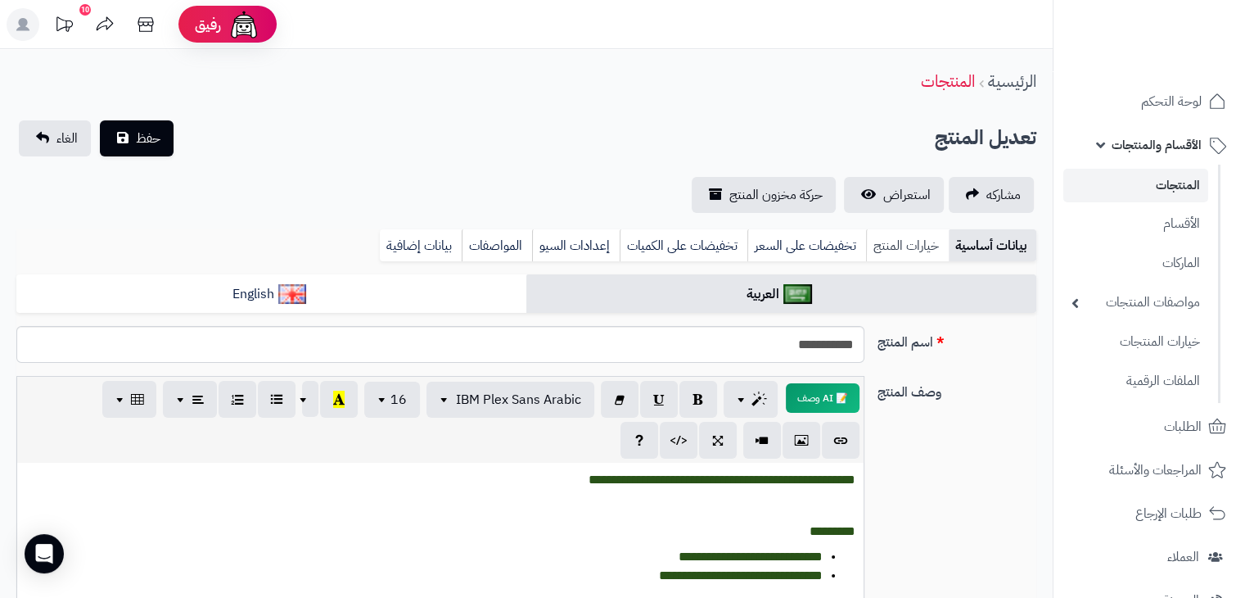
click at [927, 240] on link "خيارات المنتج" at bounding box center [907, 245] width 83 height 33
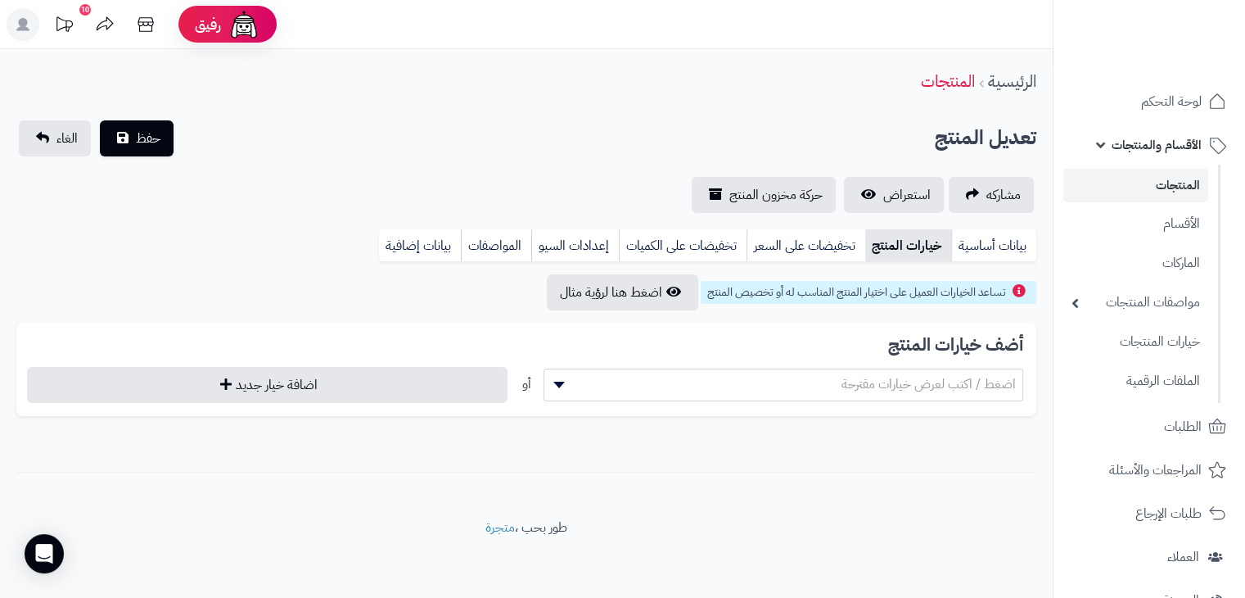
click at [899, 377] on span "اضغط / اكتب لعرض خيارات مقترحة" at bounding box center [929, 384] width 174 height 20
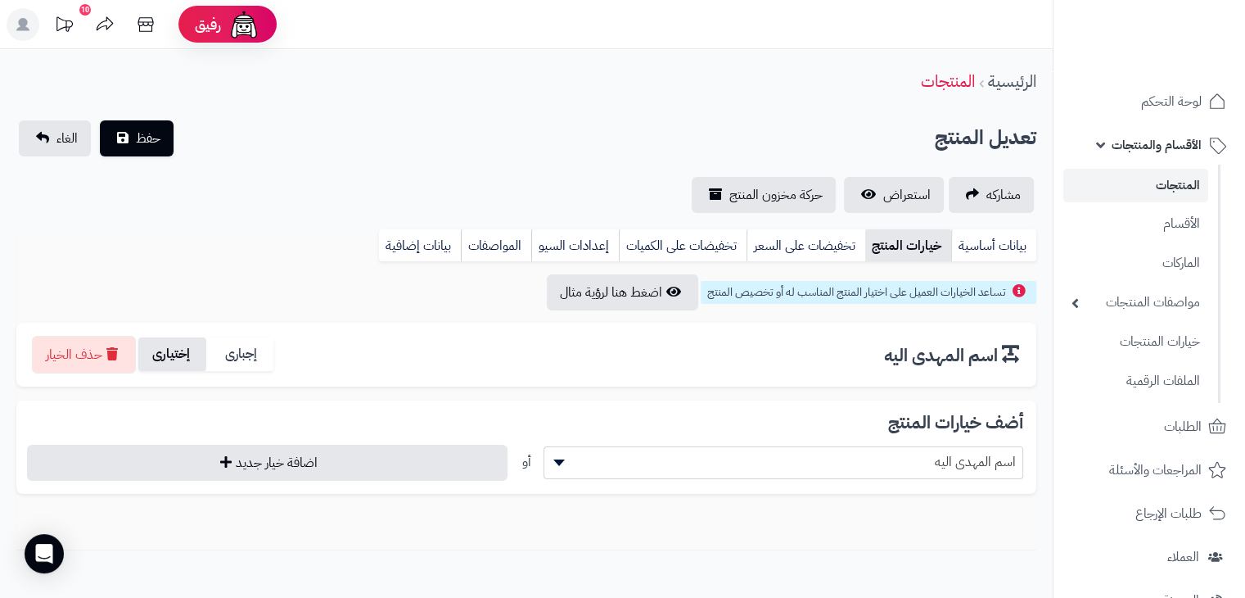
click at [171, 347] on label "إختيارى" at bounding box center [172, 354] width 68 height 34
click at [858, 459] on span "اسم المهدى اليه" at bounding box center [784, 462] width 479 height 25
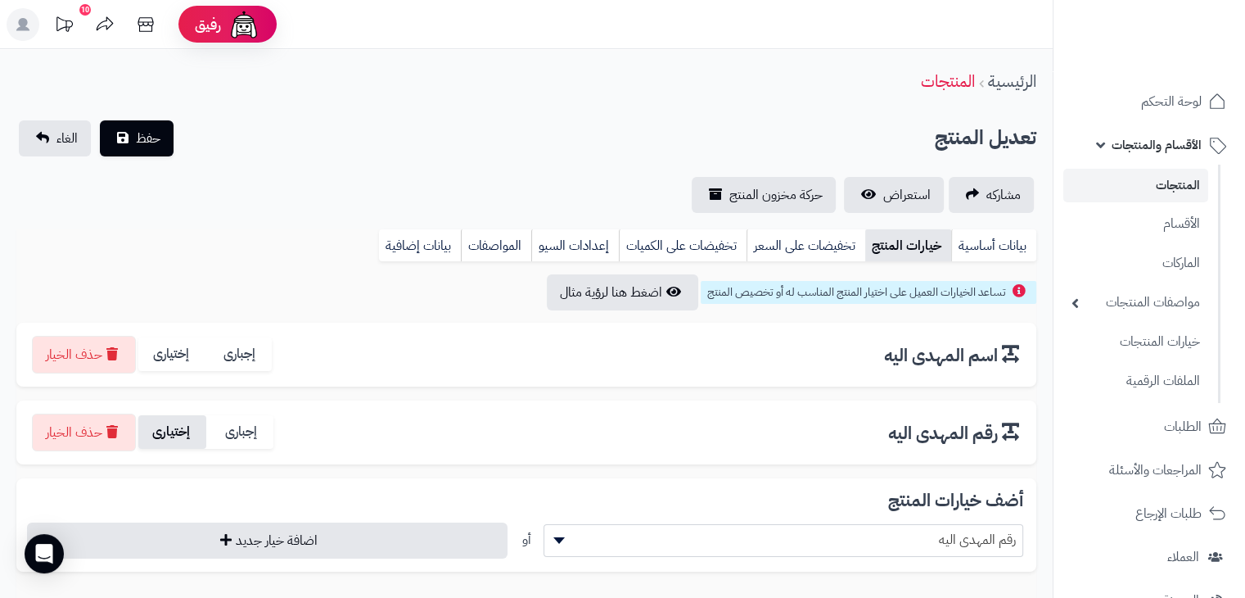
click at [197, 427] on label "إختيارى" at bounding box center [172, 432] width 68 height 34
click at [800, 544] on span "رقم المهدى اليه" at bounding box center [784, 539] width 479 height 25
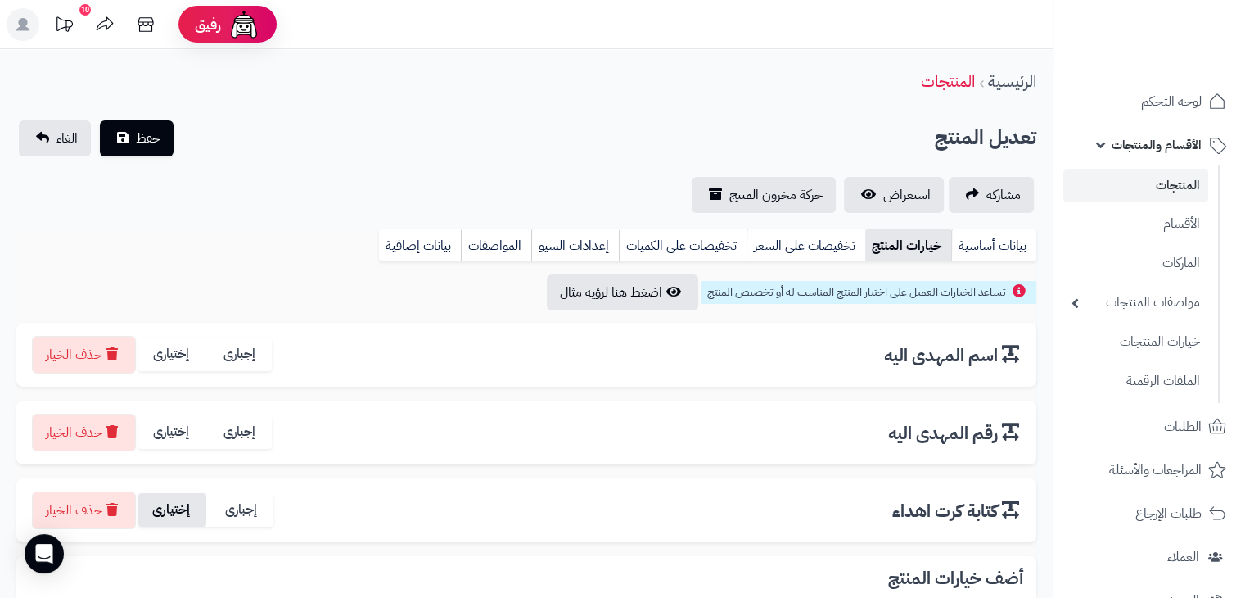
click at [200, 507] on label "إختيارى" at bounding box center [172, 510] width 68 height 34
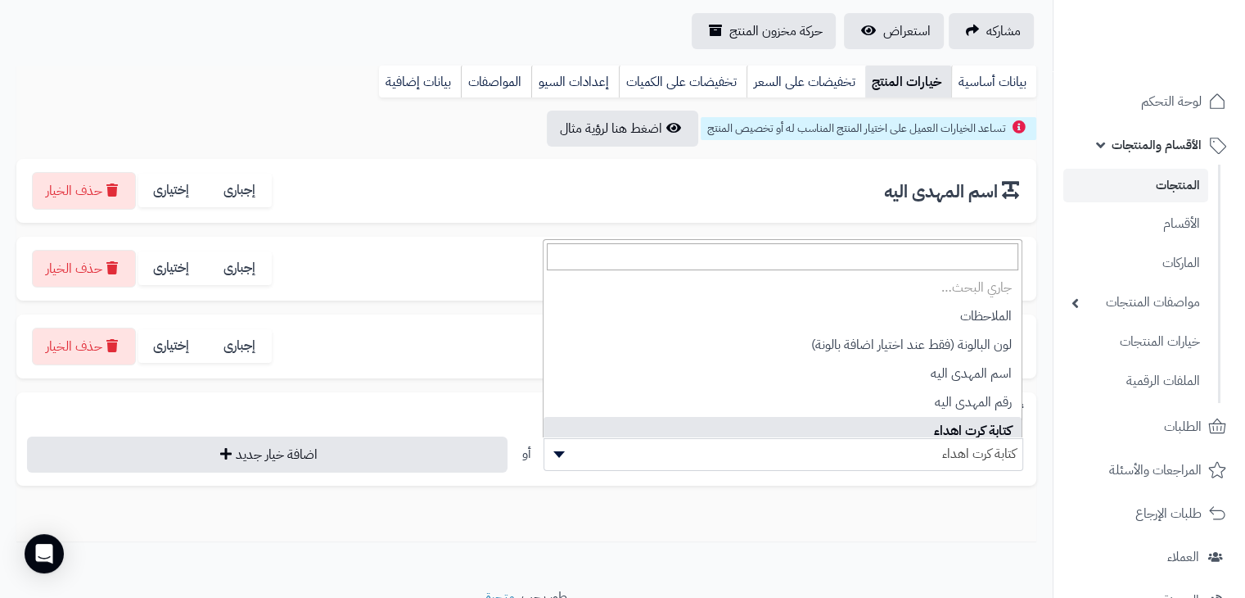
click at [924, 447] on span "كتابة كرت اهداء" at bounding box center [784, 453] width 479 height 25
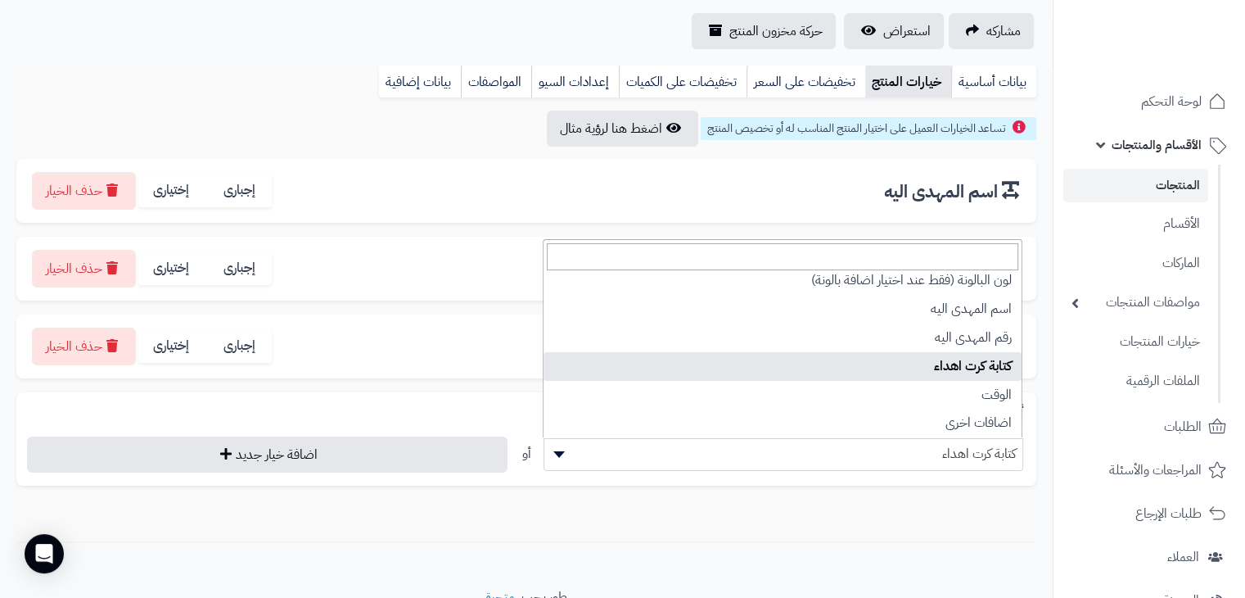
scroll to position [0, 0]
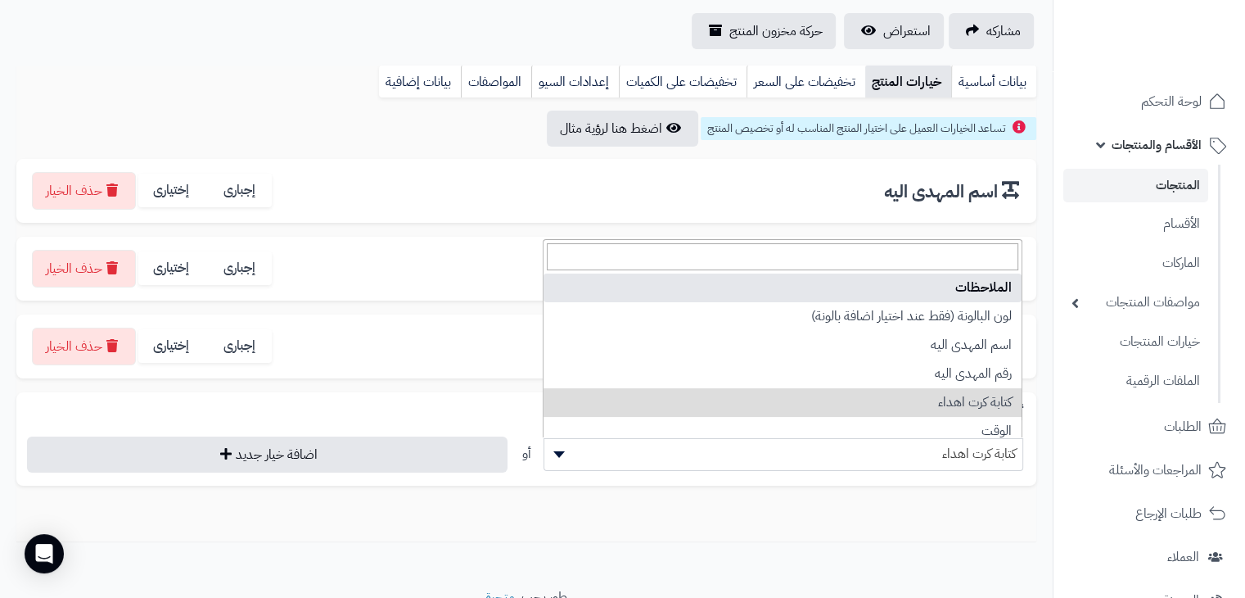
select select "**"
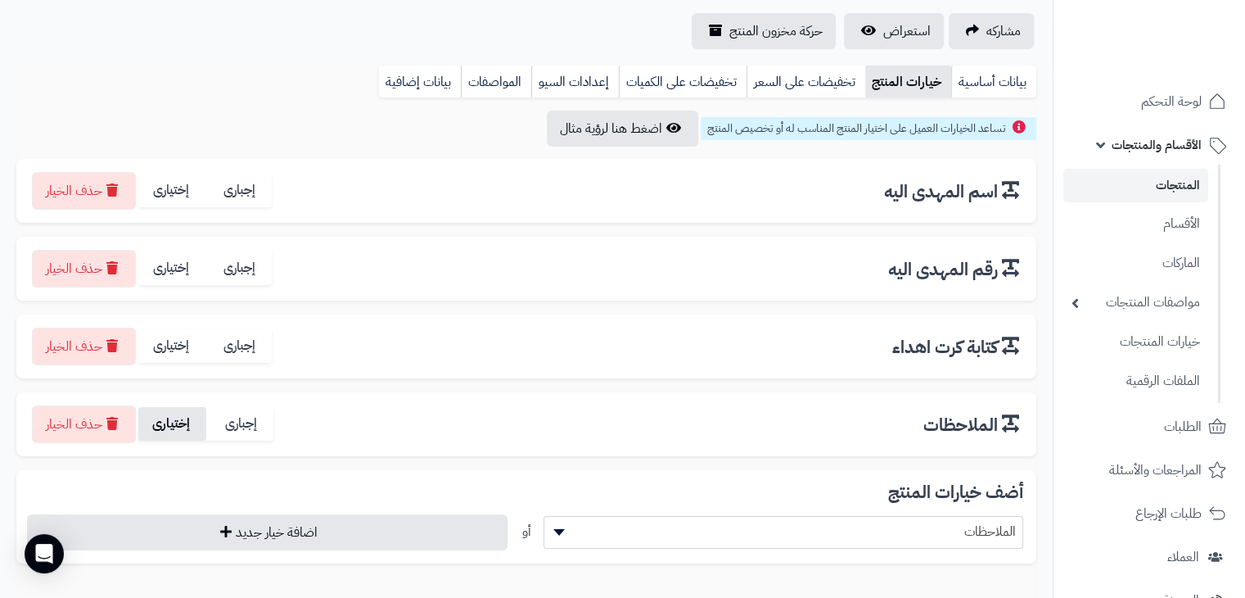
click at [193, 417] on label "إختيارى" at bounding box center [172, 424] width 68 height 34
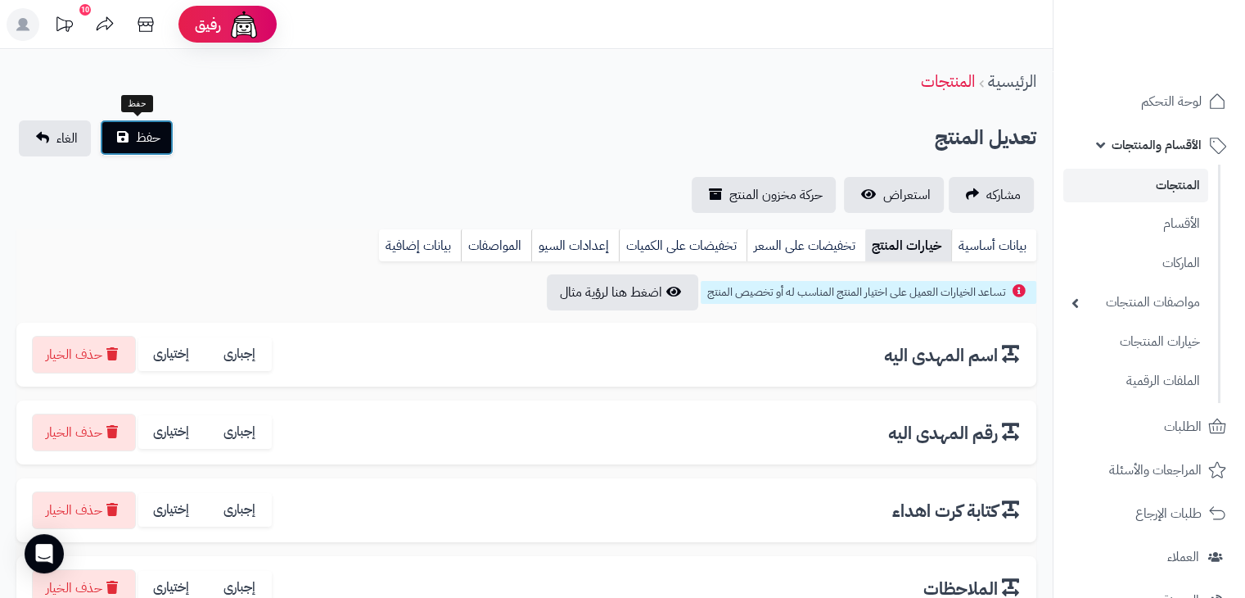
click at [140, 138] on span "حفظ" at bounding box center [148, 138] width 25 height 20
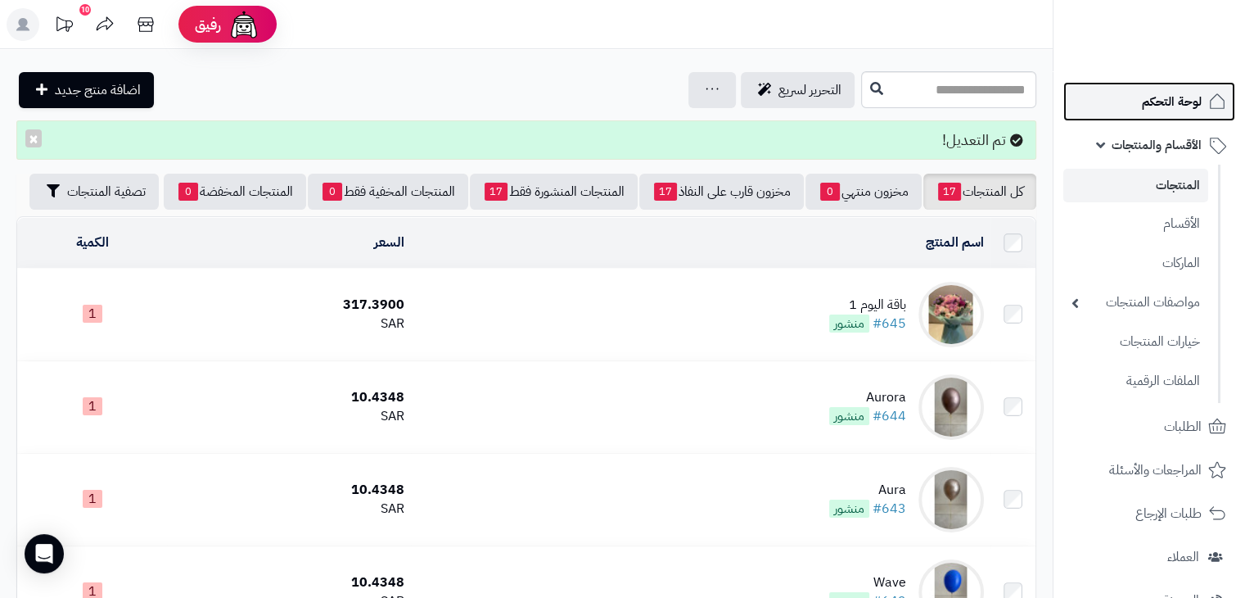
click at [1114, 108] on link "لوحة التحكم" at bounding box center [1150, 101] width 172 height 39
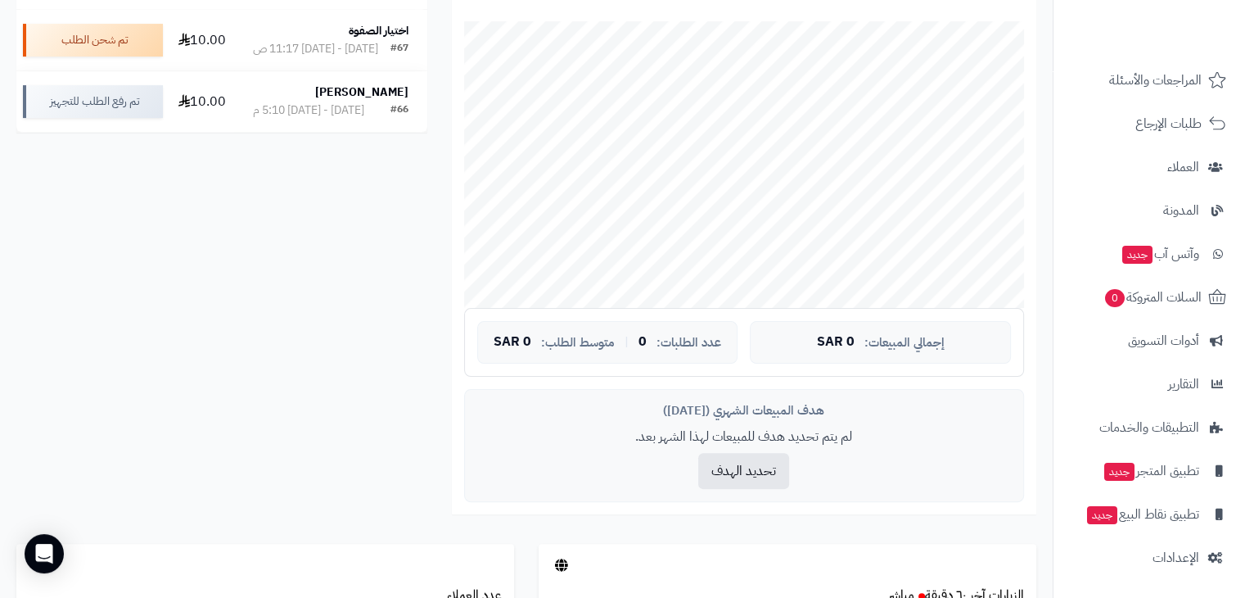
scroll to position [82, 0]
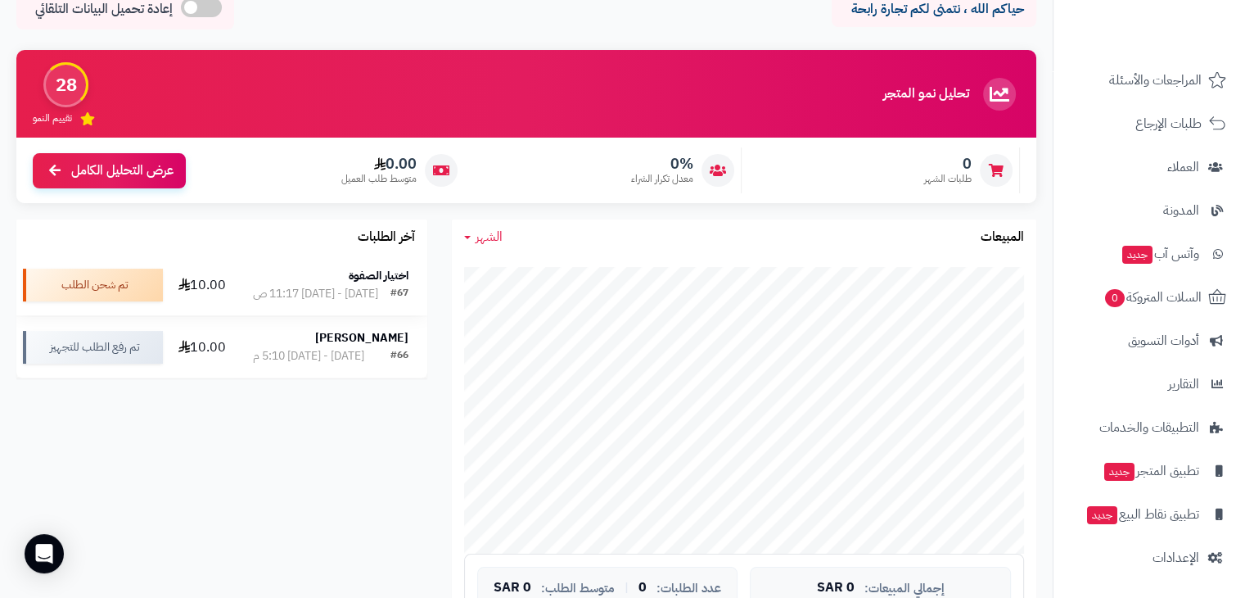
click at [344, 279] on div "اختيار الصفوة" at bounding box center [330, 276] width 155 height 16
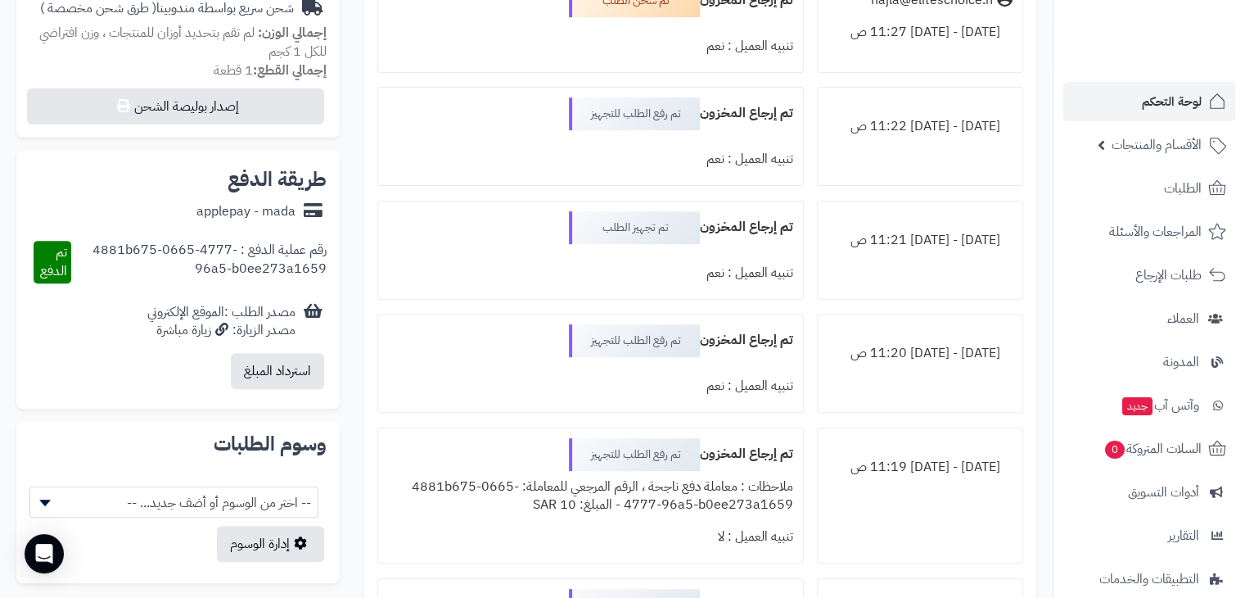
scroll to position [901, 0]
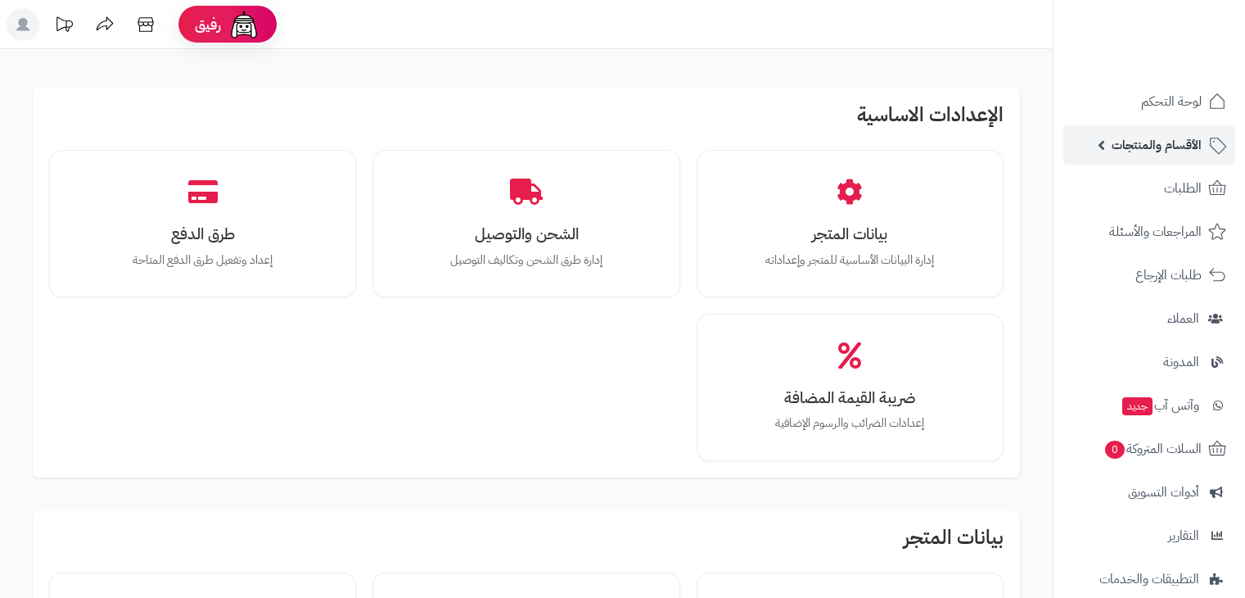
click at [1153, 151] on span "الأقسام والمنتجات" at bounding box center [1157, 144] width 90 height 23
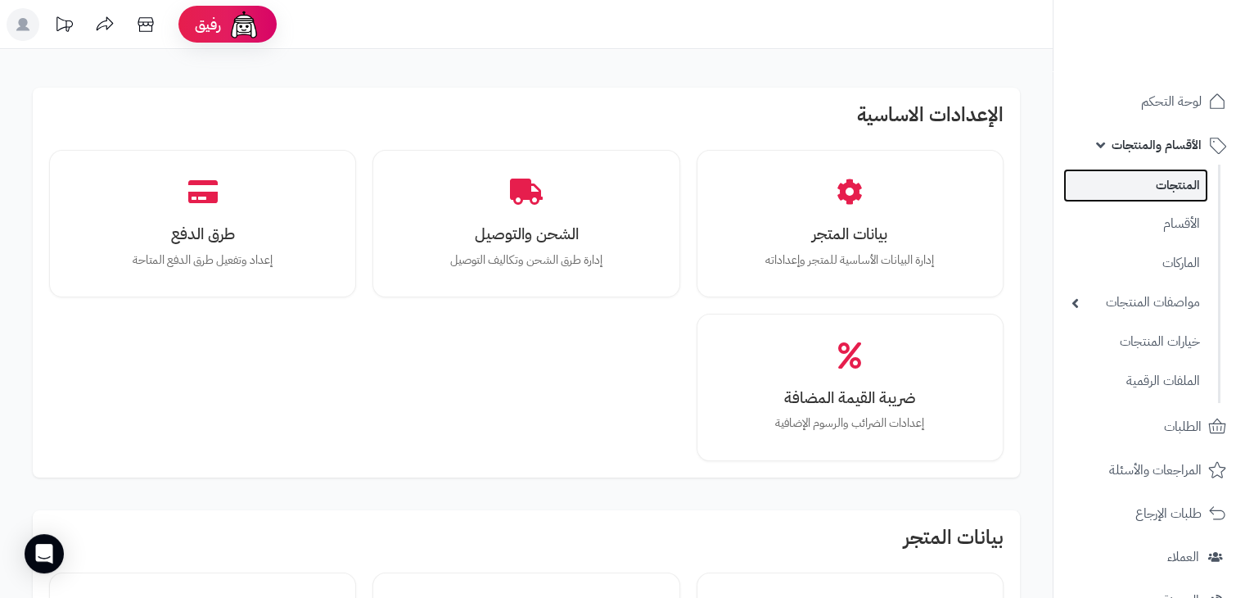
click at [1149, 181] on link "المنتجات" at bounding box center [1136, 186] width 145 height 34
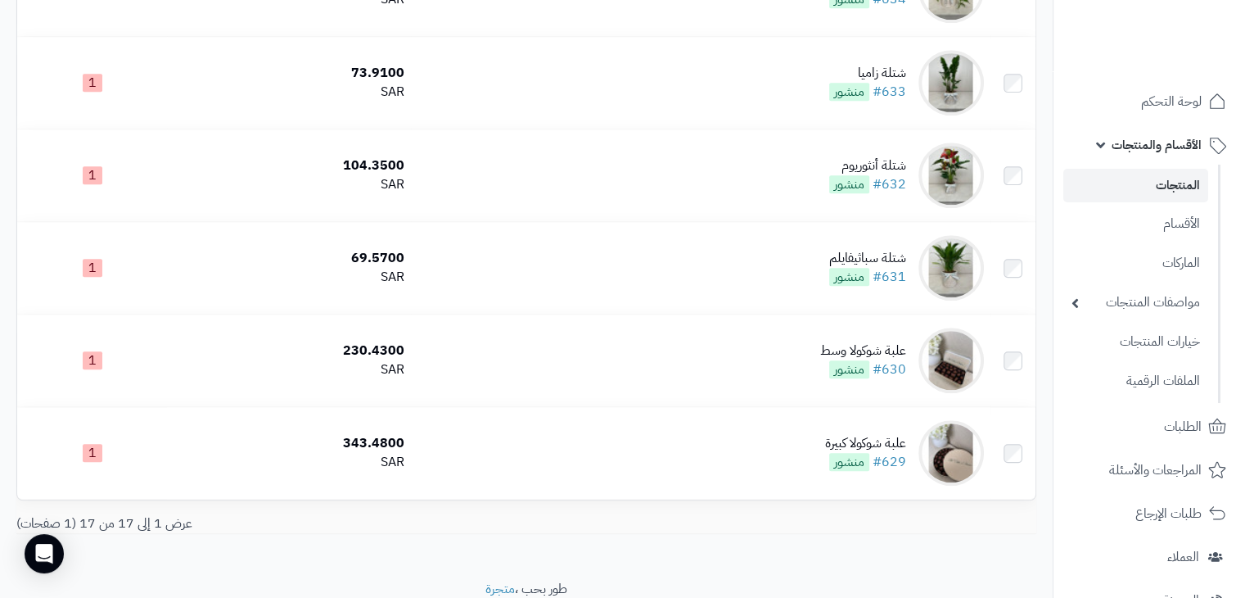
scroll to position [1359, 0]
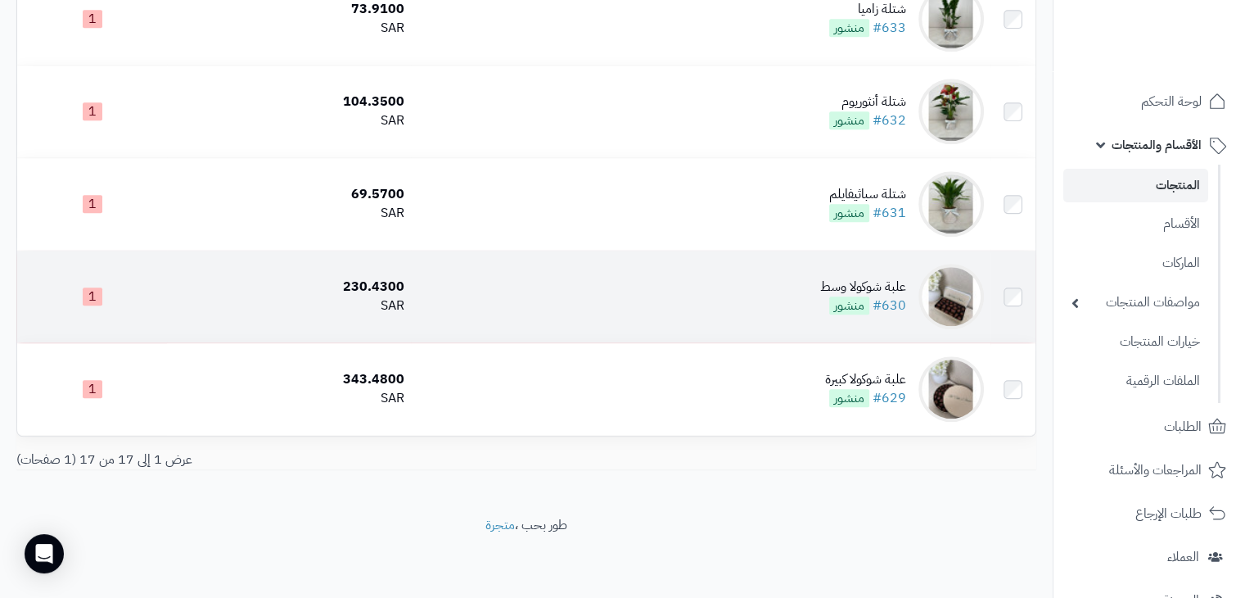
click at [455, 308] on td "علبة شوكولا وسط #630 منشور" at bounding box center [700, 297] width 579 height 92
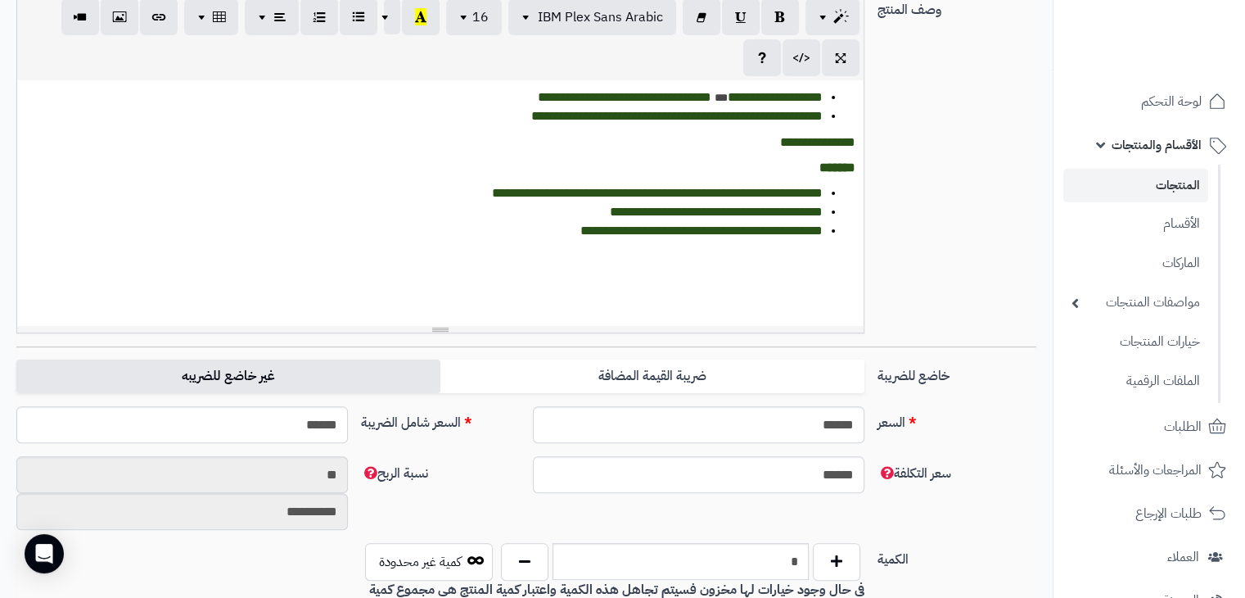
scroll to position [52, 0]
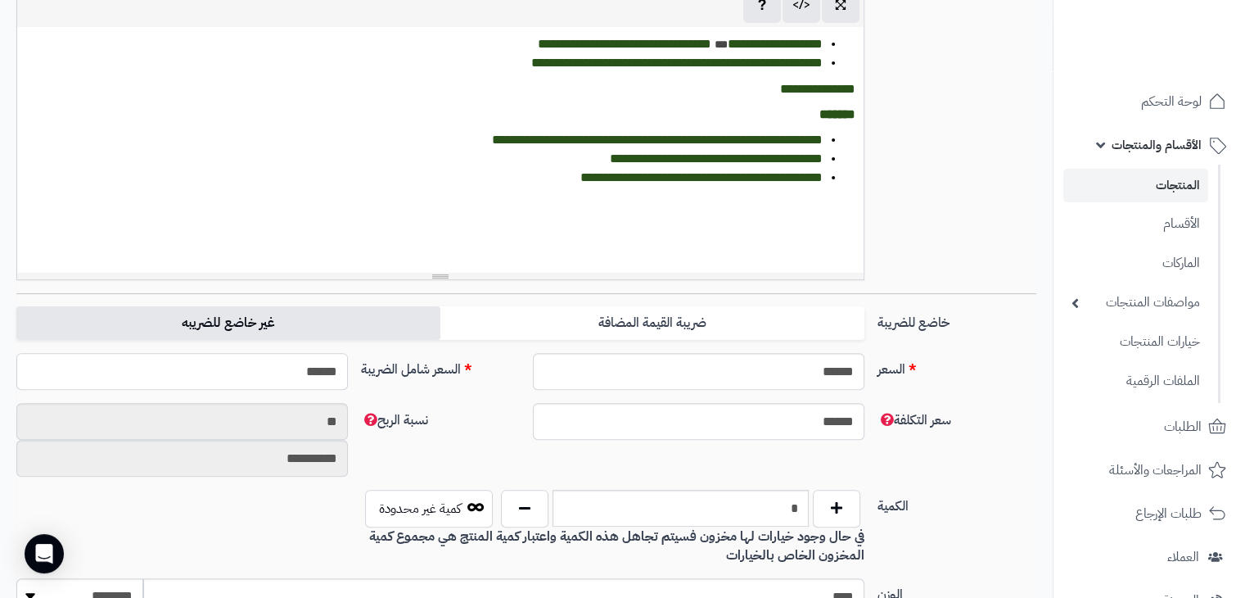
click at [314, 373] on input "******" at bounding box center [182, 371] width 332 height 37
type input "***"
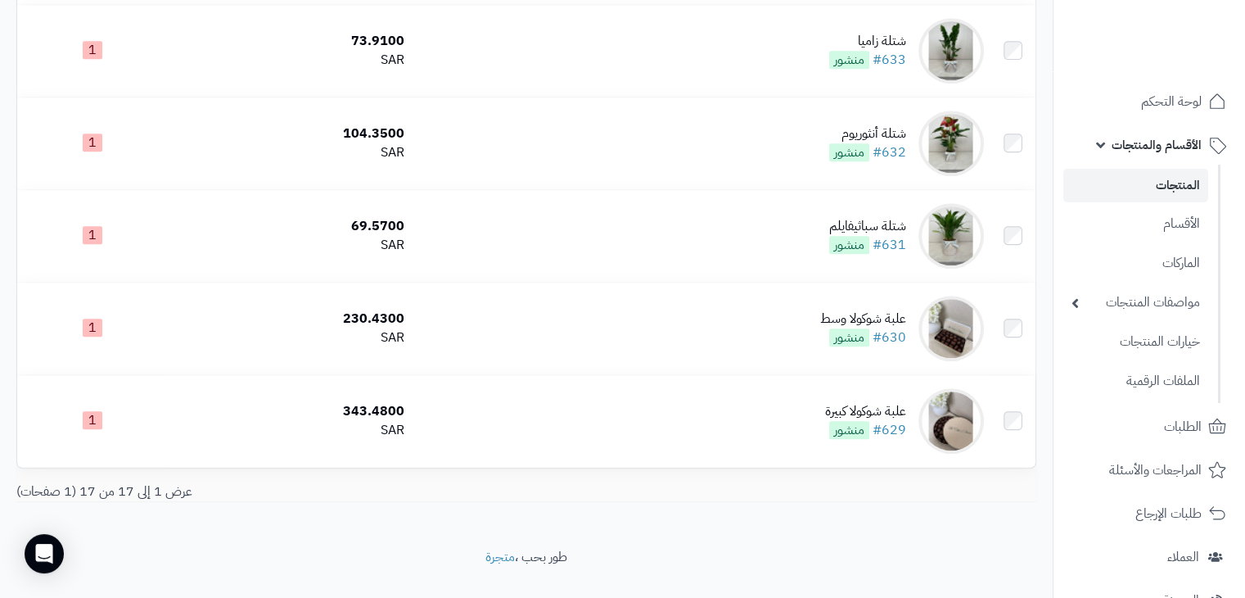
scroll to position [1412, 0]
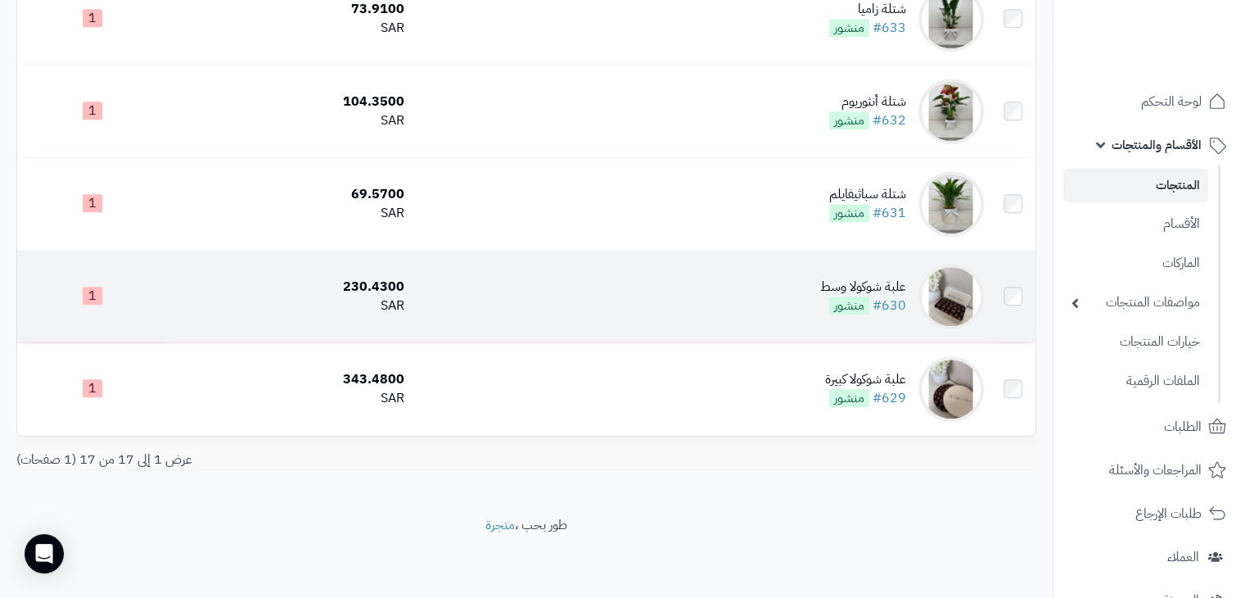
click at [400, 287] on div "230.4300" at bounding box center [289, 287] width 231 height 19
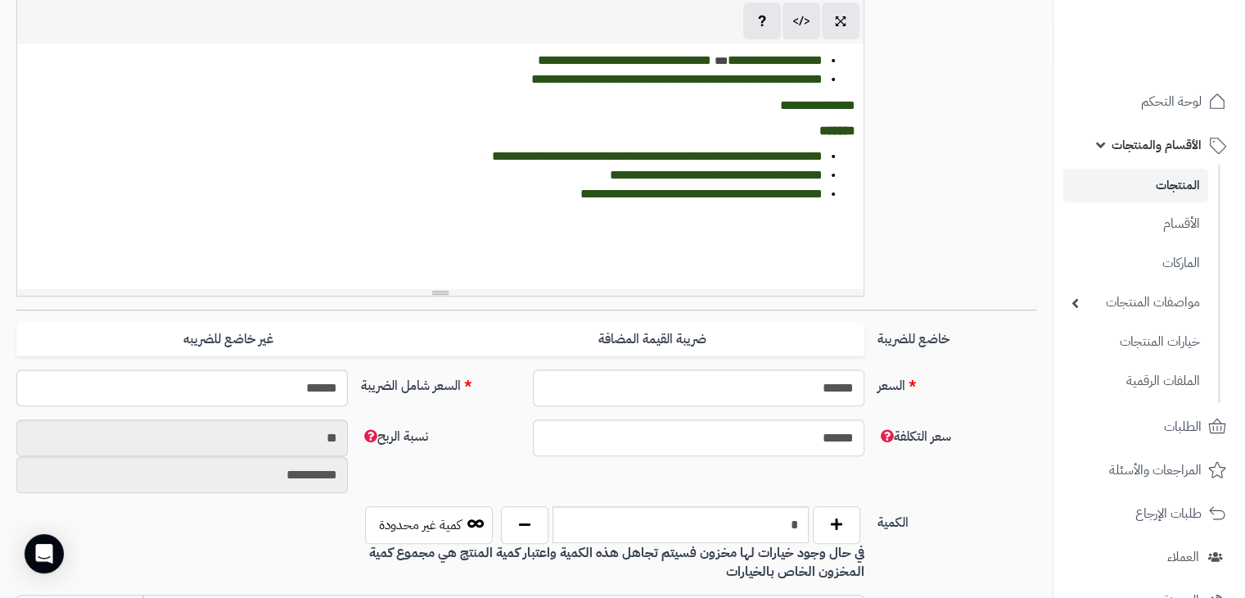
scroll to position [52, 0]
click at [306, 391] on input "******" at bounding box center [182, 387] width 332 height 37
type input "***"
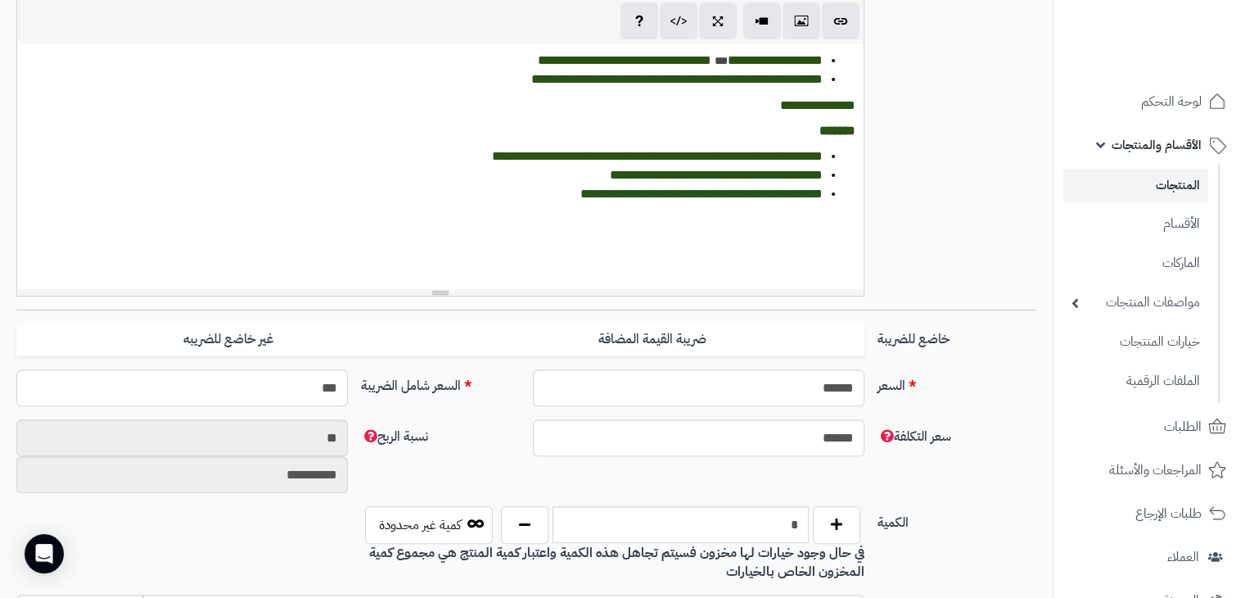
type input "**********"
click at [446, 463] on div "**********" at bounding box center [526, 462] width 1033 height 87
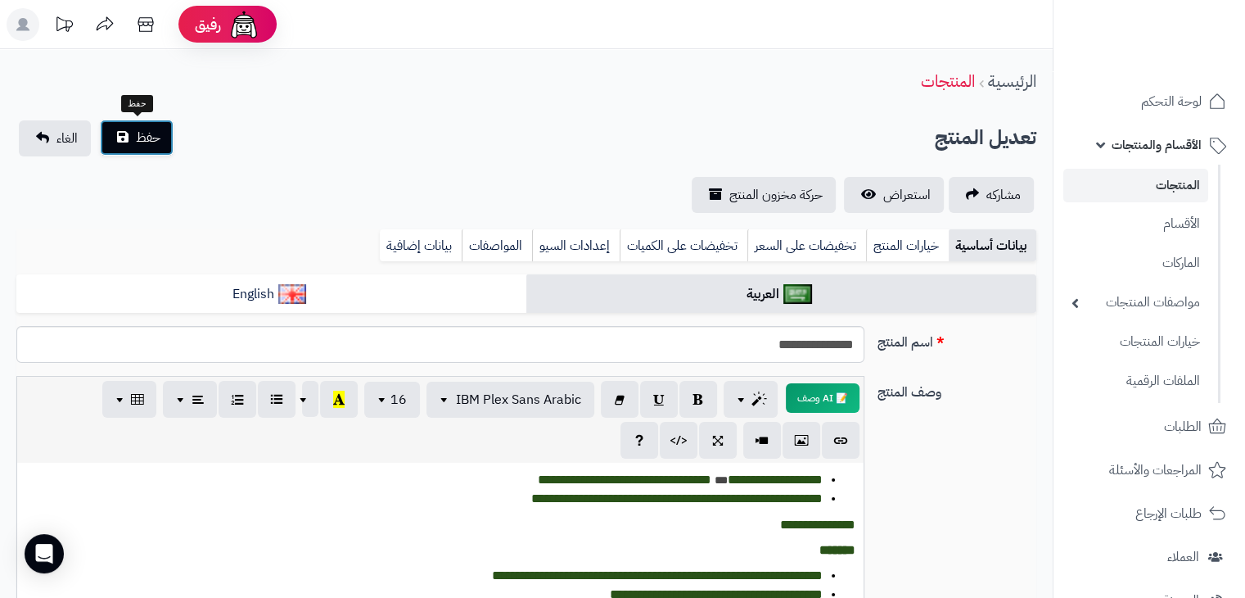
click at [153, 133] on span "حفظ" at bounding box center [148, 138] width 25 height 20
